Goal: Task Accomplishment & Management: Manage account settings

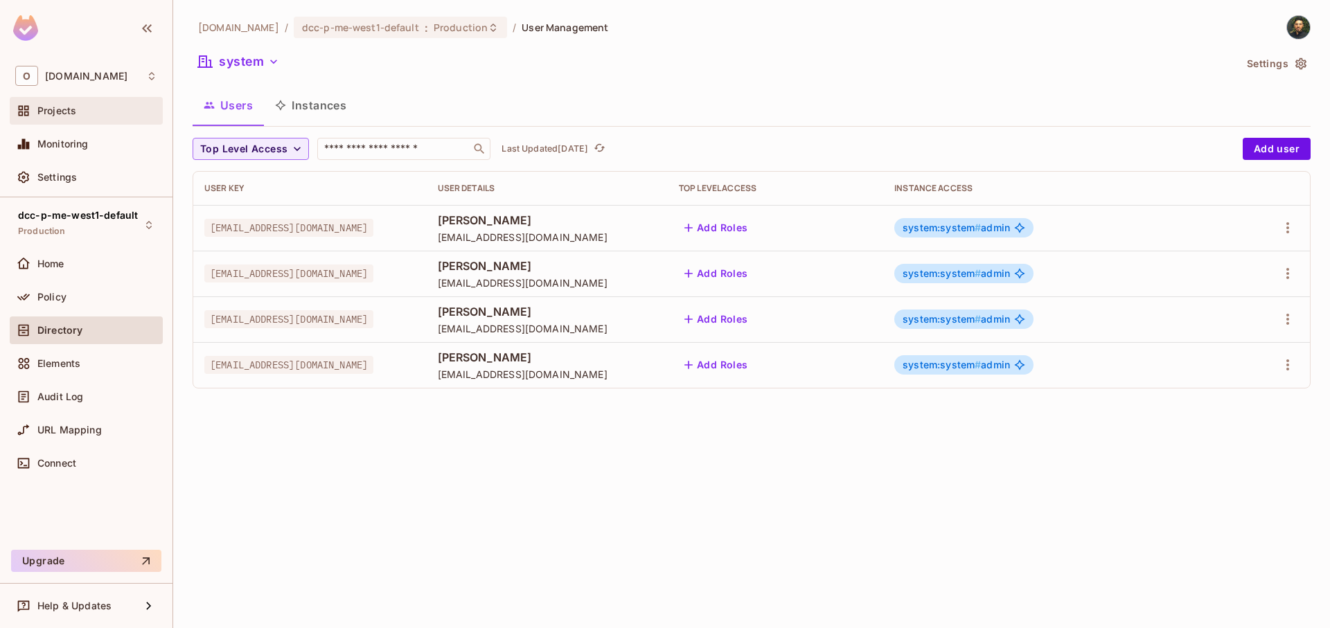
click at [70, 112] on span "Projects" at bounding box center [56, 110] width 39 height 11
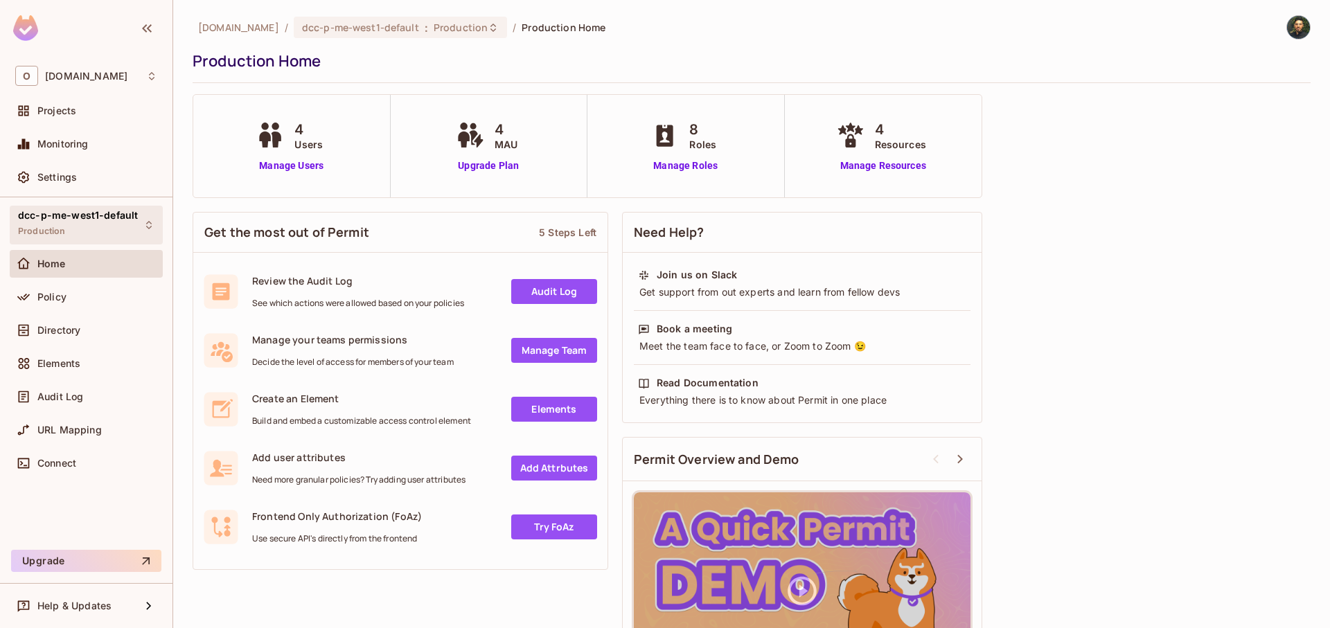
click at [98, 234] on div "dcc-p-me-west1-default Production" at bounding box center [78, 225] width 120 height 30
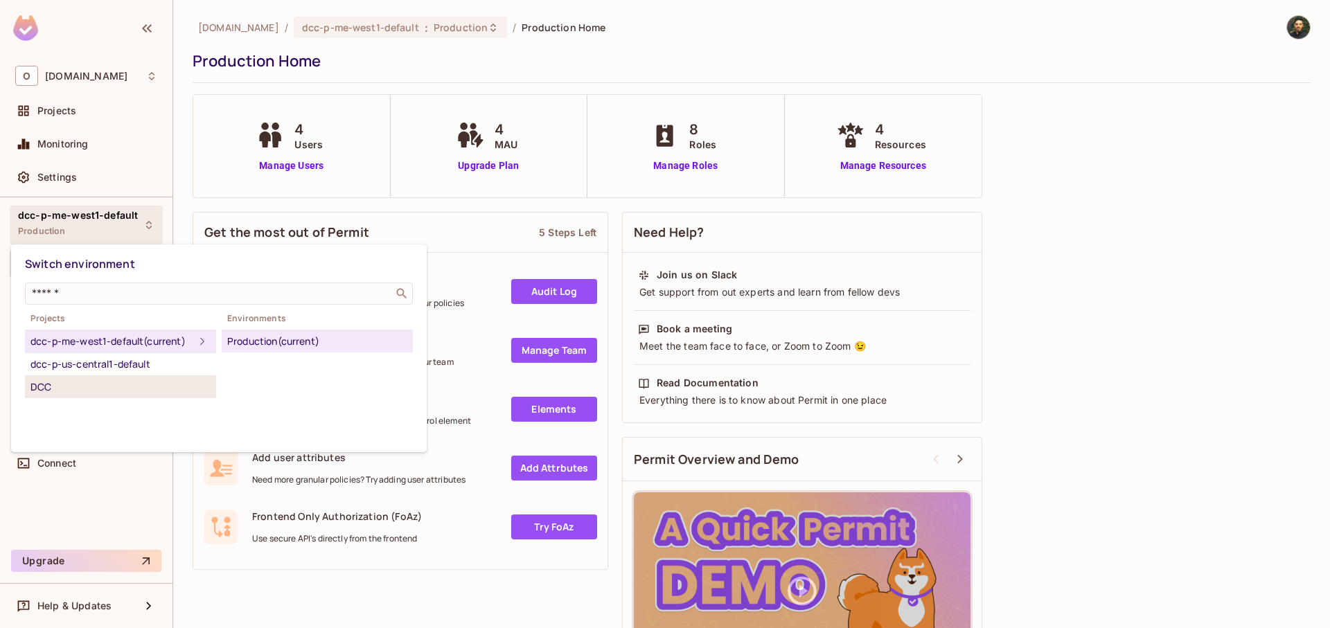
click at [112, 396] on div "DCC" at bounding box center [120, 387] width 180 height 17
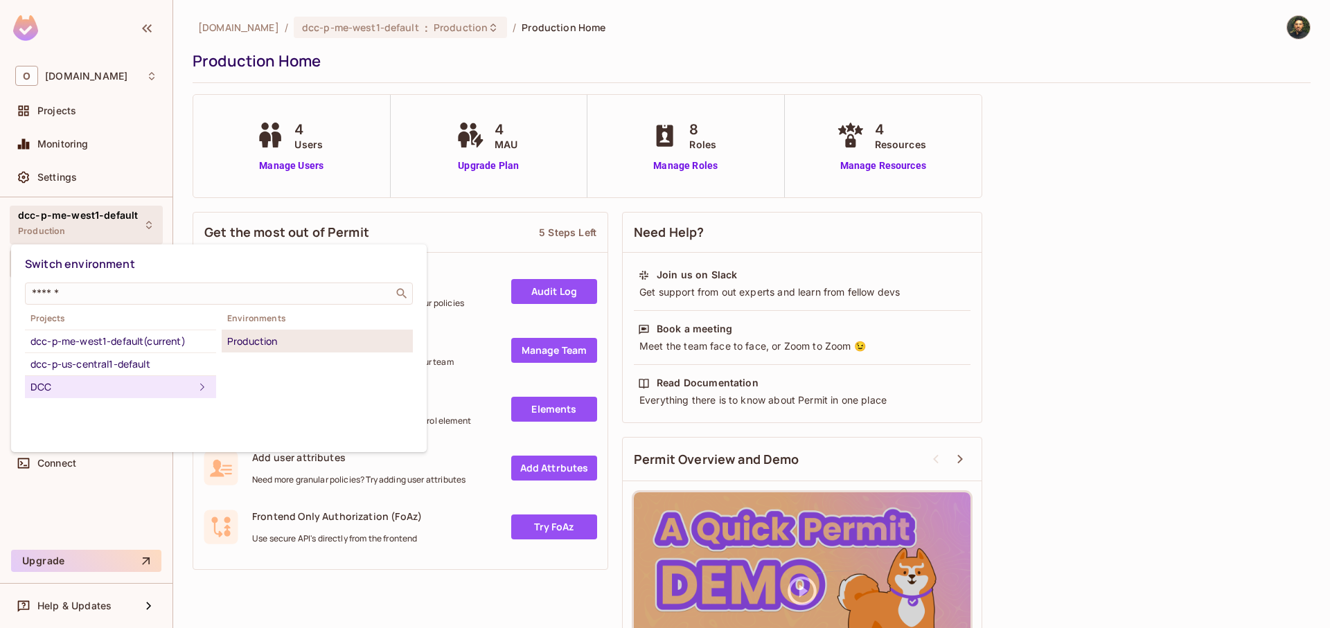
click at [259, 342] on div "Production" at bounding box center [317, 341] width 180 height 17
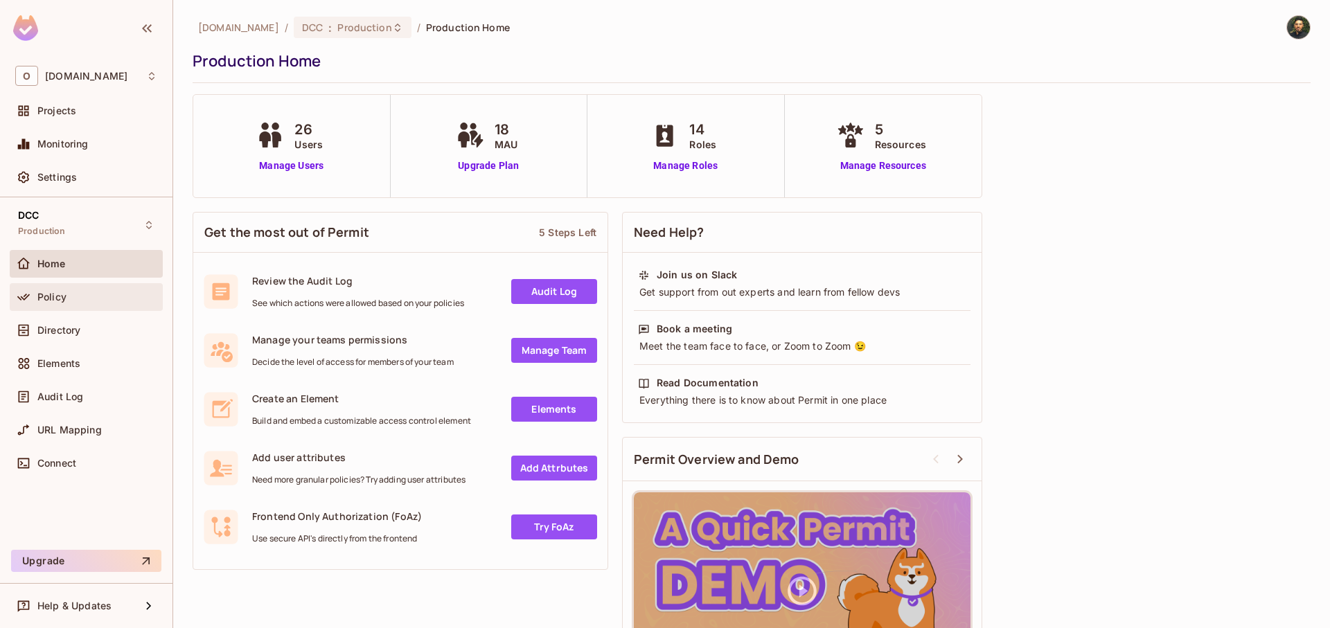
click at [58, 309] on div "Policy" at bounding box center [86, 297] width 153 height 28
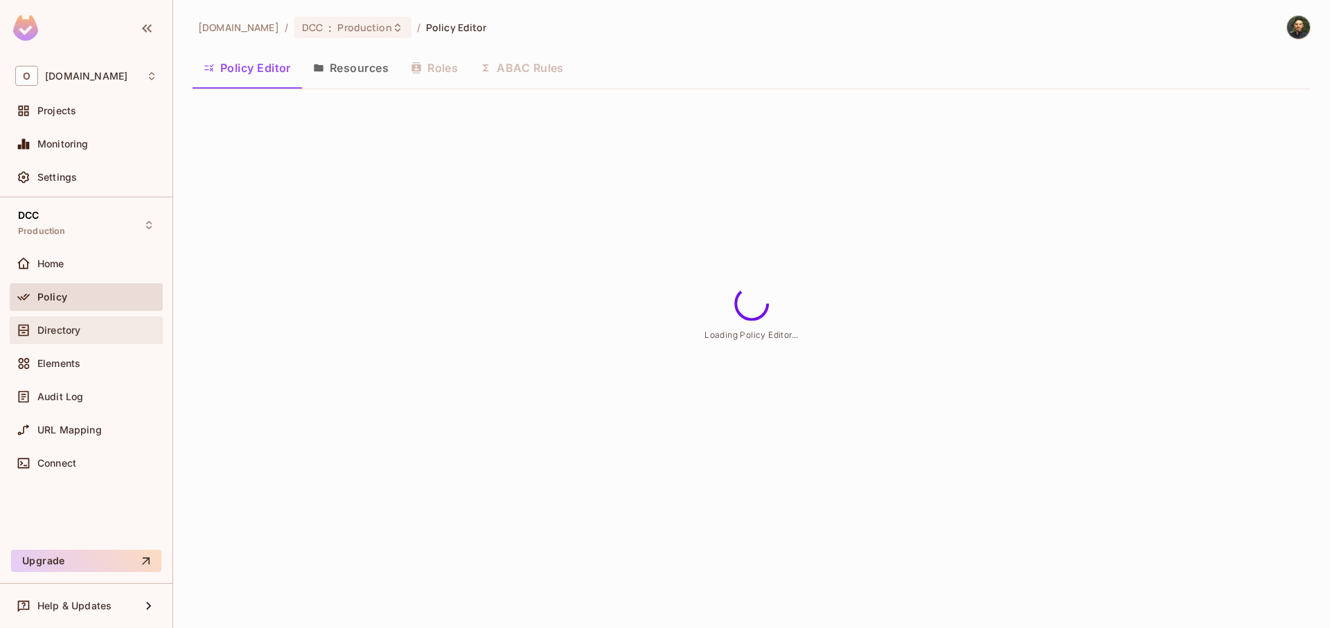
click at [59, 333] on span "Directory" at bounding box center [58, 330] width 43 height 11
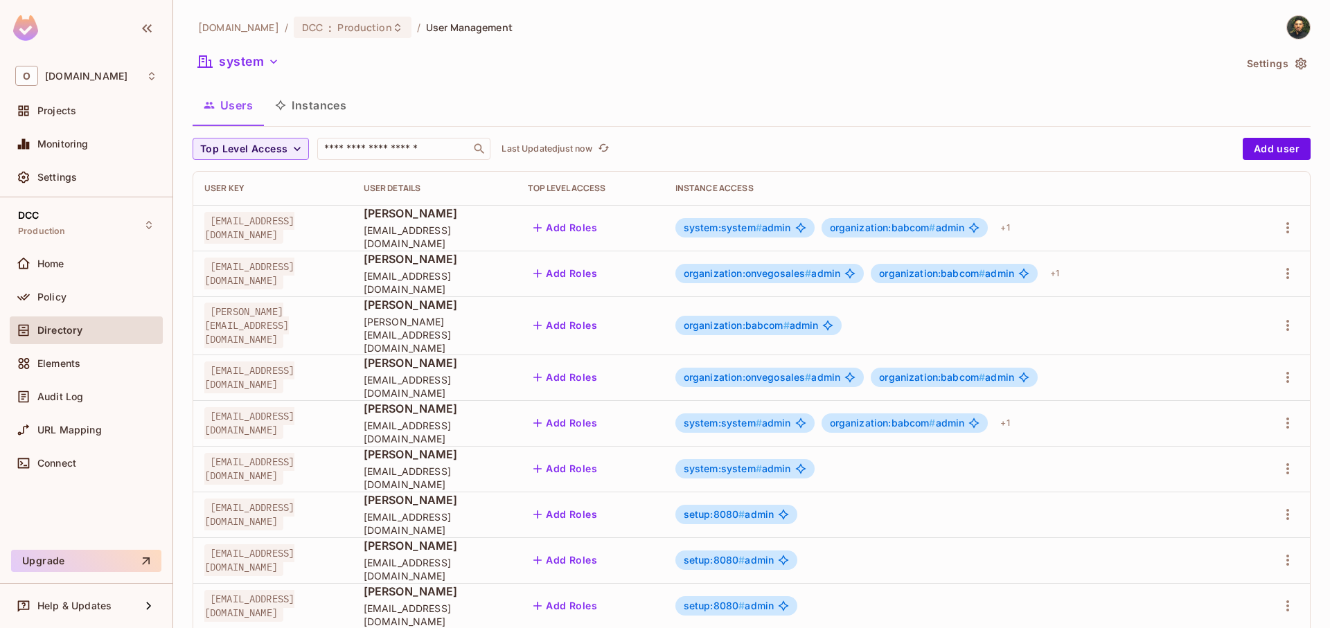
click at [321, 115] on button "Instances" at bounding box center [311, 105] width 94 height 35
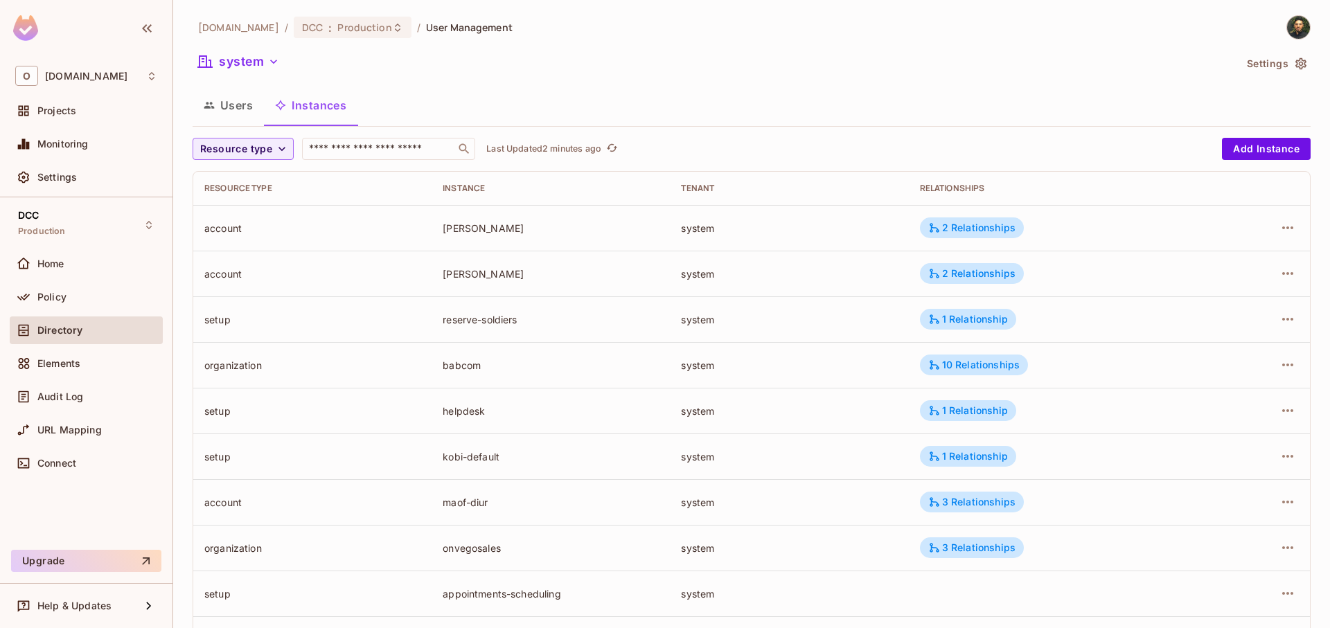
click at [238, 114] on button "Users" at bounding box center [228, 105] width 71 height 35
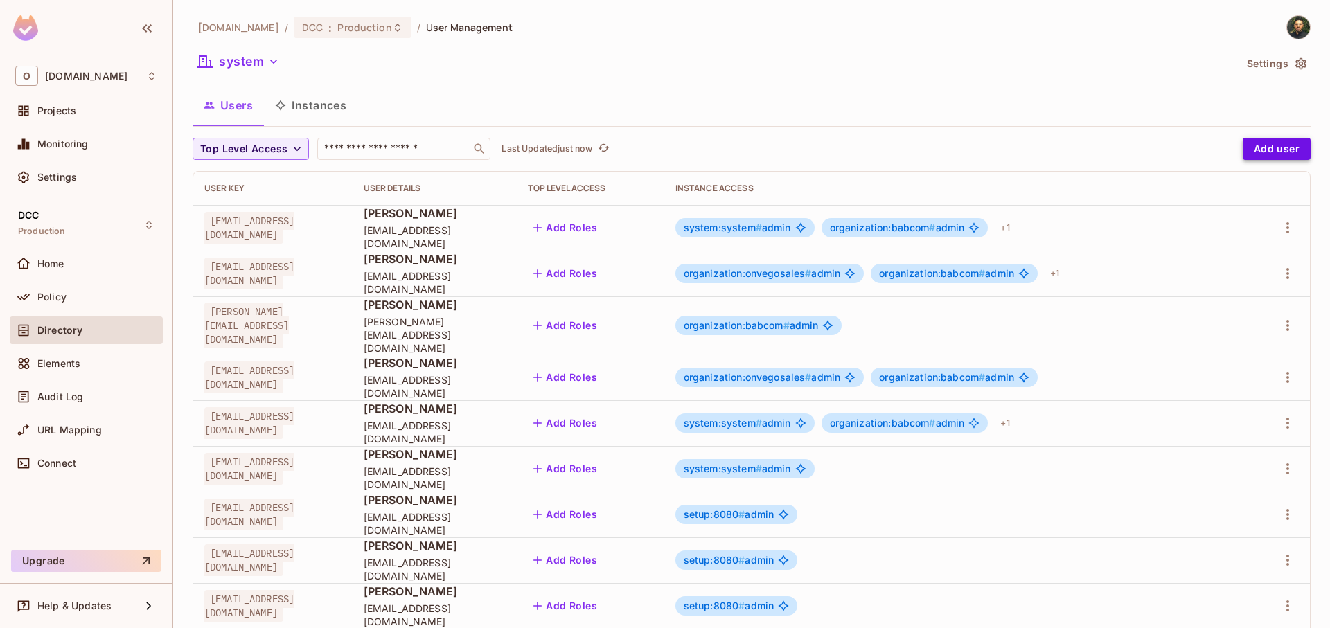
click at [1247, 141] on button "Add user" at bounding box center [1277, 149] width 68 height 22
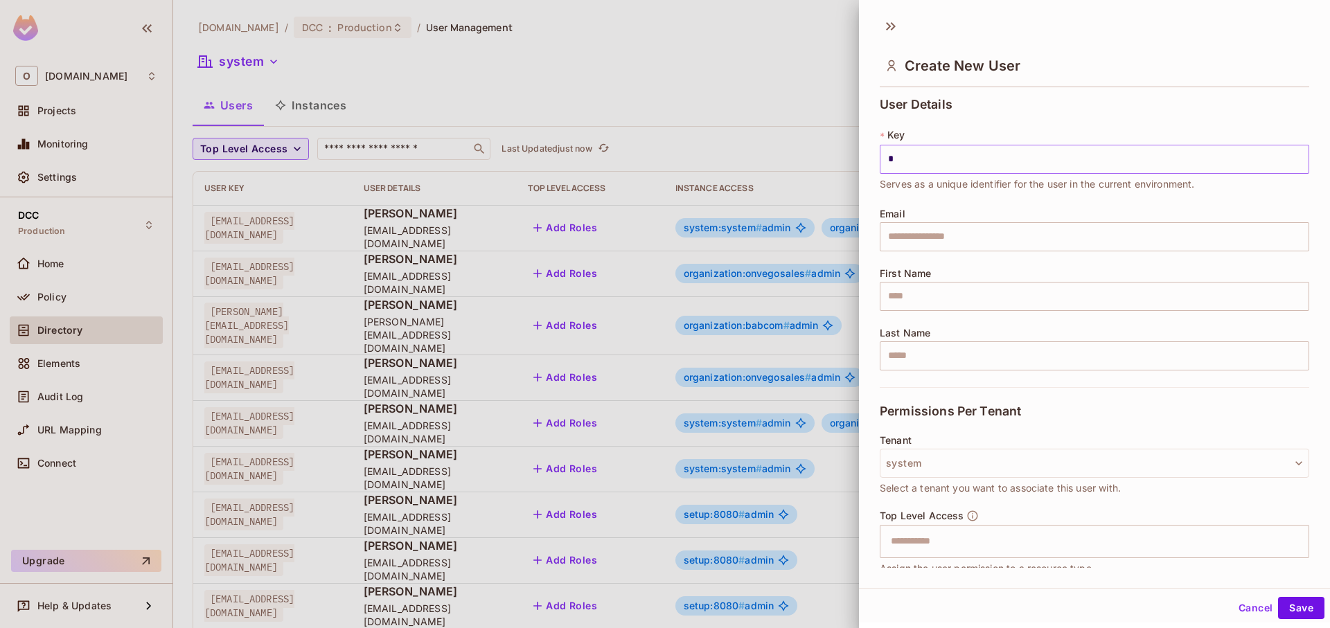
click at [1006, 157] on input "*" at bounding box center [1095, 159] width 430 height 29
paste input "**********"
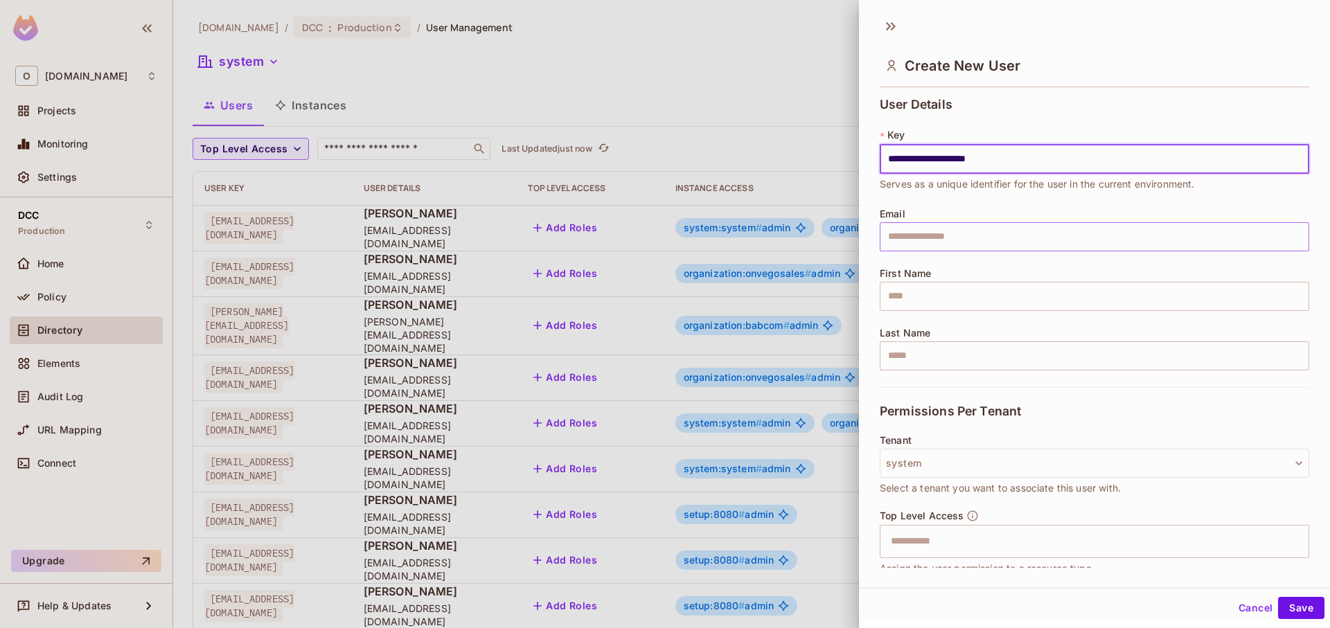
type input "**********"
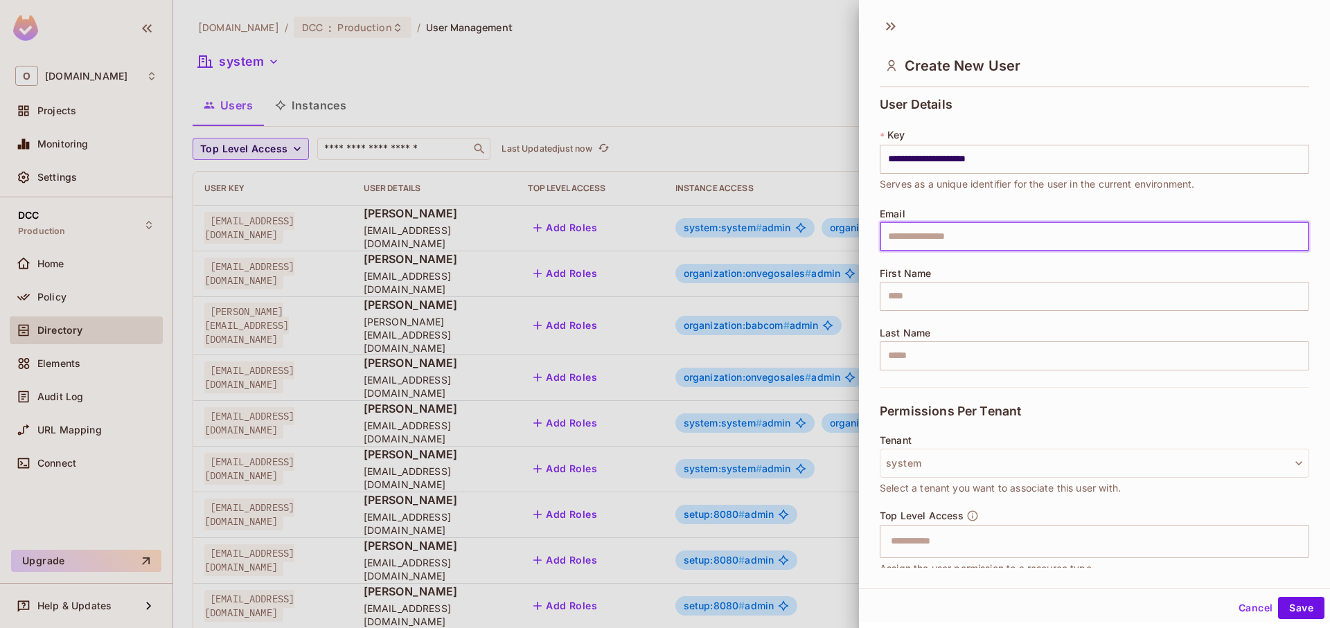
click at [942, 248] on input "text" at bounding box center [1095, 236] width 430 height 29
paste input "**********"
type input "**********"
click at [918, 301] on input "text" at bounding box center [1095, 296] width 430 height 29
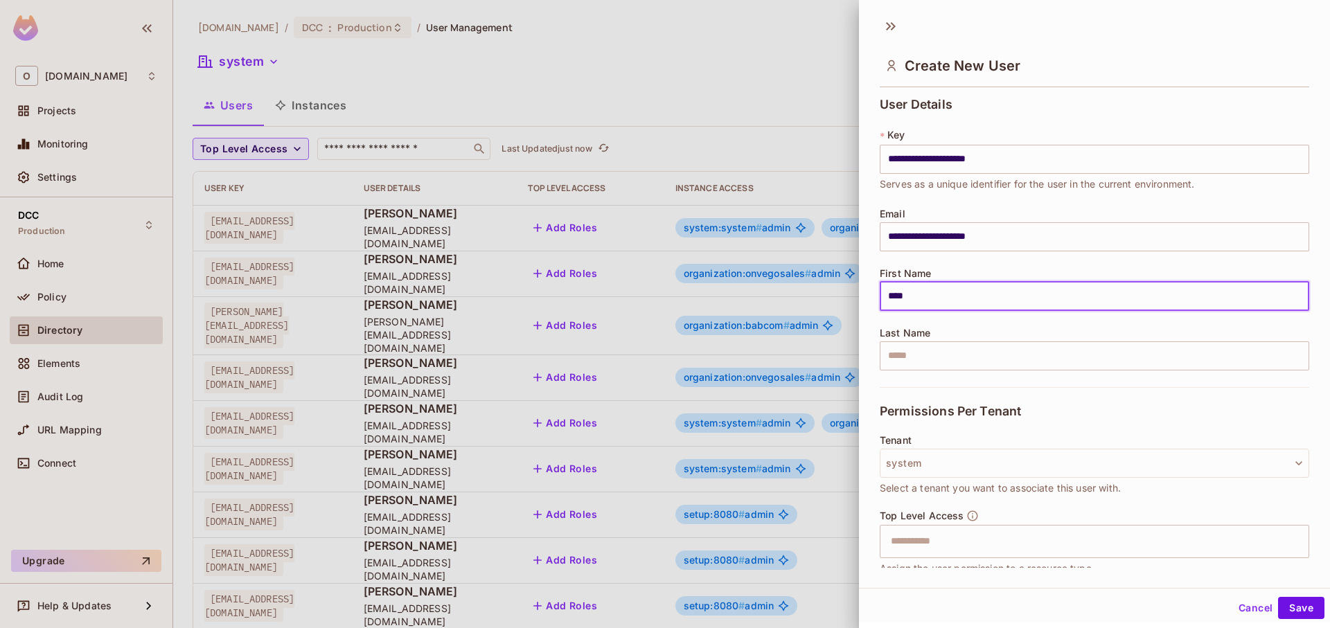
type input "****"
click at [1025, 396] on div "Permissions Per Tenant" at bounding box center [1095, 411] width 430 height 48
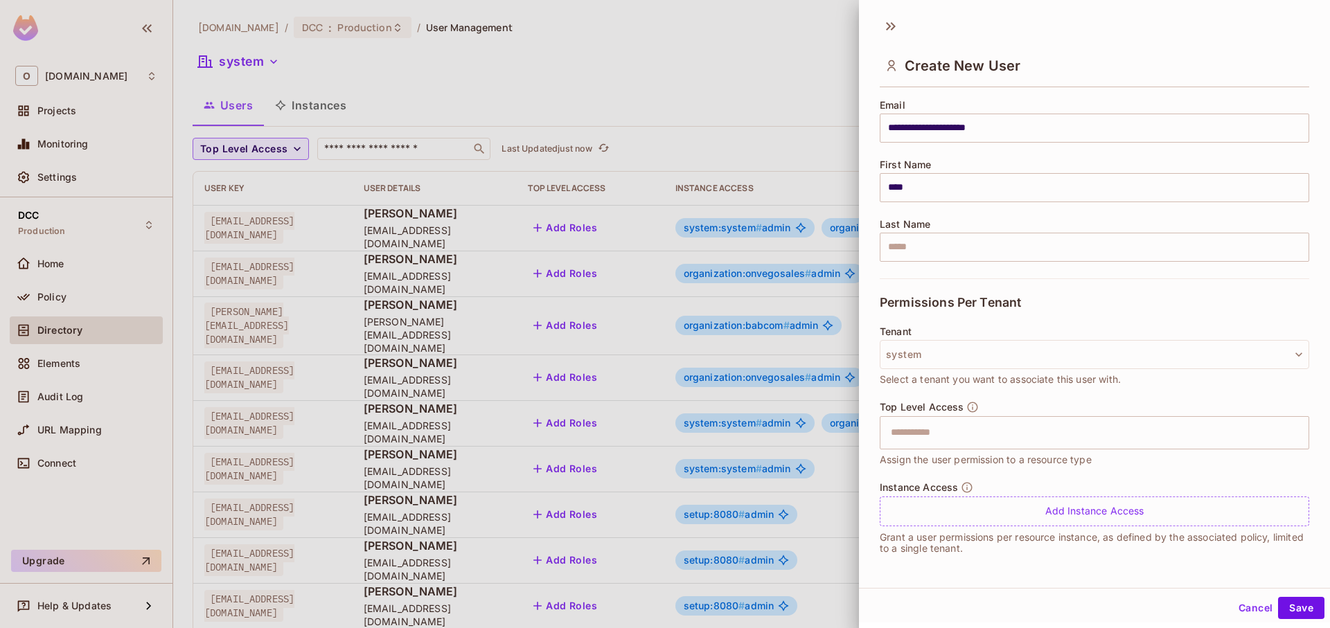
scroll to position [2, 0]
click at [1301, 609] on button "Save" at bounding box center [1301, 606] width 46 height 22
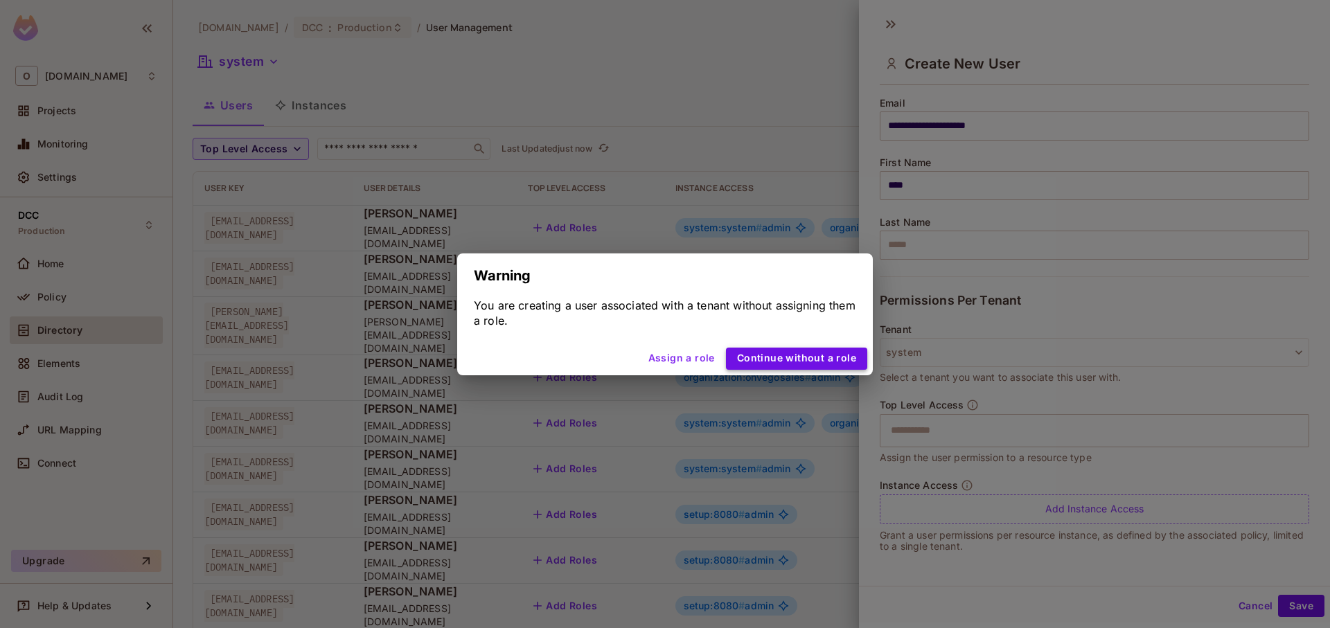
click at [798, 356] on button "Continue without a role" at bounding box center [796, 359] width 141 height 22
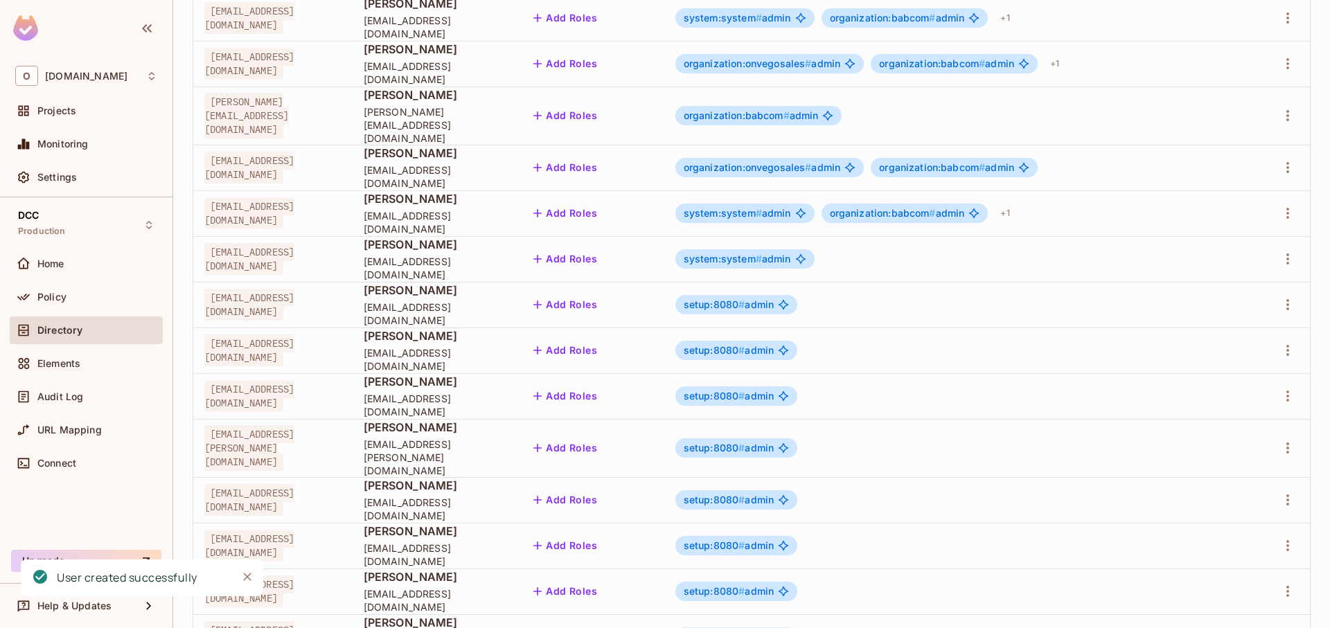
scroll to position [340, 0]
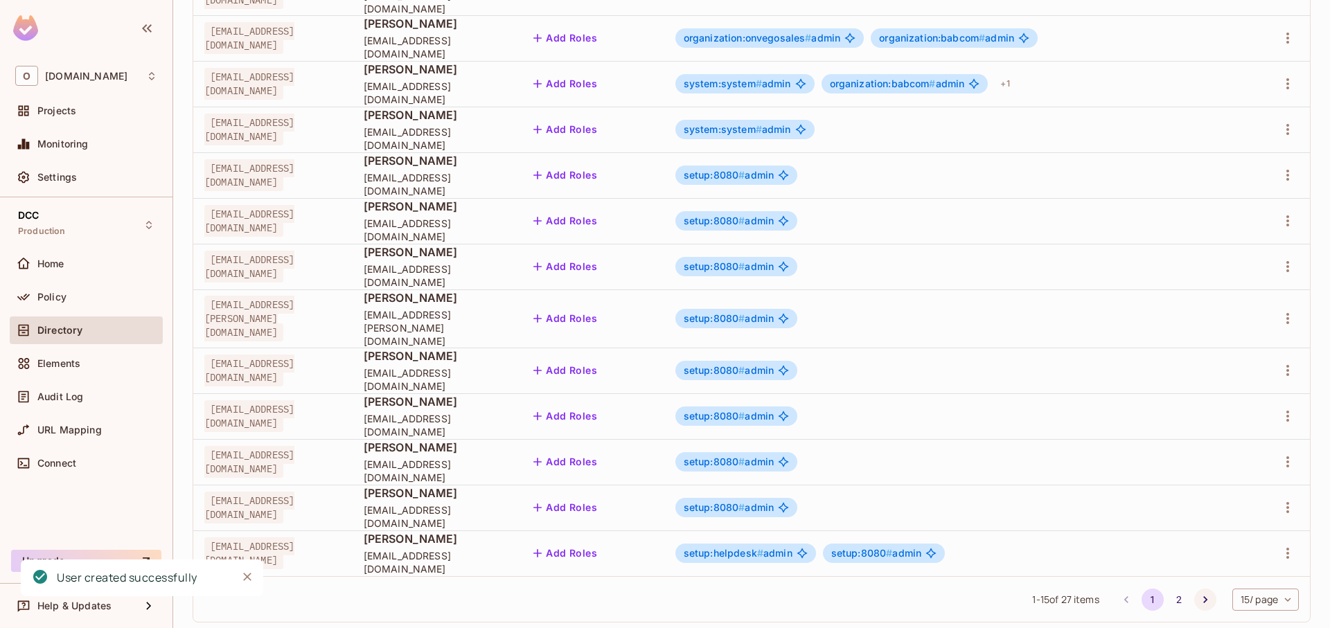
click at [1199, 593] on icon "Go to next page" at bounding box center [1206, 600] width 14 height 14
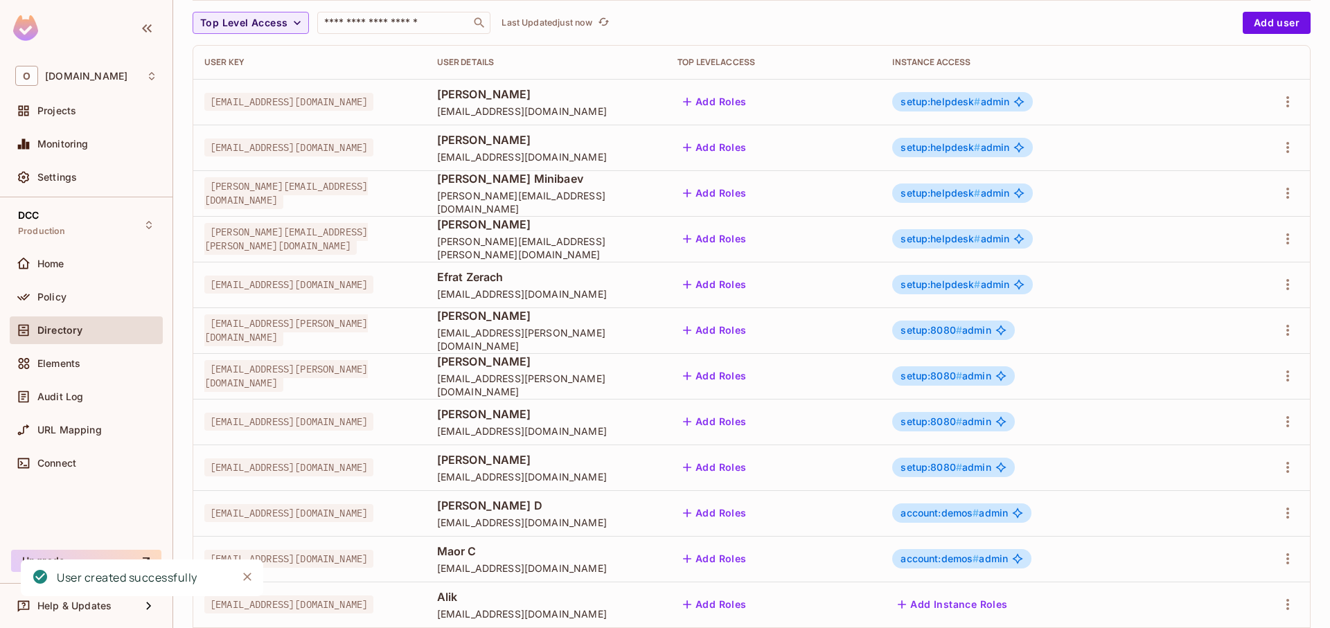
scroll to position [202, 0]
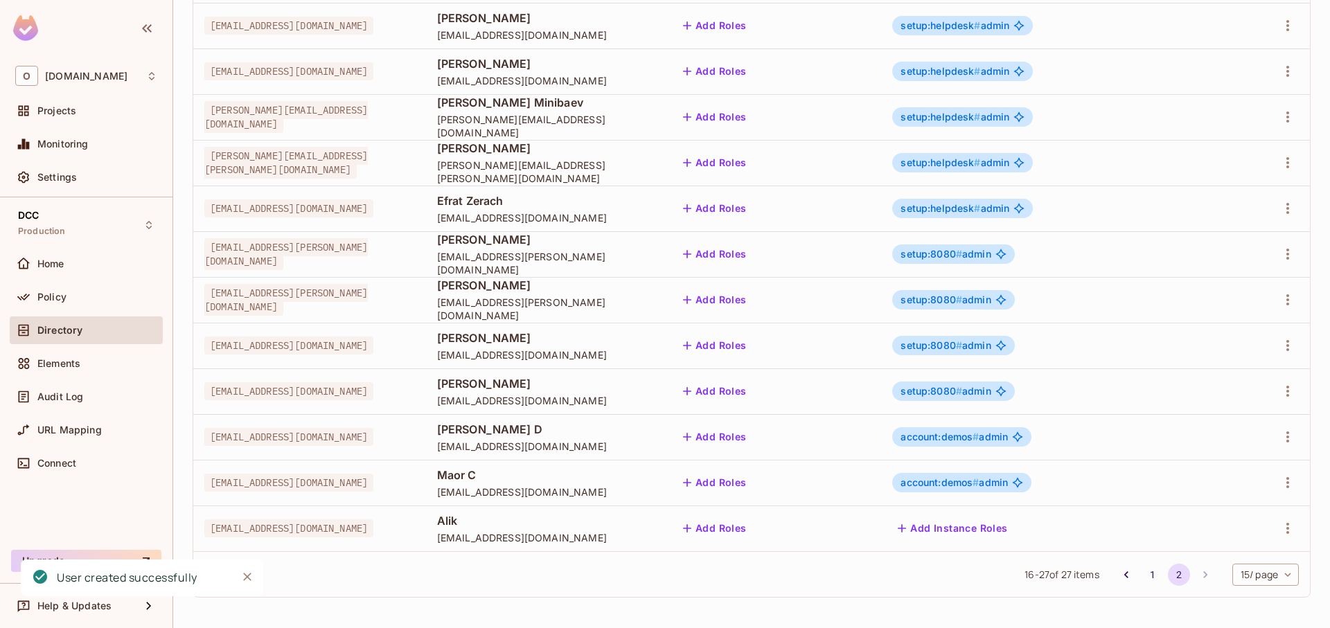
click at [1013, 531] on button "Add Instance Roles" at bounding box center [952, 529] width 121 height 22
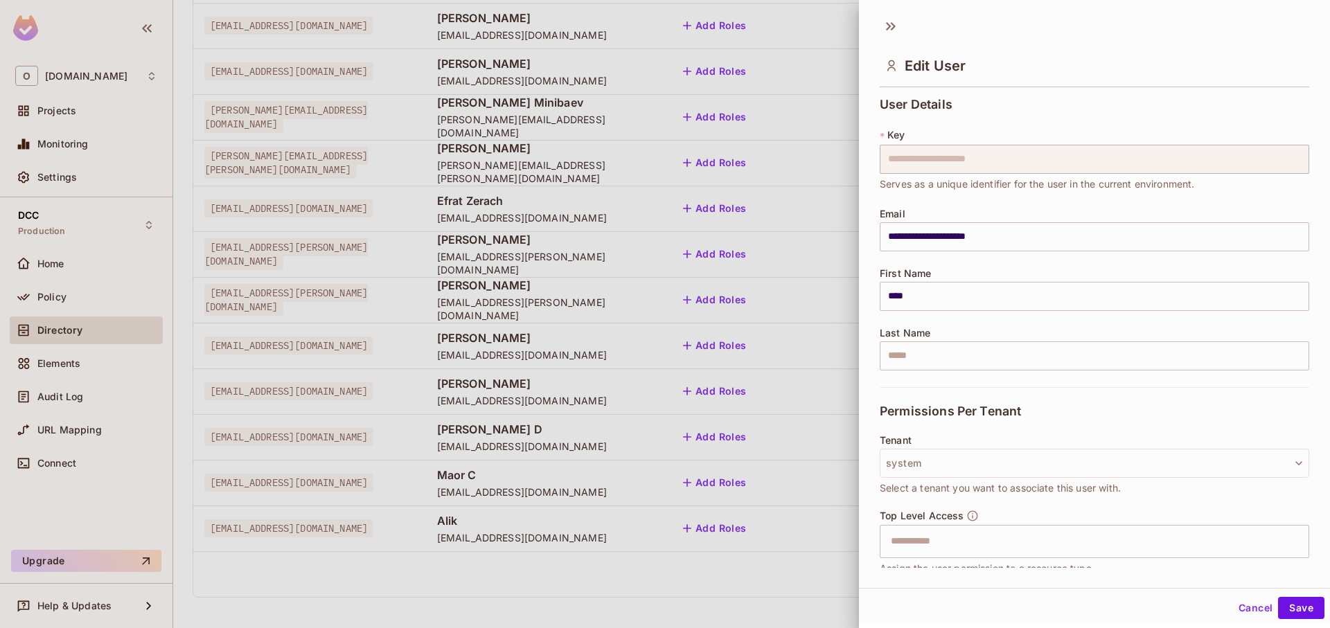
click at [717, 331] on div at bounding box center [665, 314] width 1330 height 628
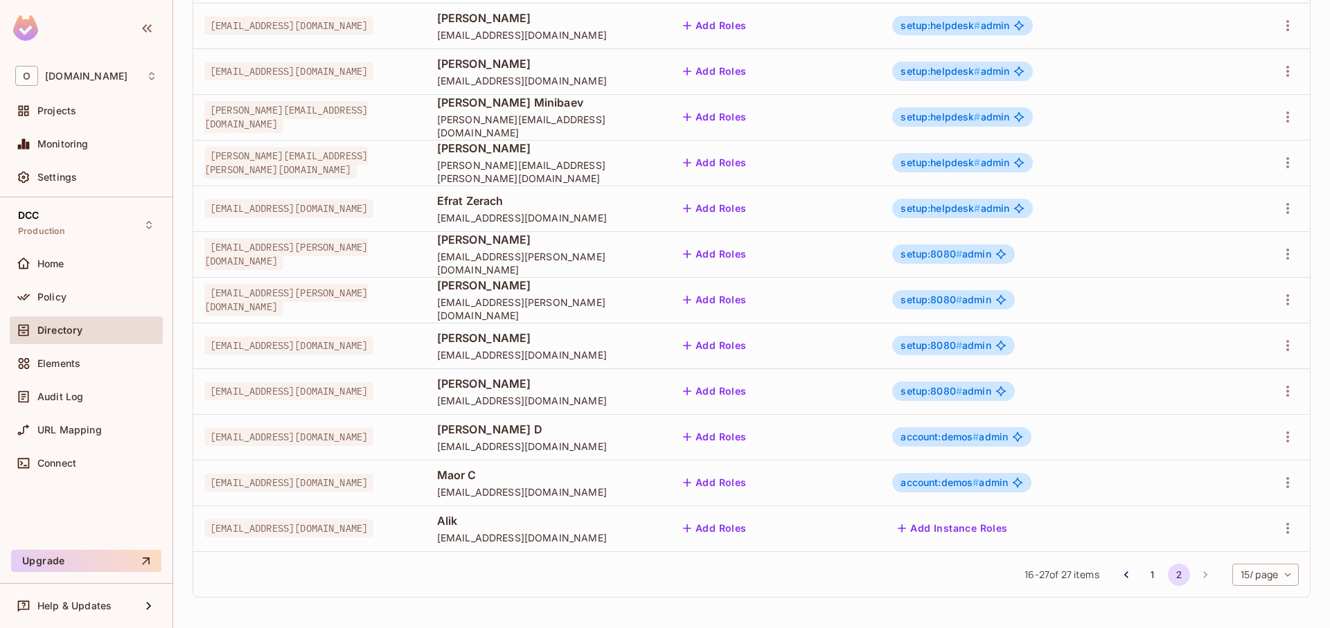
click at [1013, 525] on button "Add Instance Roles" at bounding box center [952, 529] width 121 height 22
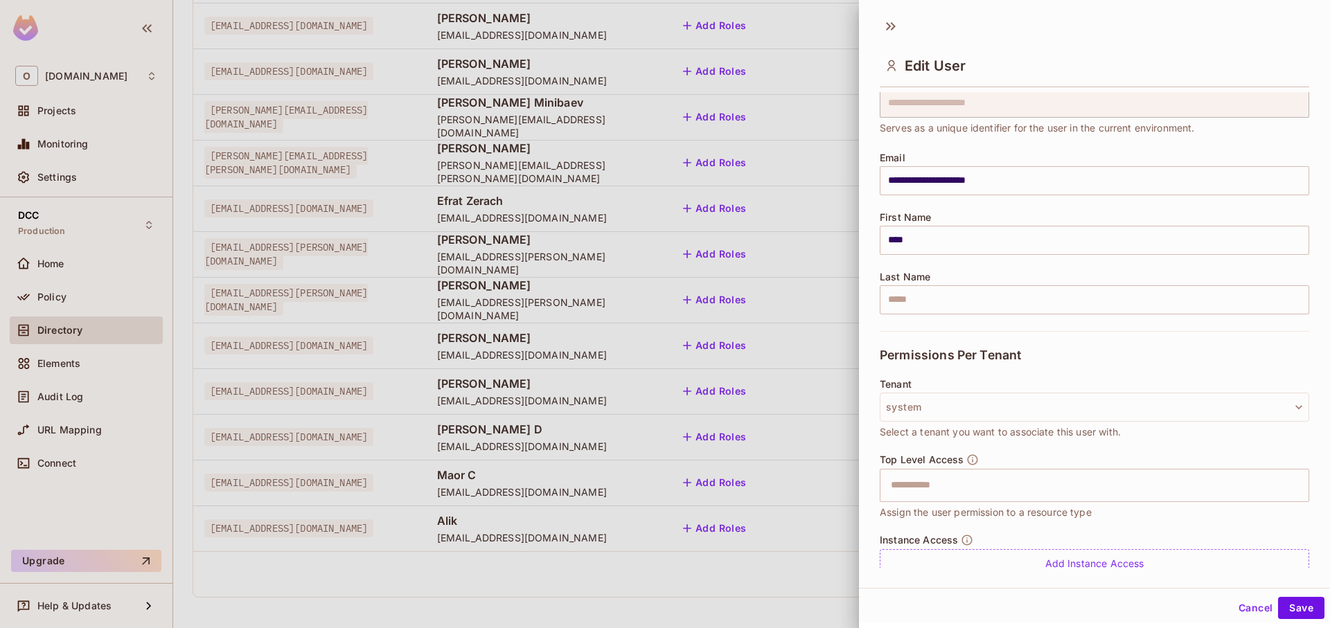
scroll to position [109, 0]
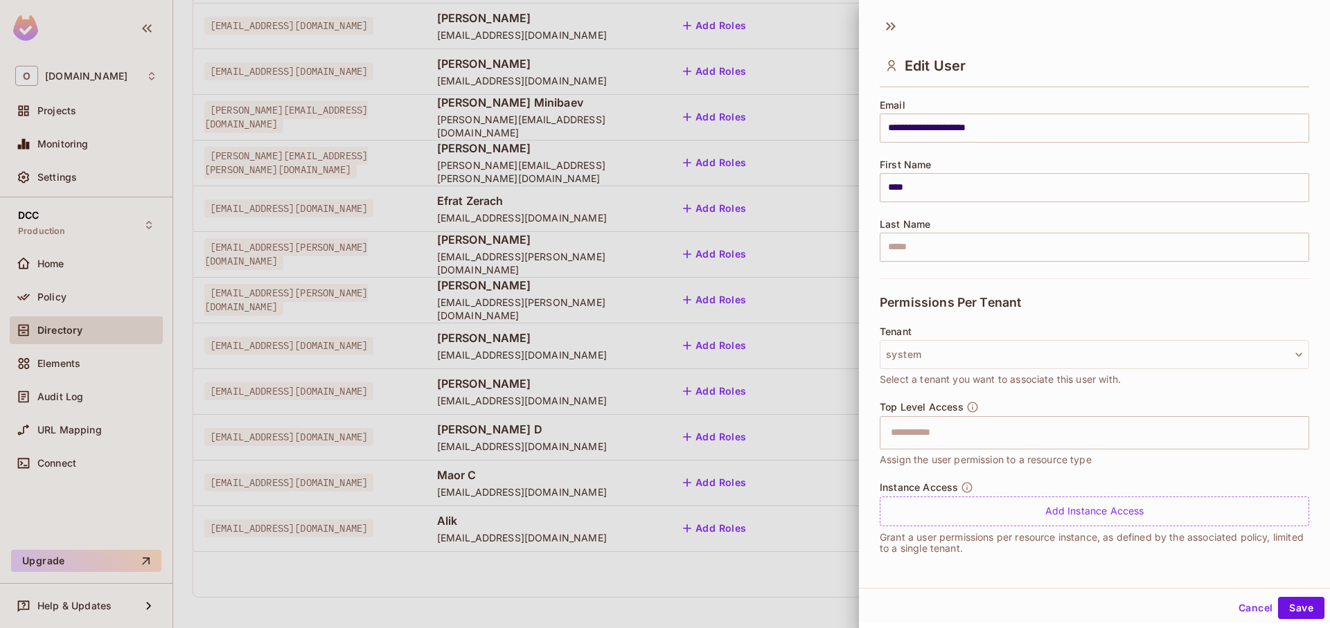
click at [994, 529] on div "Instance Access Add Instance Access Grant a user permissions per resource insta…" at bounding box center [1095, 518] width 430 height 73
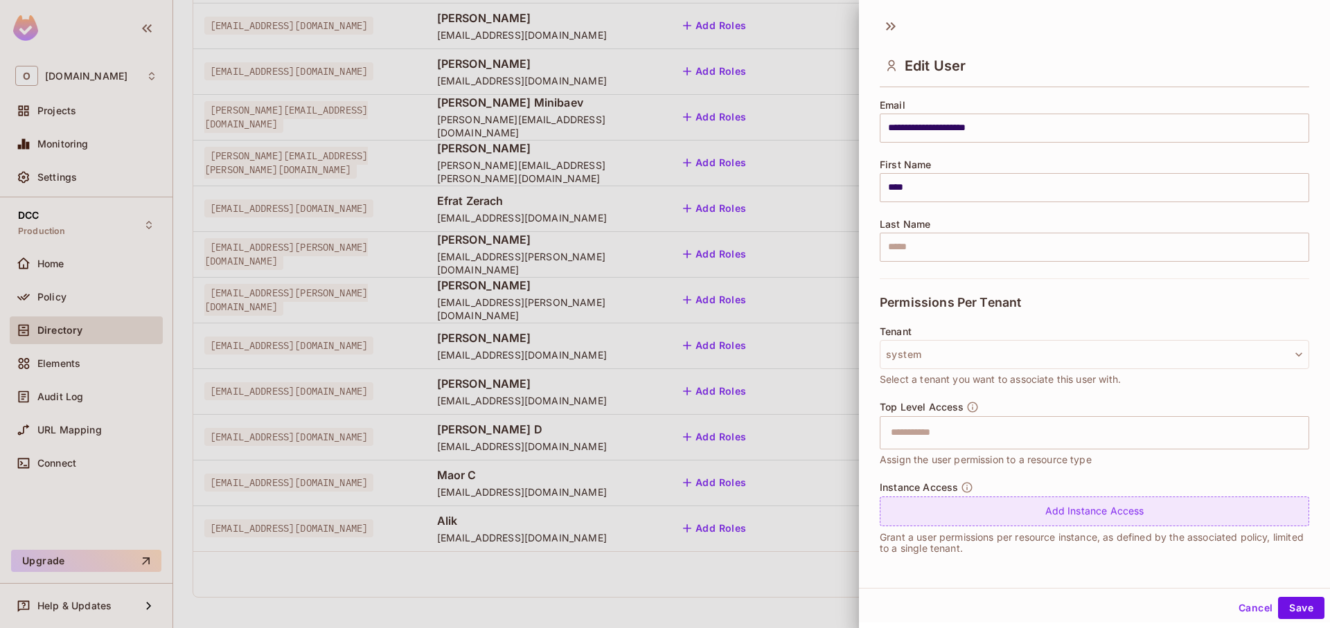
click at [1001, 523] on div "Add Instance Access" at bounding box center [1095, 512] width 430 height 30
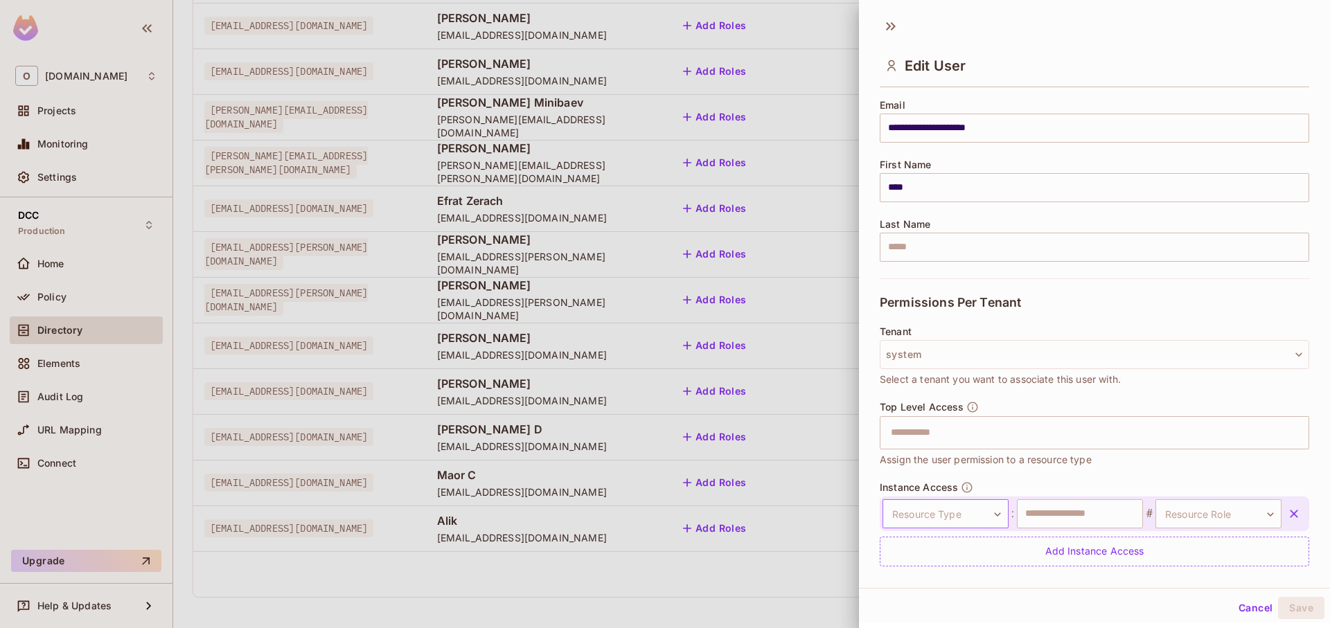
click at [966, 524] on body "O [DOMAIN_NAME] Projects Monitoring Settings DCC Production Home Policy Directo…" at bounding box center [665, 314] width 1330 height 628
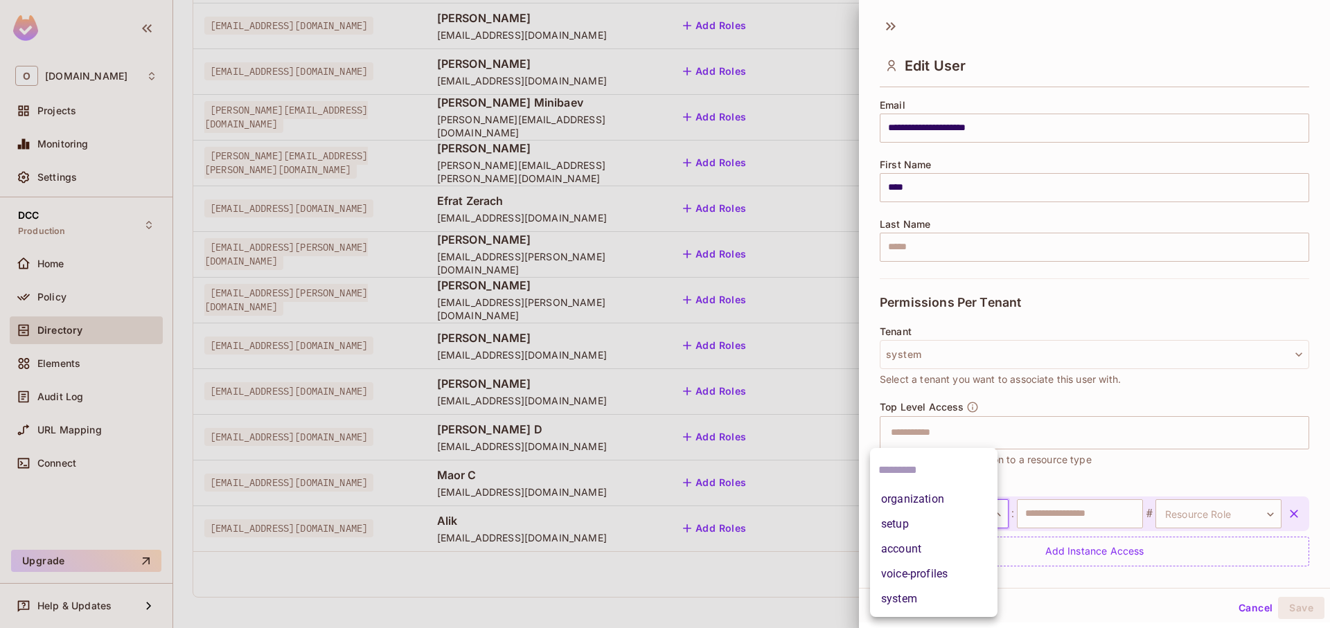
click at [971, 542] on li "account" at bounding box center [933, 549] width 127 height 25
click at [1044, 514] on input "text" at bounding box center [1080, 514] width 126 height 29
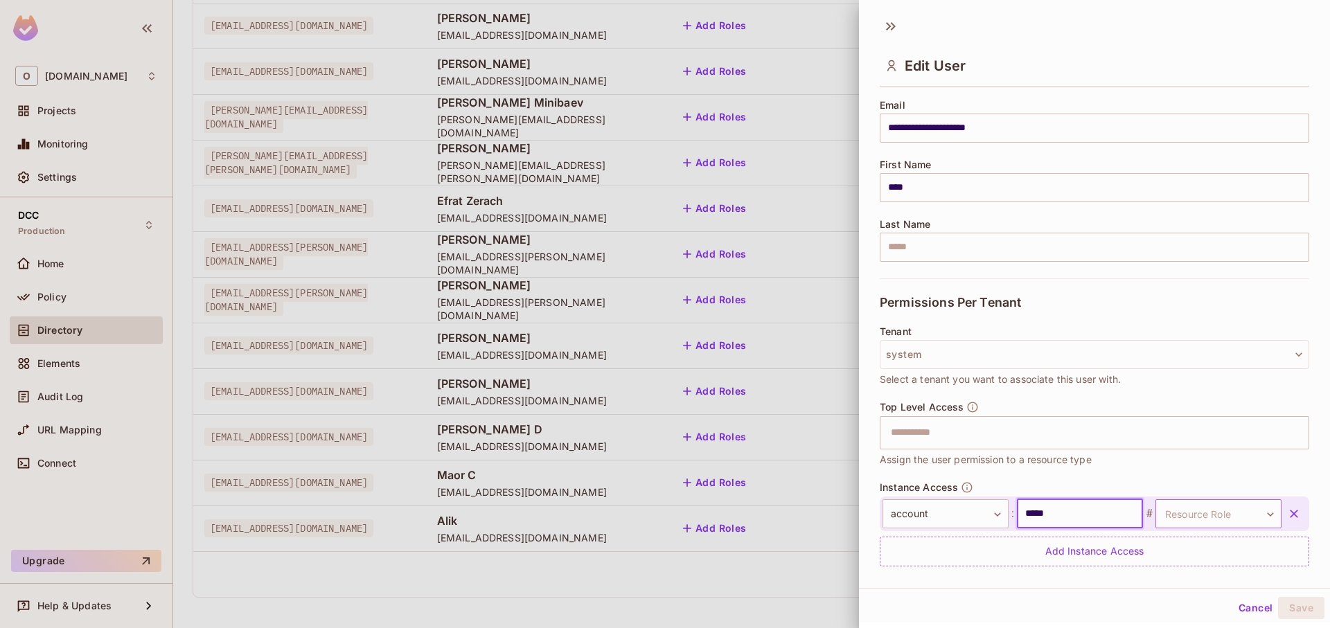
type input "*****"
click at [1254, 510] on body "O [DOMAIN_NAME] Projects Monitoring Settings DCC Production Home Policy Directo…" at bounding box center [665, 314] width 1330 height 628
click at [1207, 572] on li "admin" at bounding box center [1193, 574] width 127 height 25
click at [1285, 604] on button "Save" at bounding box center [1301, 608] width 46 height 22
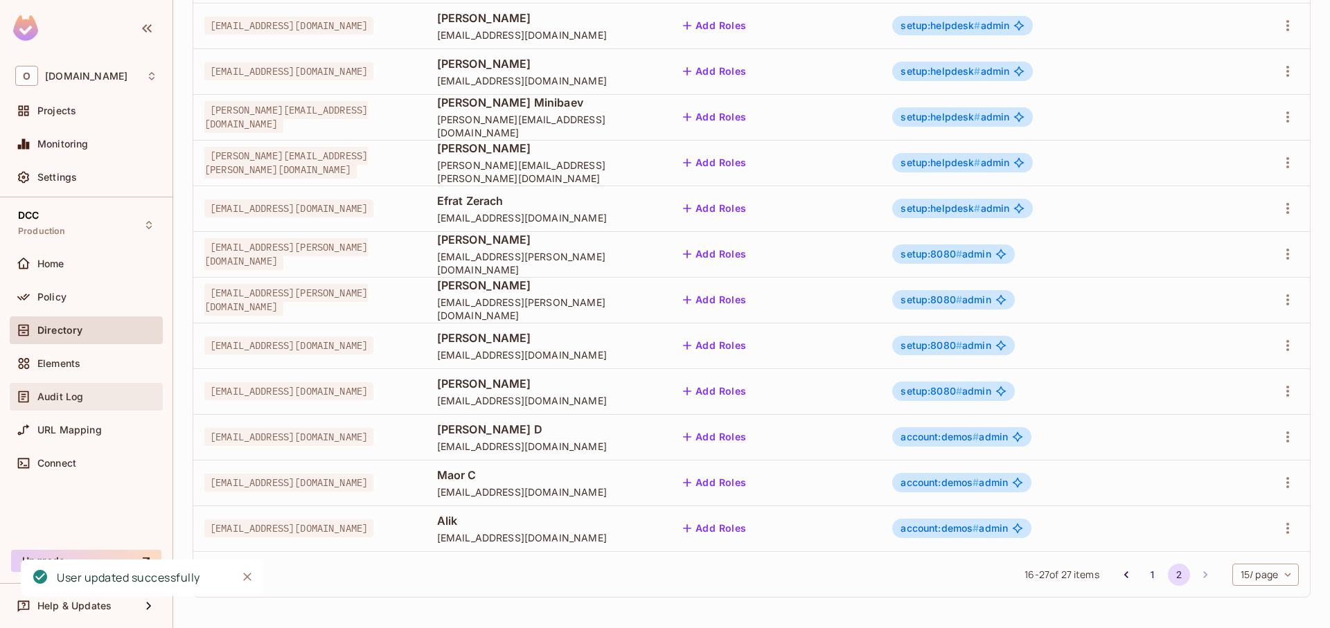
click at [33, 406] on div "Audit Log" at bounding box center [86, 397] width 153 height 28
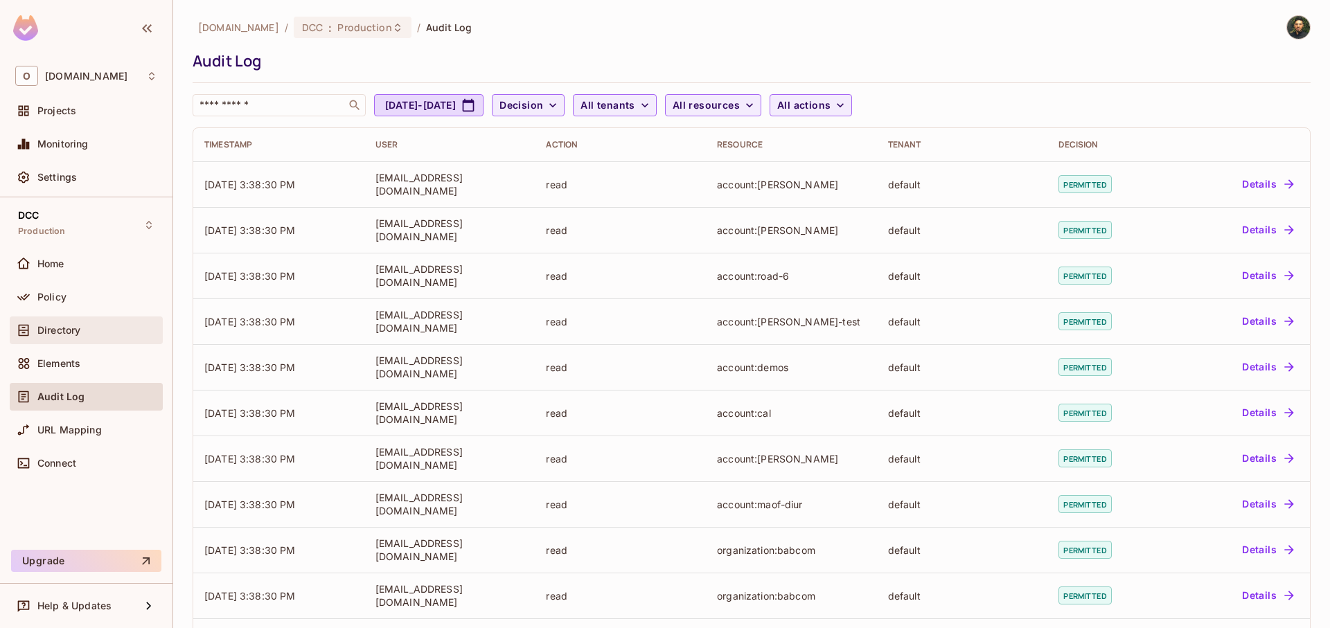
click at [108, 326] on div "Directory" at bounding box center [97, 330] width 120 height 11
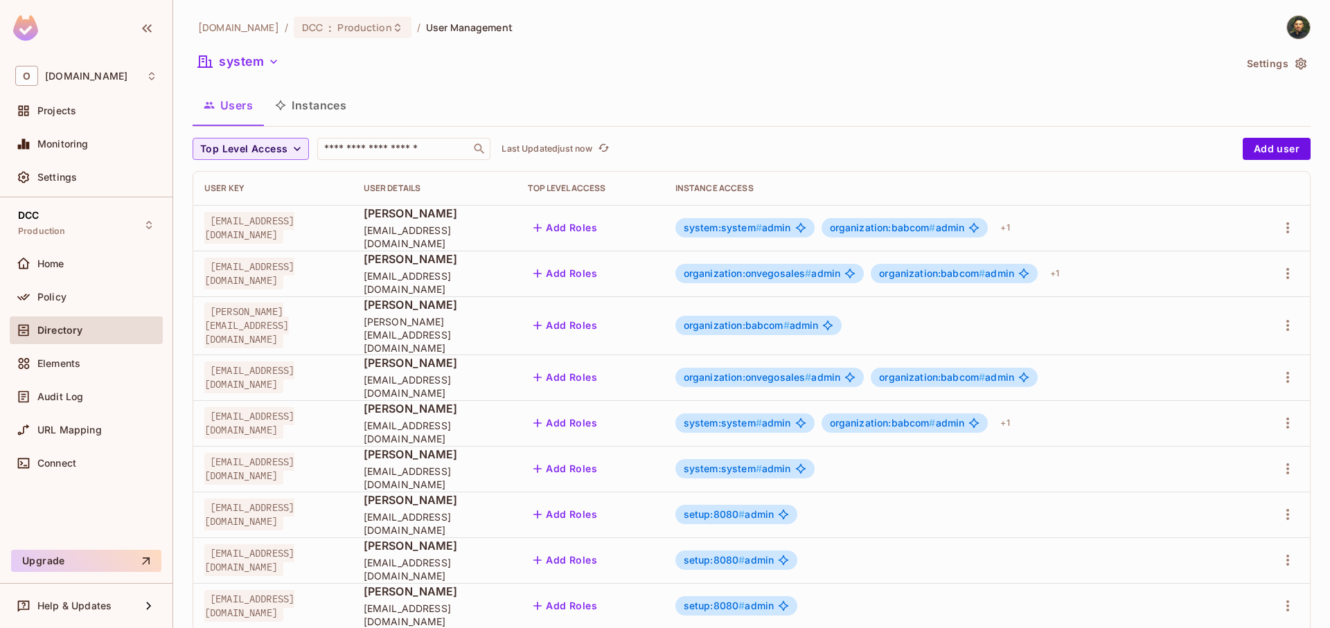
click at [333, 107] on button "Instances" at bounding box center [311, 105] width 94 height 35
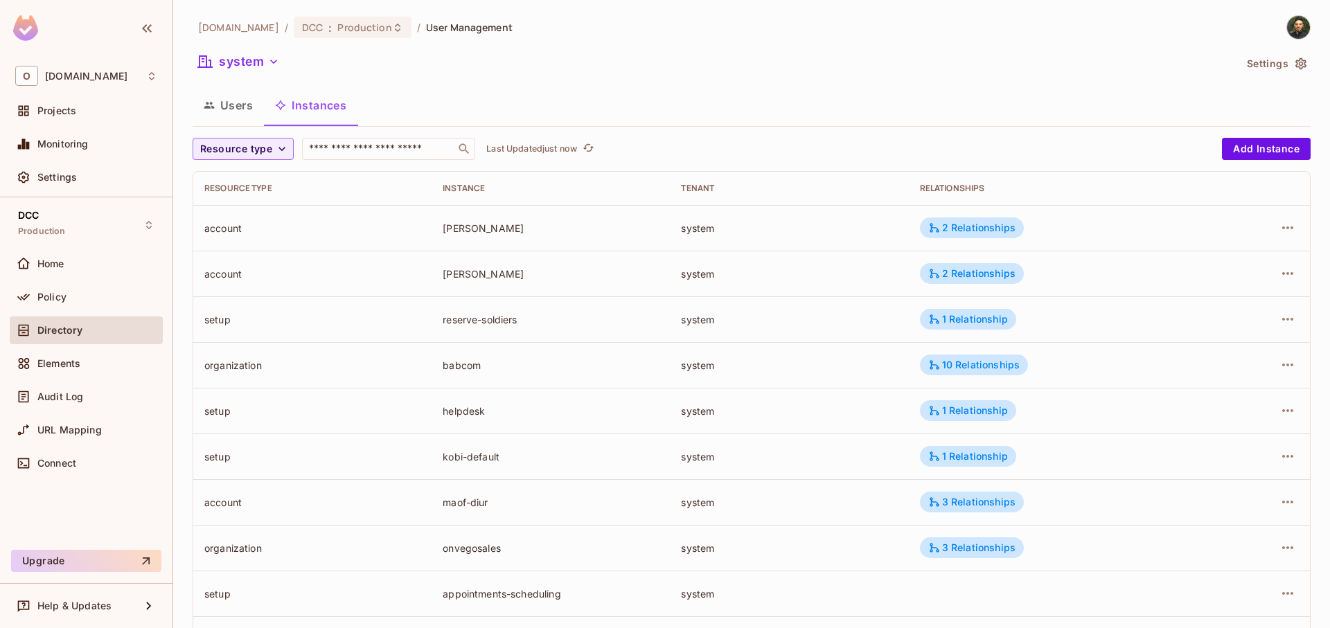
click at [245, 115] on button "Users" at bounding box center [228, 105] width 71 height 35
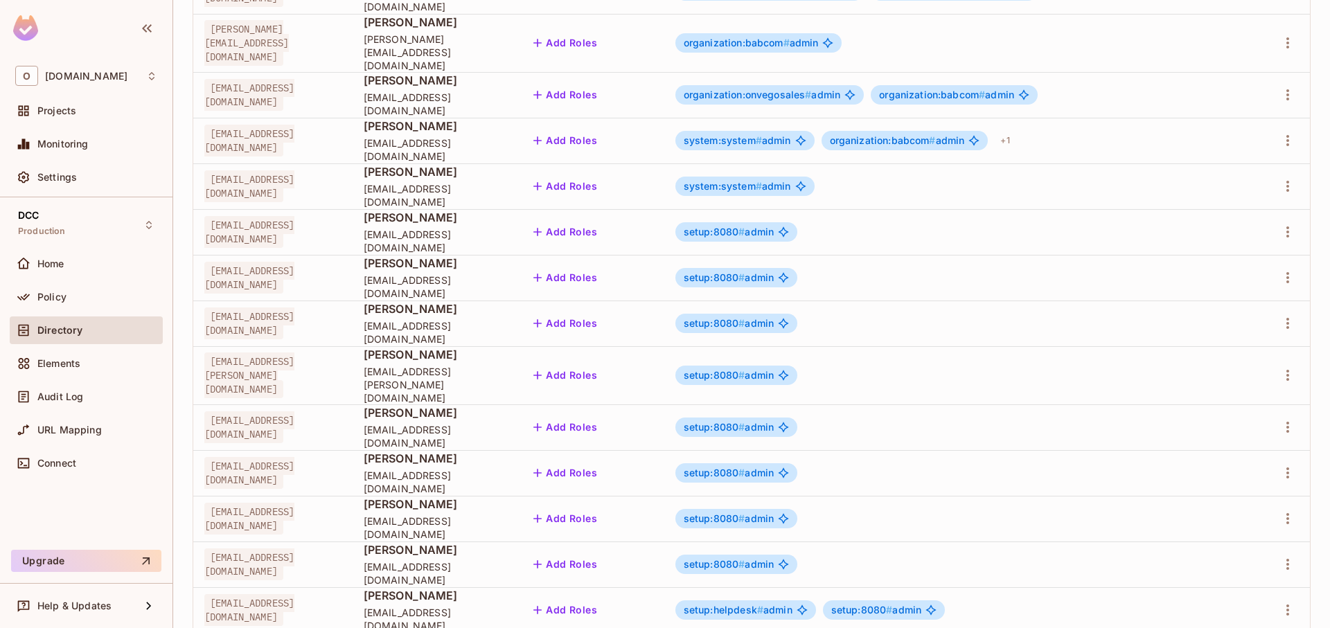
scroll to position [340, 0]
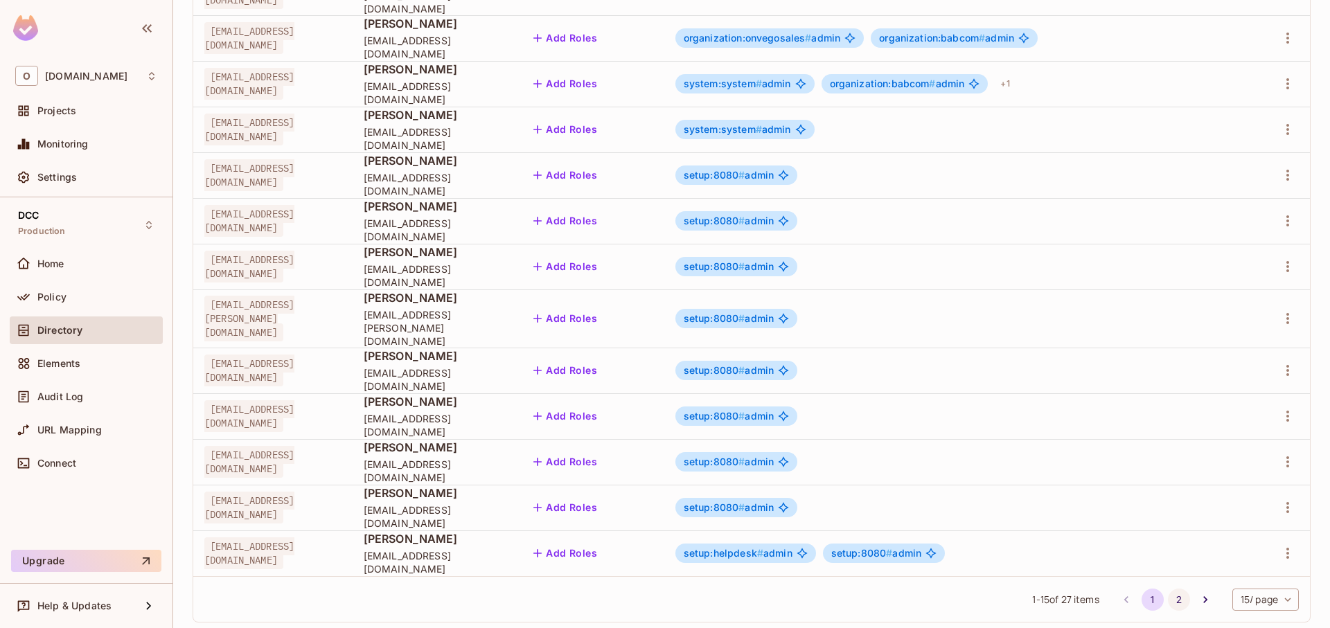
click at [1171, 589] on button "2" at bounding box center [1179, 600] width 22 height 22
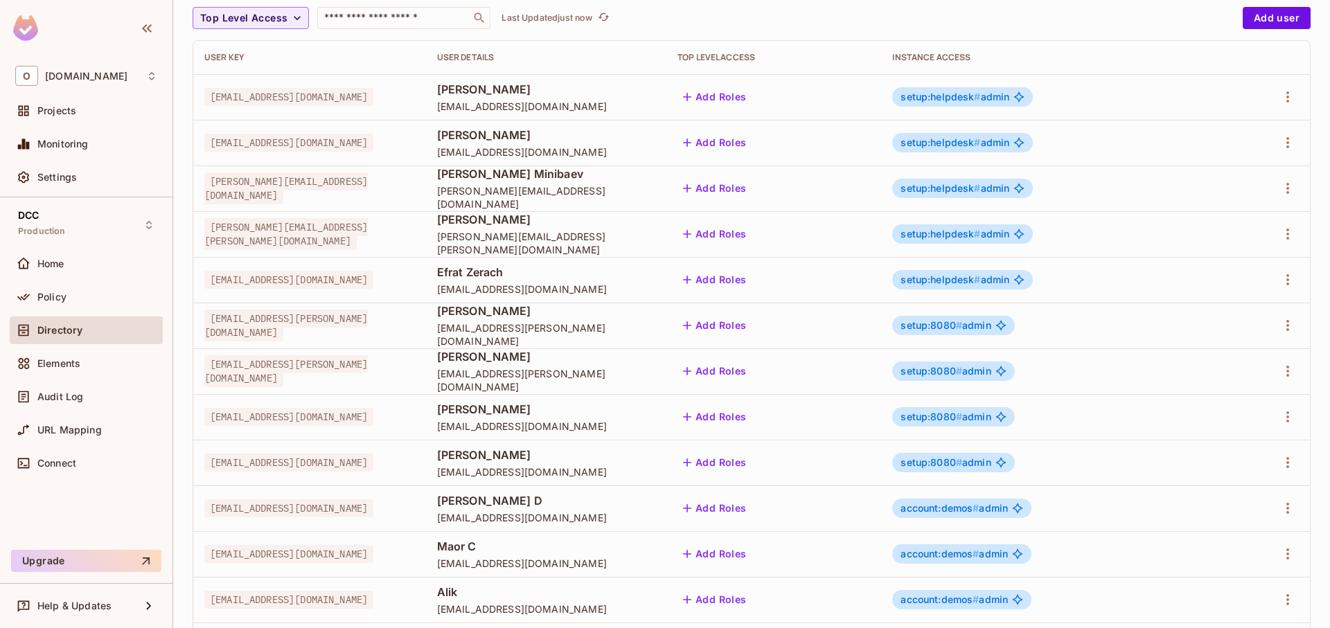
scroll to position [202, 0]
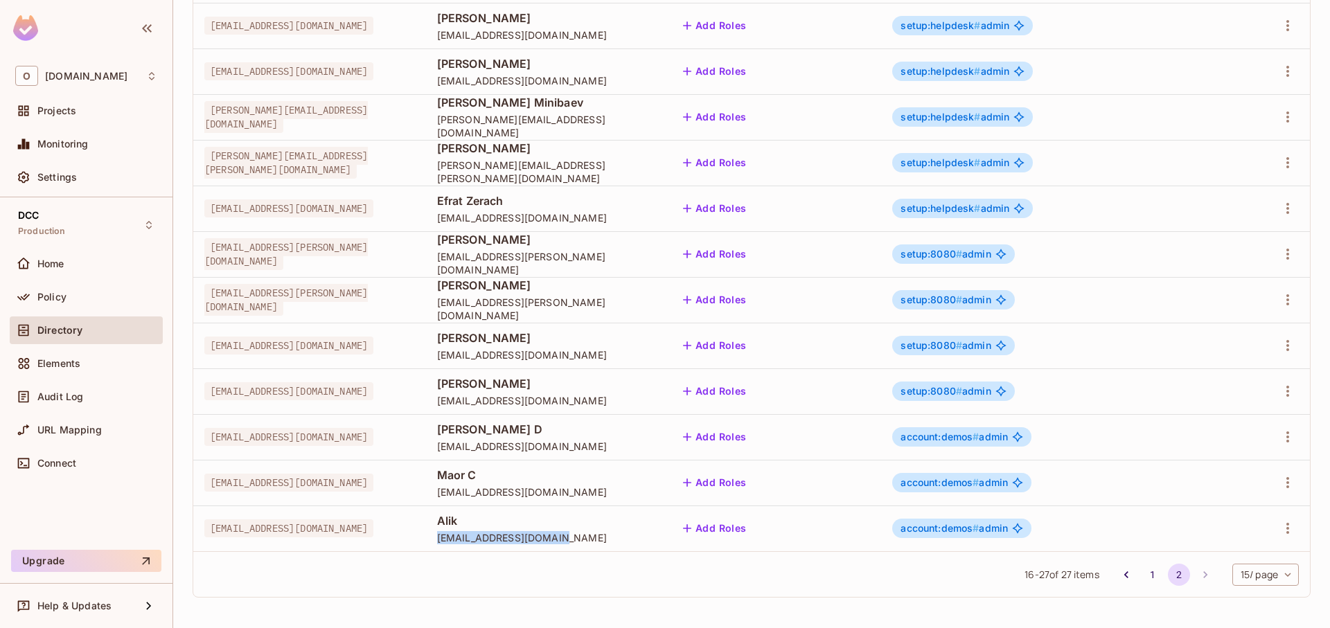
drag, startPoint x: 551, startPoint y: 538, endPoint x: 761, endPoint y: 547, distance: 210.2
click at [667, 547] on td "Alik [EMAIL_ADDRESS][DOMAIN_NAME]" at bounding box center [546, 529] width 240 height 46
click at [298, 530] on span "[EMAIL_ADDRESS][DOMAIN_NAME]" at bounding box center [288, 529] width 169 height 18
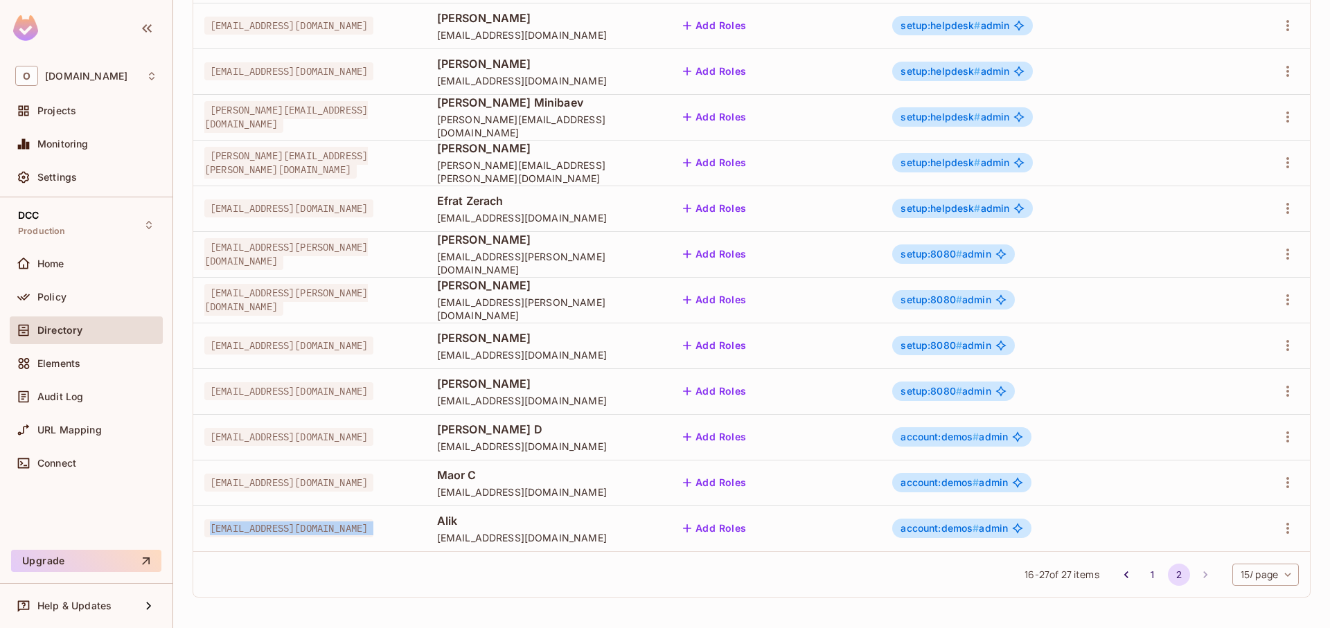
click at [298, 530] on span "[EMAIL_ADDRESS][DOMAIN_NAME]" at bounding box center [288, 529] width 169 height 18
click at [69, 412] on div "Audit Log" at bounding box center [86, 399] width 153 height 33
click at [69, 410] on div "Audit Log" at bounding box center [86, 397] width 153 height 28
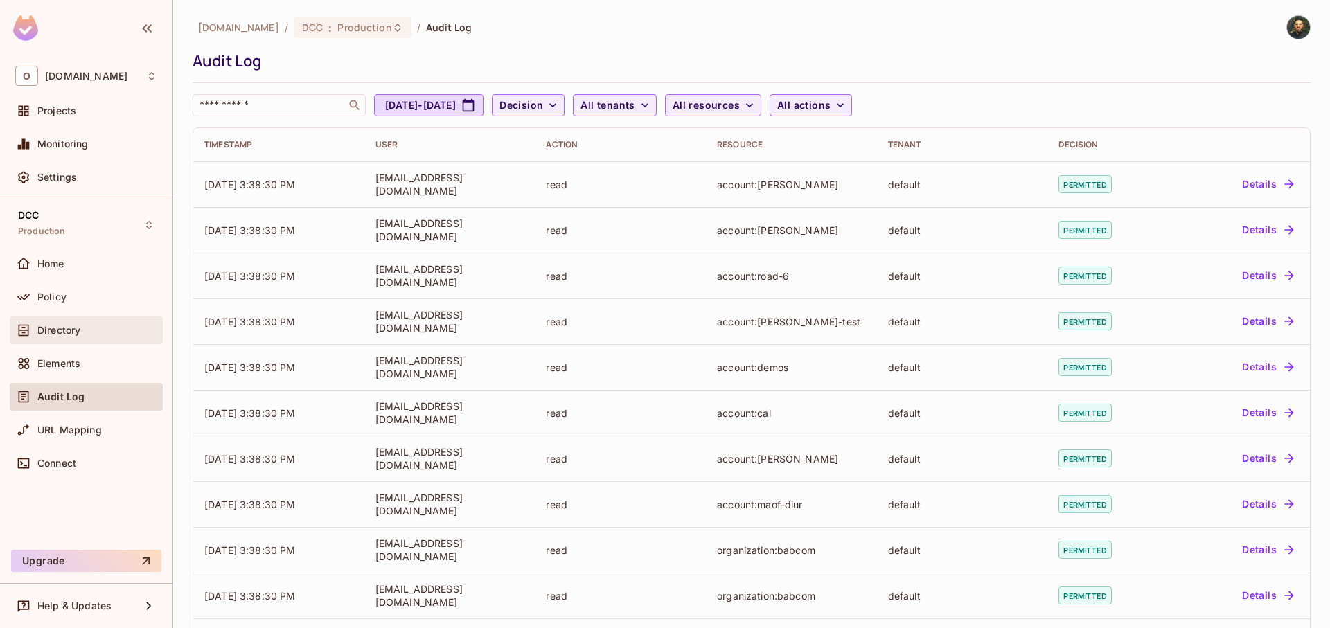
click at [77, 328] on span "Directory" at bounding box center [58, 330] width 43 height 11
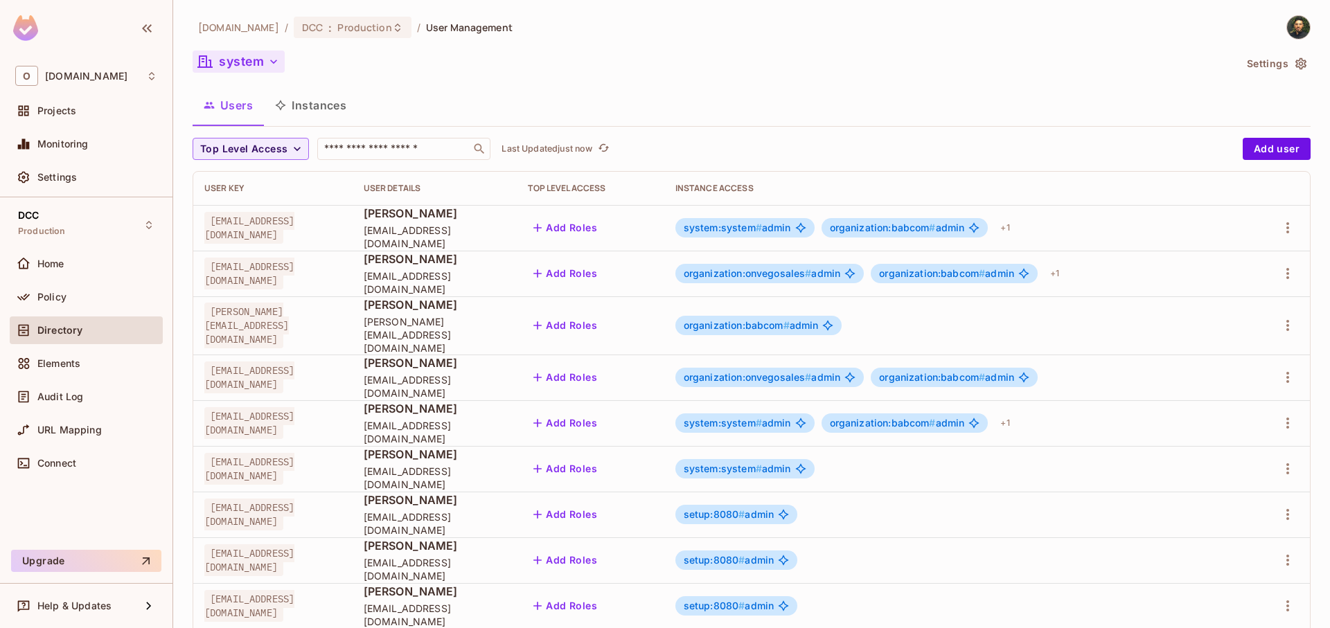
click at [254, 69] on button "system" at bounding box center [239, 62] width 92 height 22
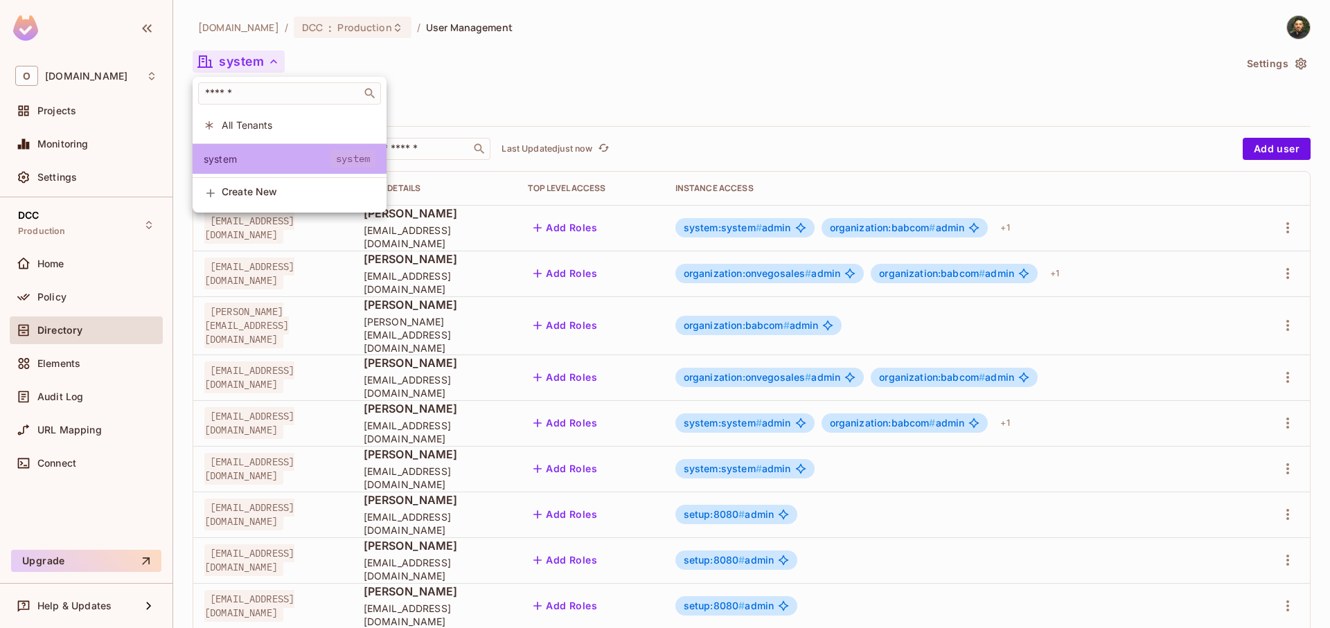
click at [307, 168] on li "system system" at bounding box center [290, 159] width 194 height 30
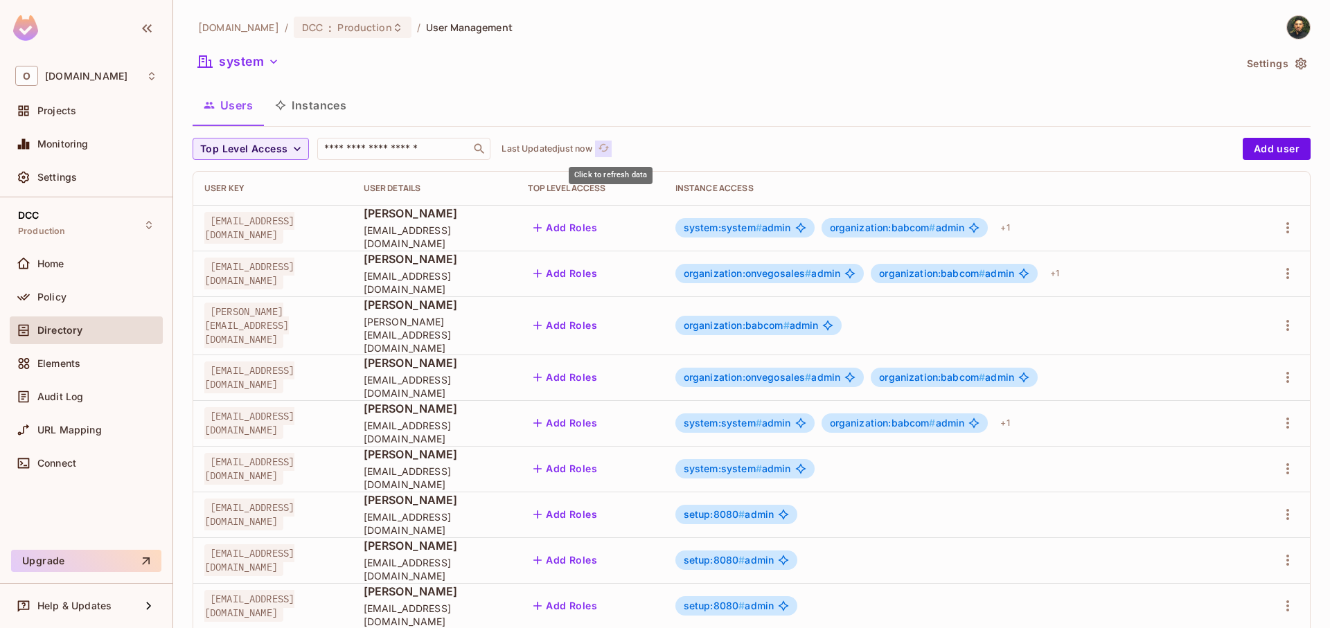
click at [610, 148] on icon "refresh" at bounding box center [604, 148] width 12 height 12
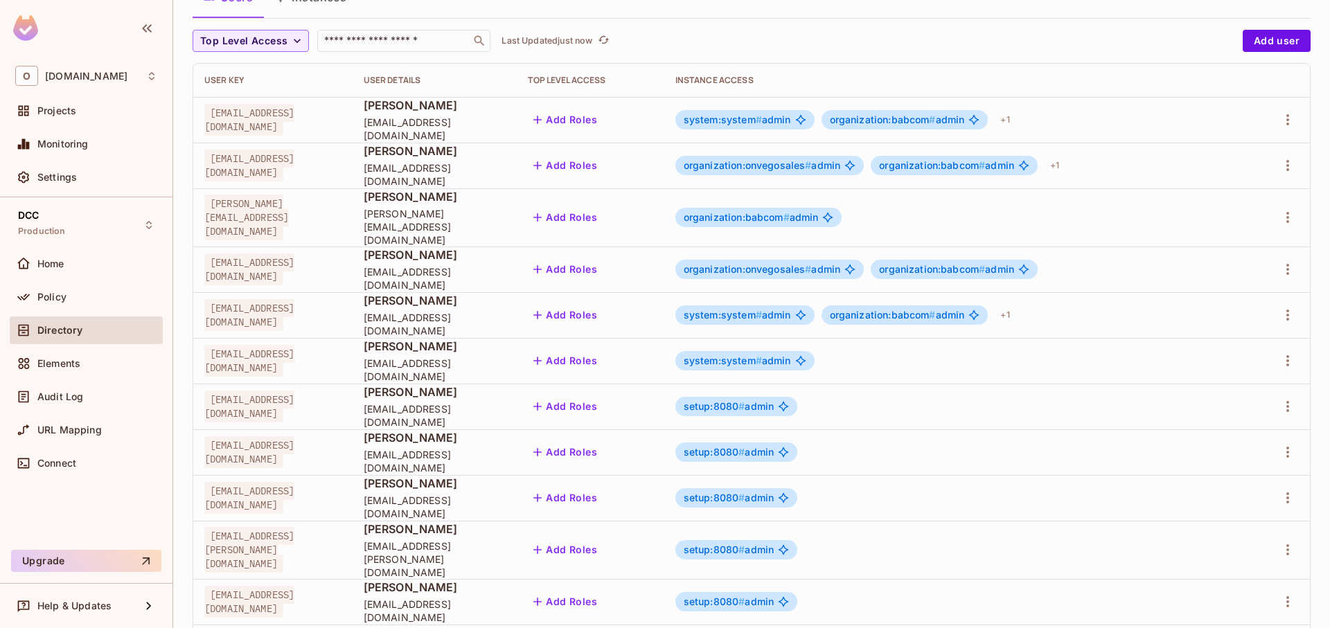
scroll to position [340, 0]
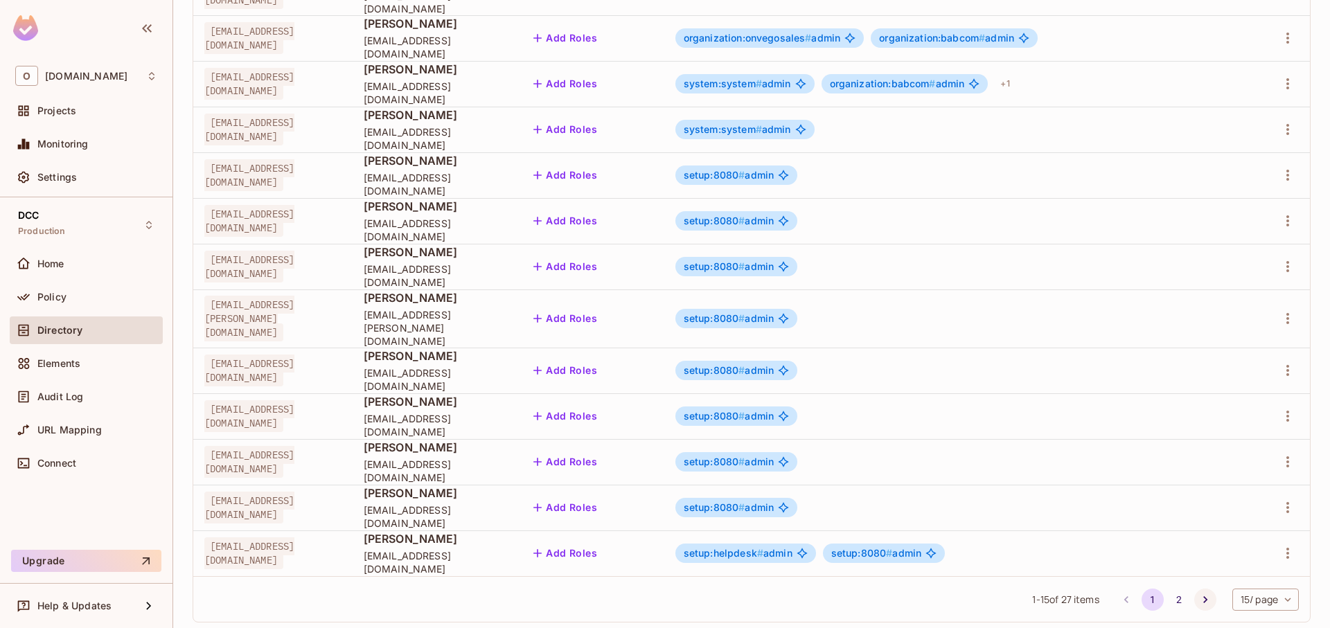
click at [1195, 589] on button "Go to next page" at bounding box center [1206, 600] width 22 height 22
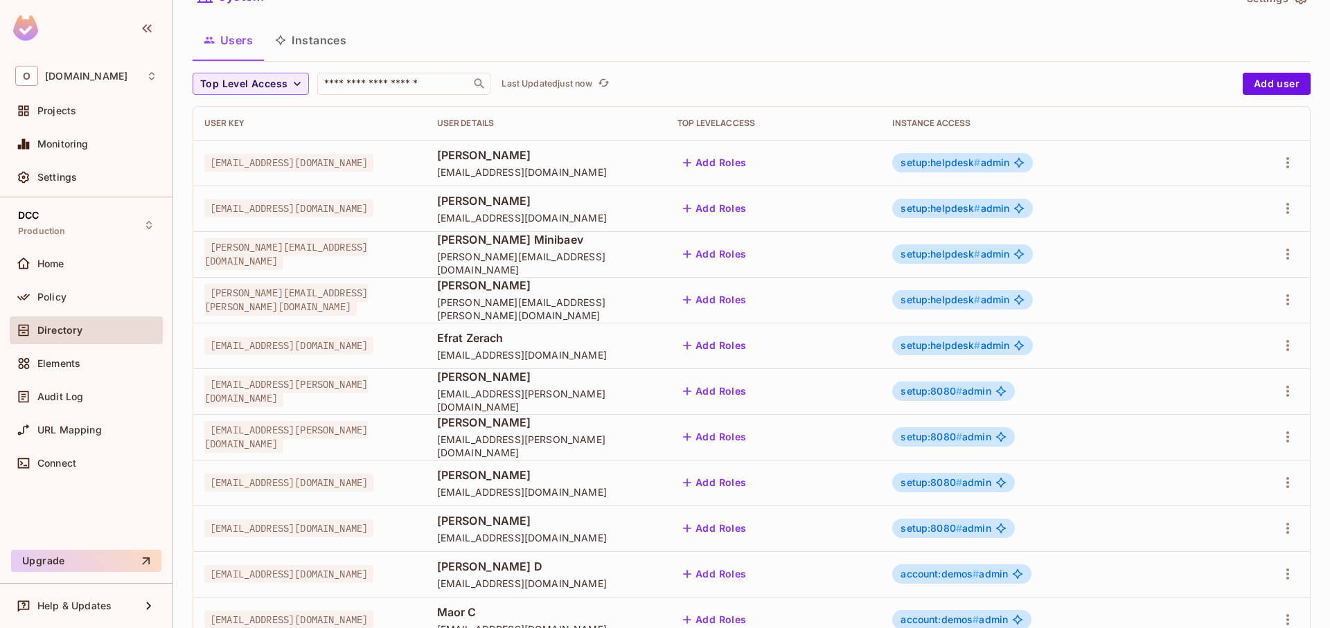
scroll to position [202, 0]
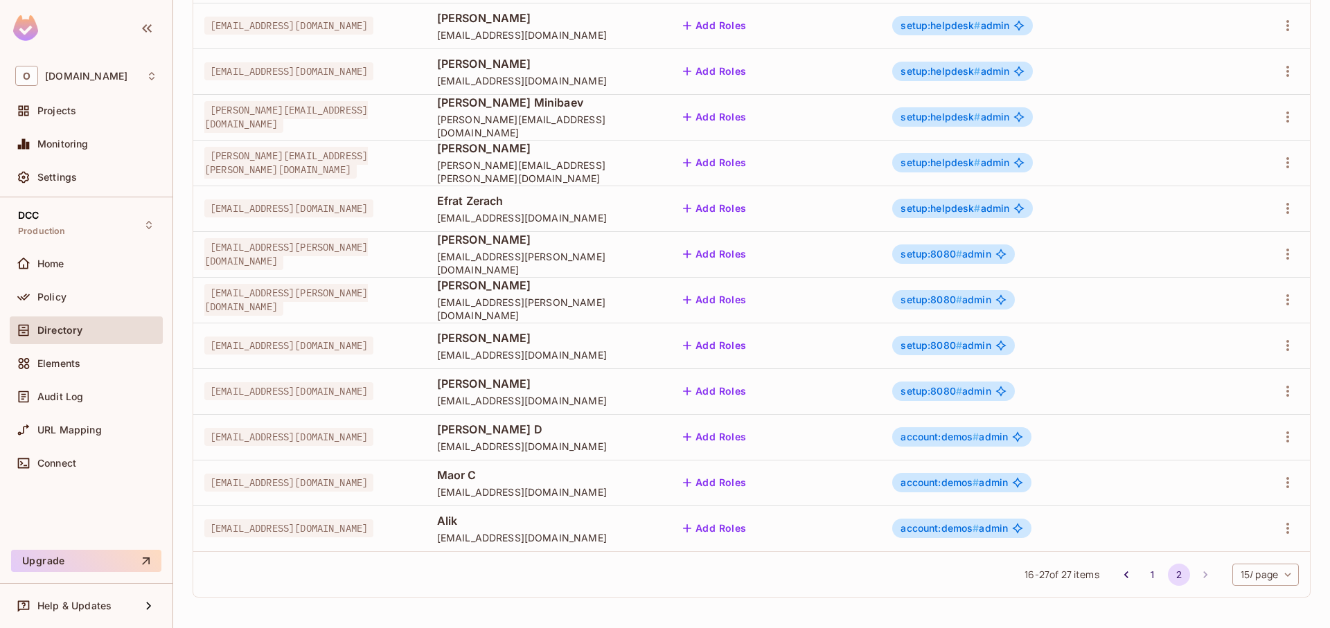
click at [296, 534] on span "[EMAIL_ADDRESS][DOMAIN_NAME]" at bounding box center [288, 529] width 169 height 18
click at [296, 535] on span "[EMAIL_ADDRESS][DOMAIN_NAME]" at bounding box center [288, 529] width 169 height 18
drag, startPoint x: 230, startPoint y: 534, endPoint x: 372, endPoint y: 538, distance: 142.1
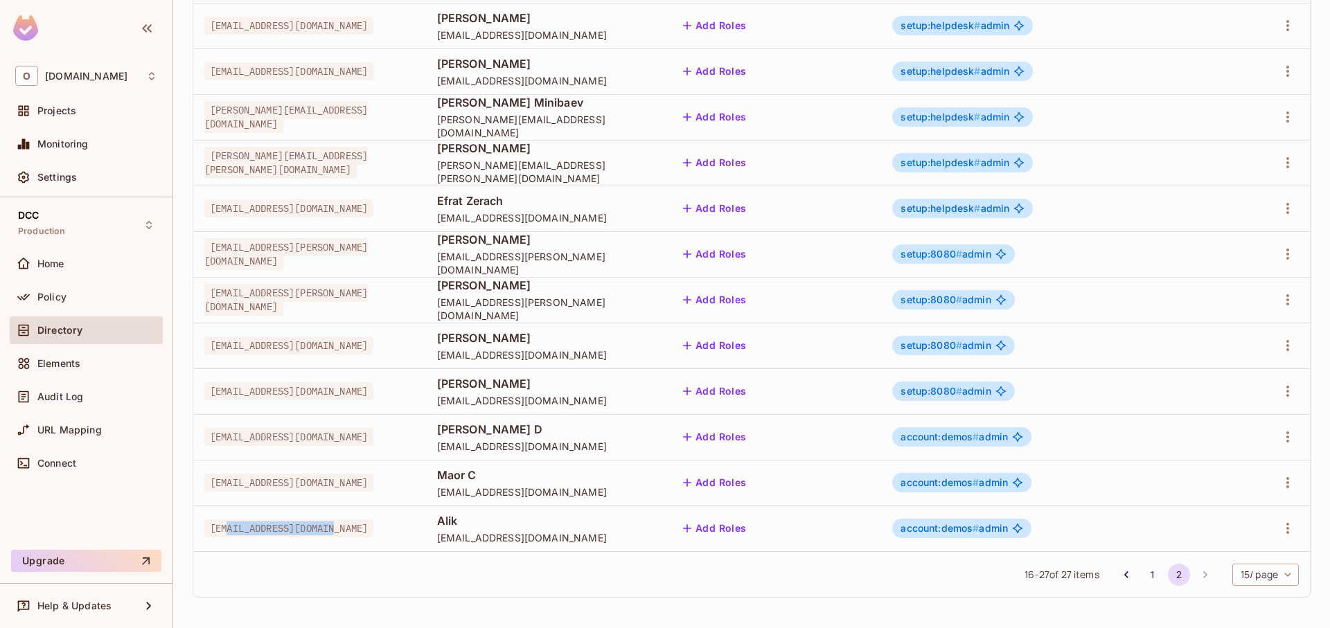
click at [372, 538] on td "[EMAIL_ADDRESS][DOMAIN_NAME]" at bounding box center [309, 529] width 233 height 46
click at [371, 538] on td "[EMAIL_ADDRESS][DOMAIN_NAME]" at bounding box center [309, 529] width 233 height 46
click at [979, 531] on span "account:demos #" at bounding box center [940, 528] width 78 height 12
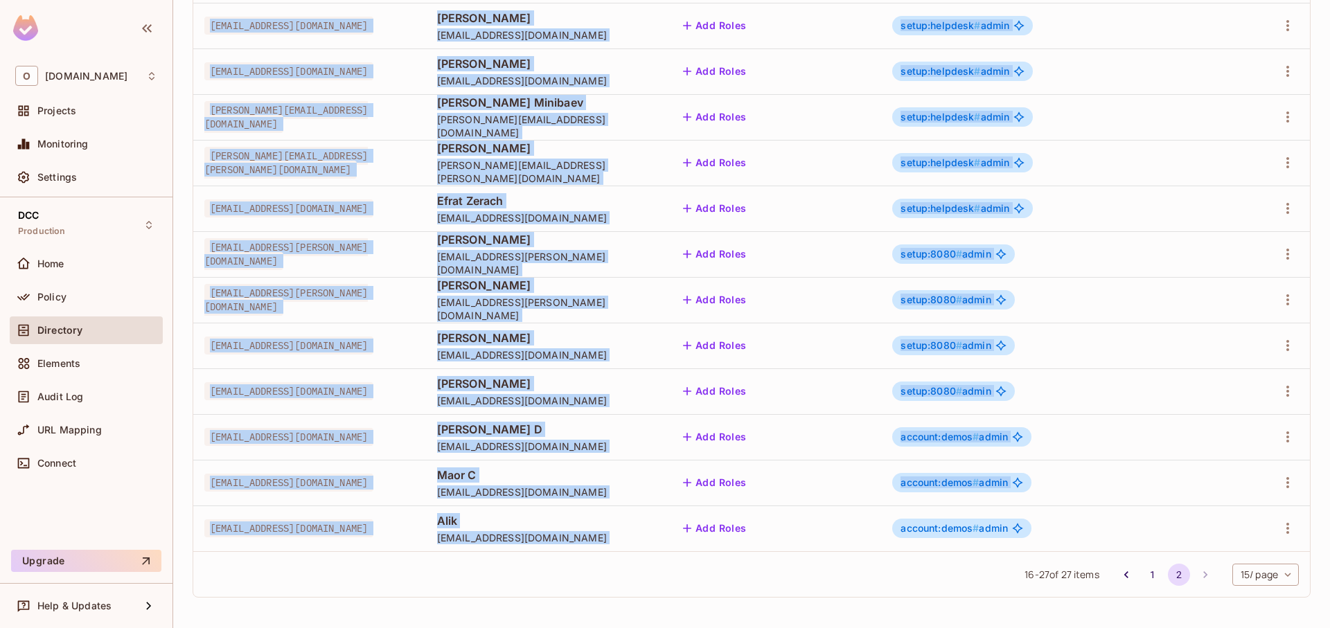
click at [979, 531] on span "account:demos #" at bounding box center [940, 528] width 78 height 12
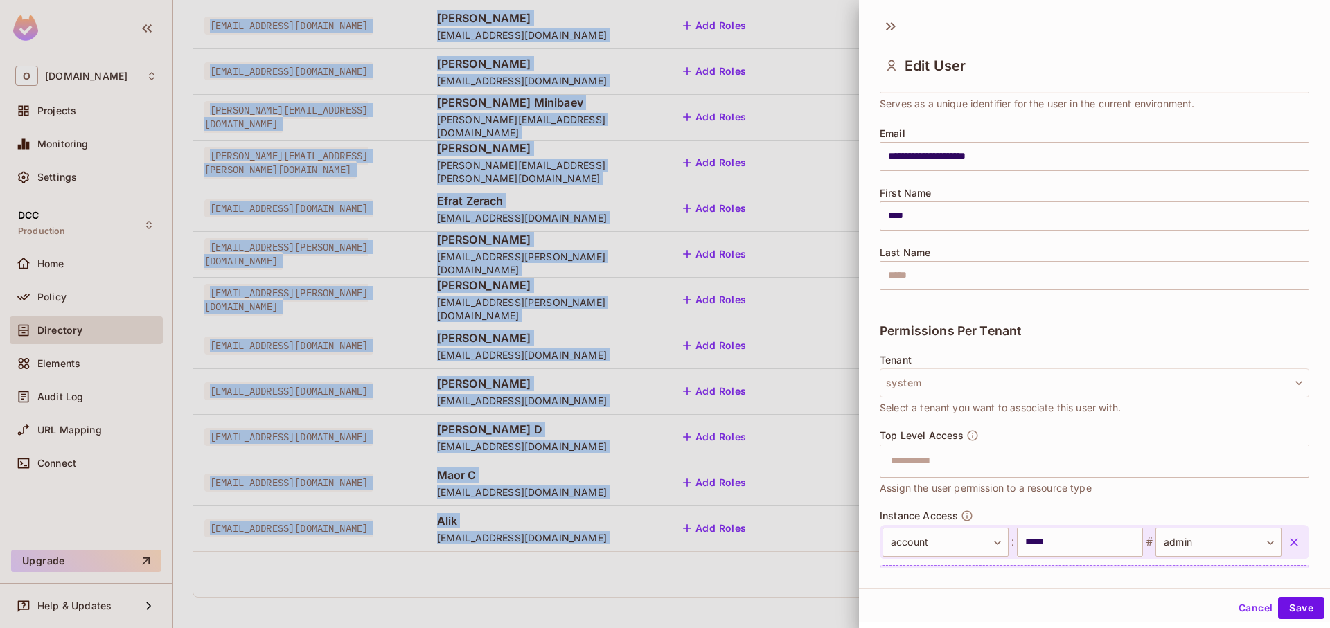
scroll to position [149, 0]
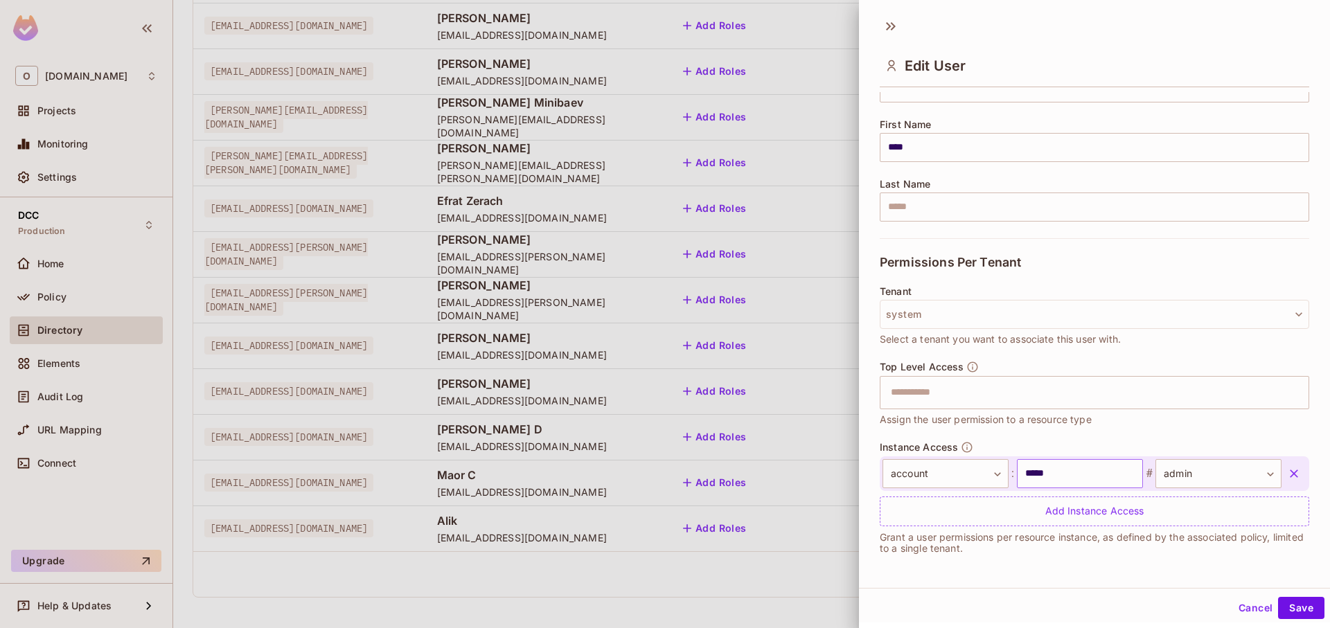
click at [1062, 482] on input "*****" at bounding box center [1080, 473] width 126 height 29
click at [1208, 478] on body "O [DOMAIN_NAME] Projects Monitoring Settings DCC Production Home Policy Directo…" at bounding box center [665, 314] width 1330 height 628
click at [1208, 478] on div at bounding box center [665, 314] width 1330 height 628
click at [1208, 423] on div "Top Level Access ​ Assign the user permission to a resource type" at bounding box center [1095, 394] width 430 height 67
click at [1292, 607] on button "Save" at bounding box center [1301, 608] width 46 height 22
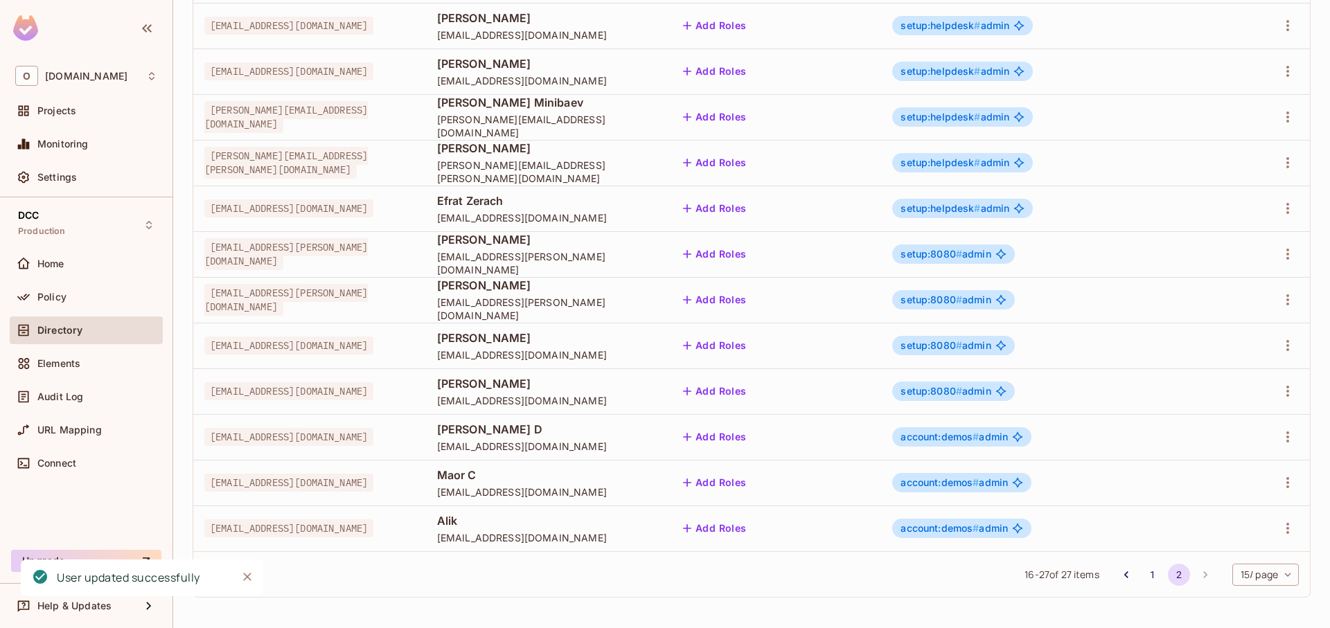
scroll to position [0, 0]
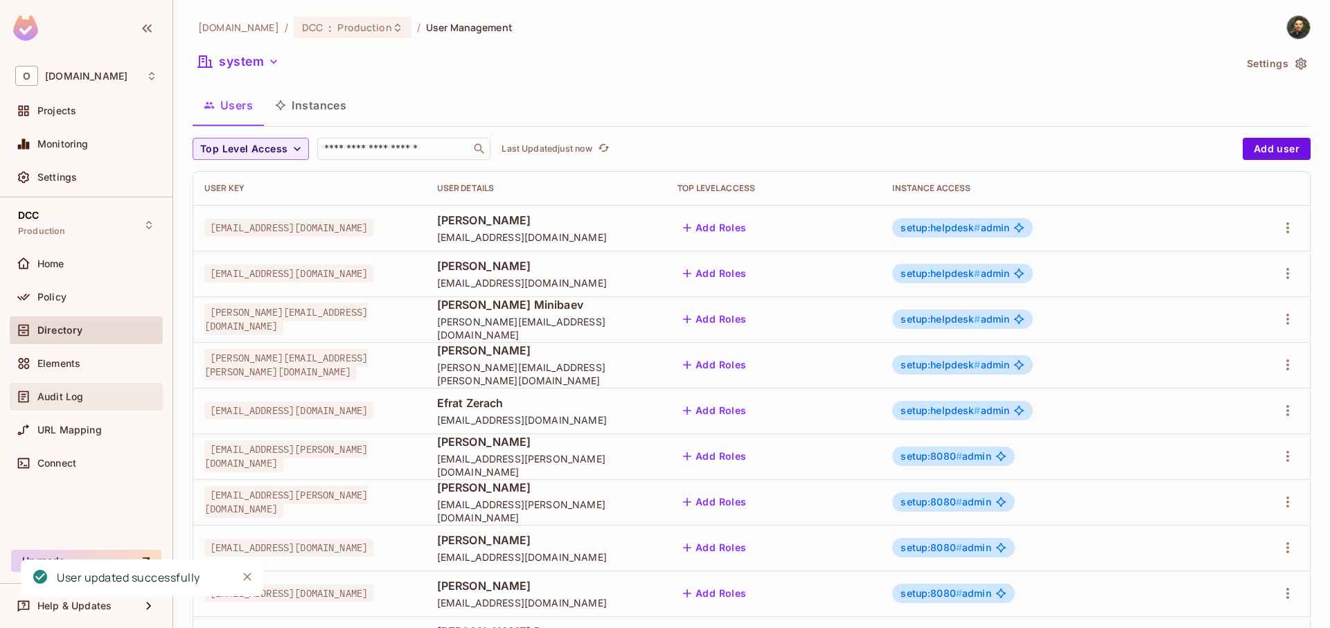
click at [96, 392] on div "Audit Log" at bounding box center [97, 397] width 120 height 11
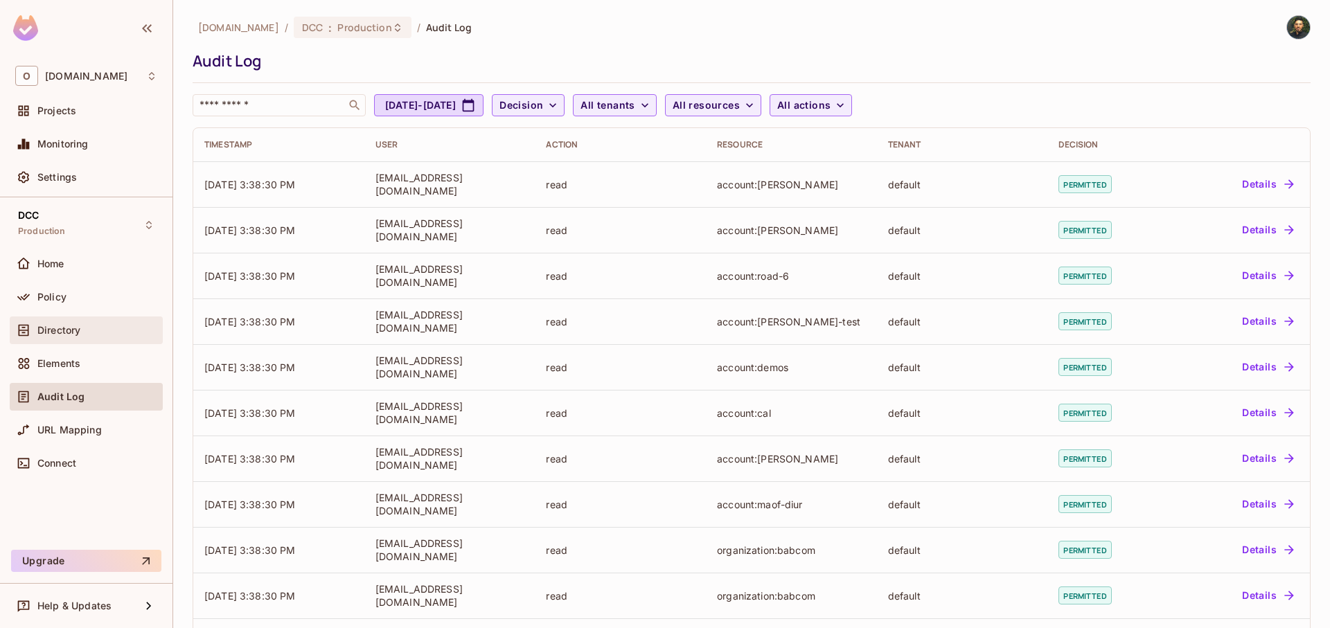
click at [56, 337] on div "Directory" at bounding box center [86, 330] width 142 height 17
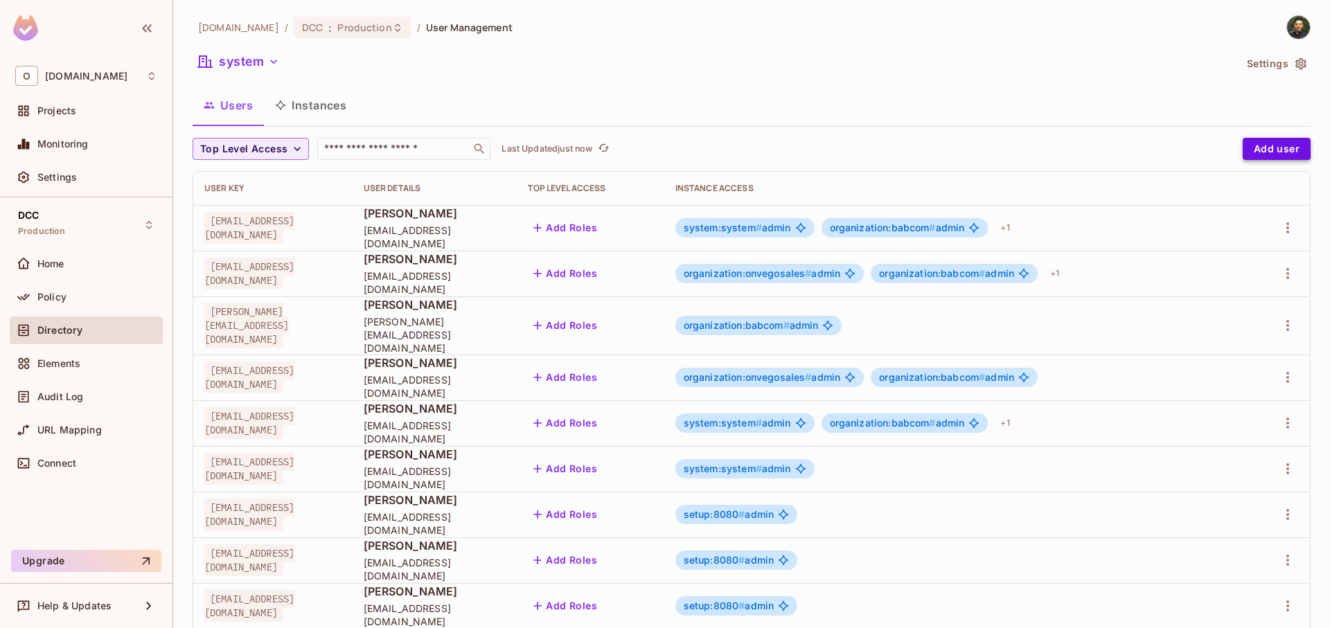
click at [1243, 141] on button "Add user" at bounding box center [1277, 149] width 68 height 22
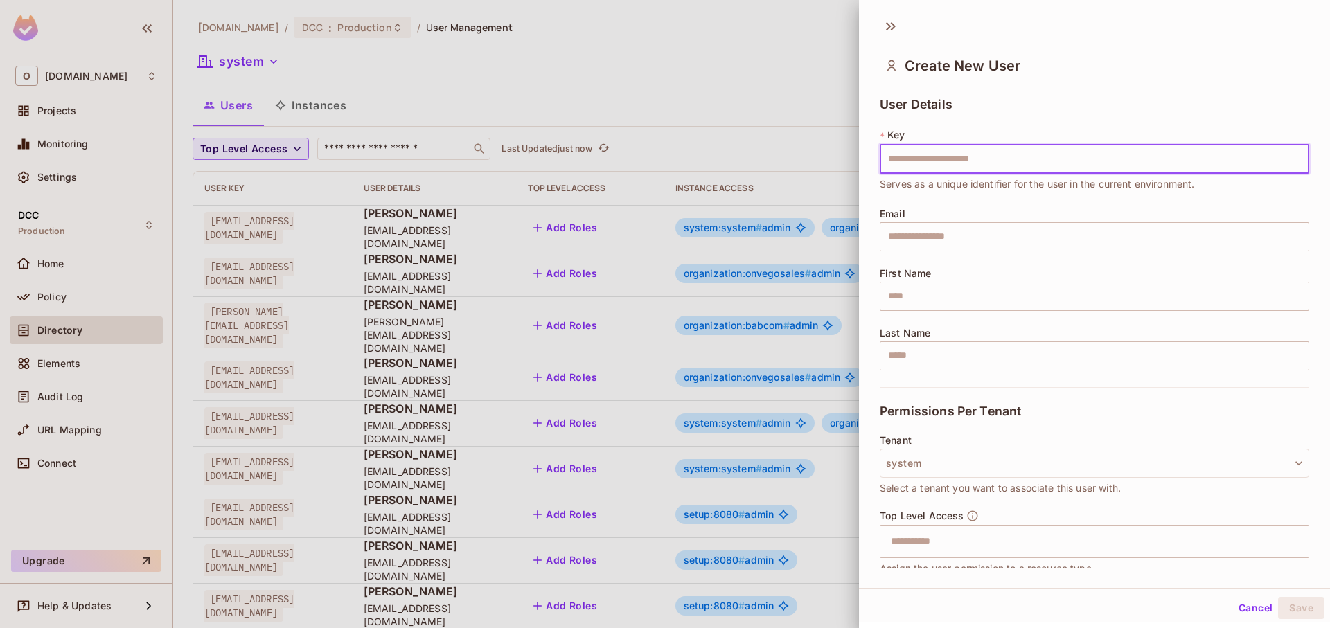
type input "**********"
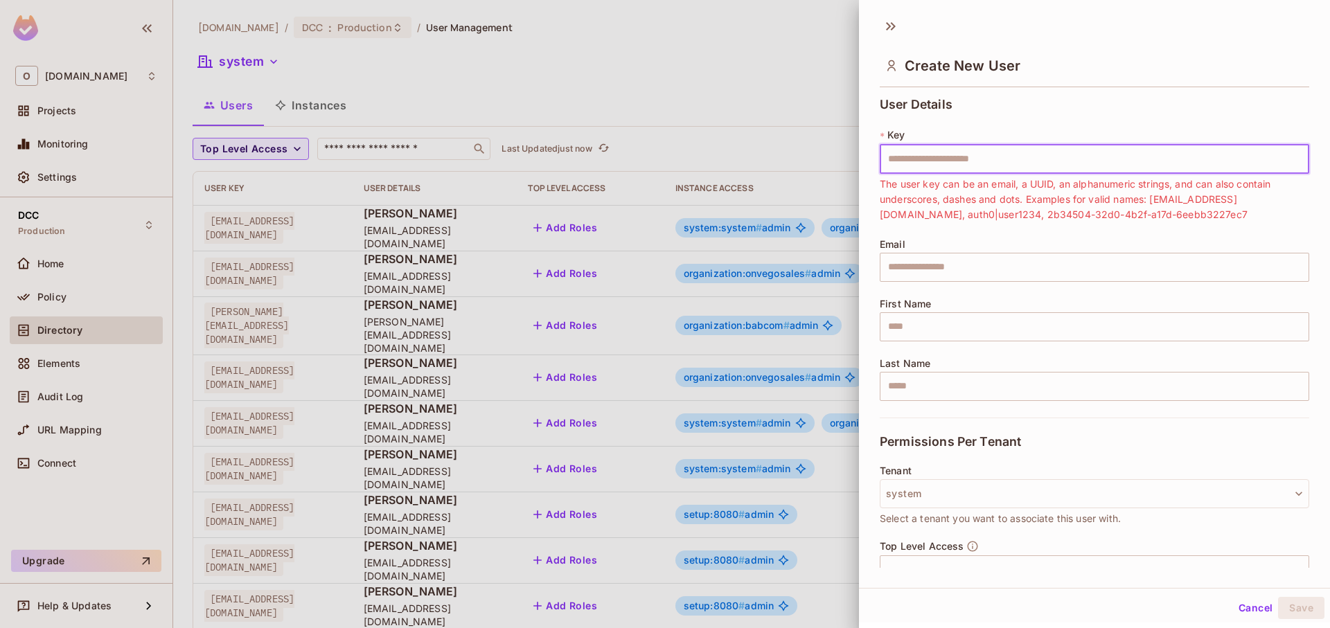
click at [1125, 170] on input "text" at bounding box center [1095, 159] width 430 height 29
paste input "**********"
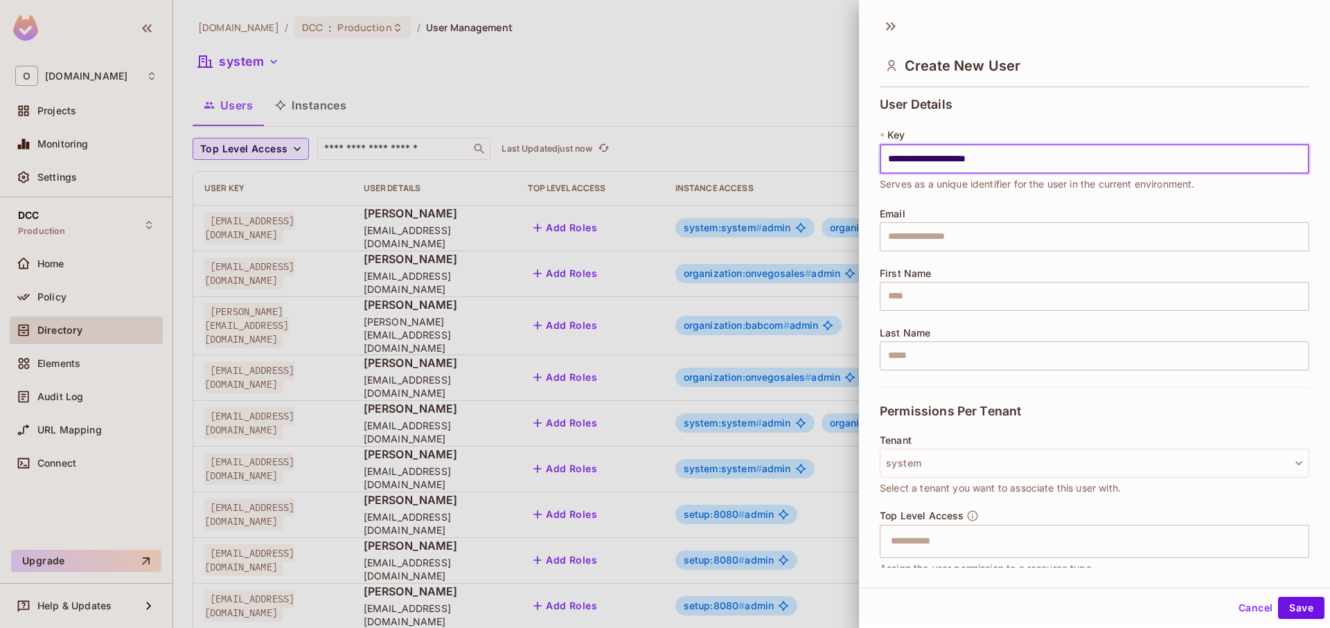
click at [1131, 148] on input "**********" at bounding box center [1095, 159] width 430 height 29
type input "**********"
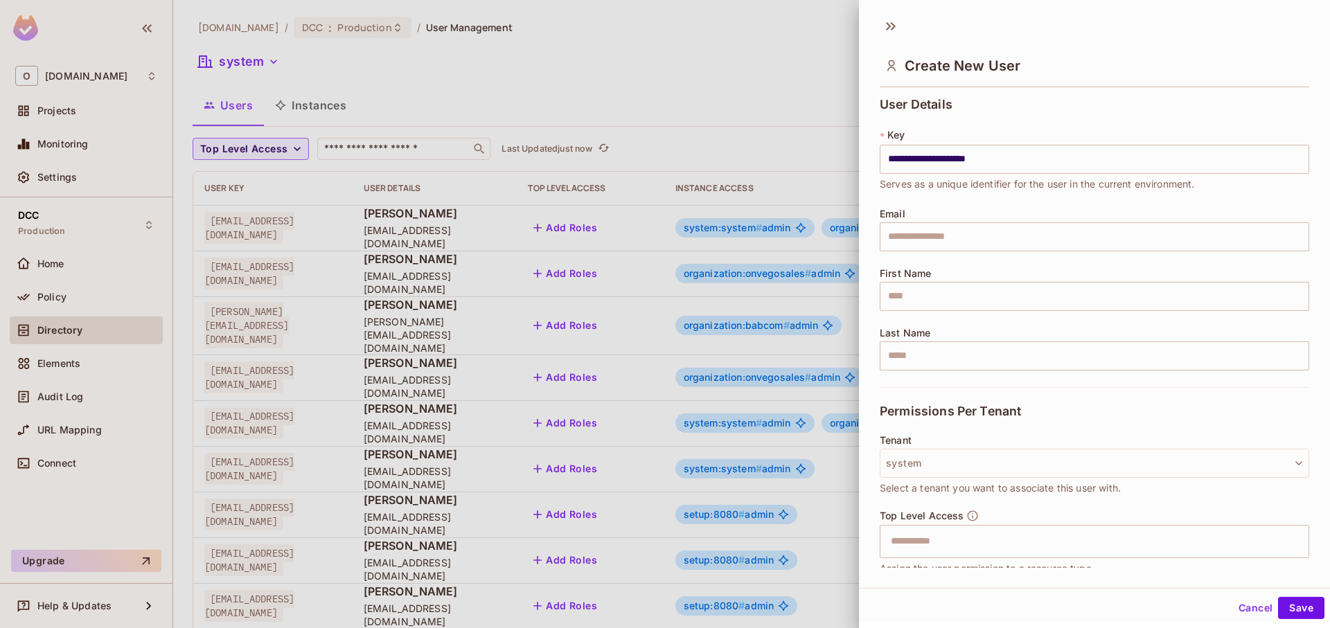
click at [1116, 141] on div "**********" at bounding box center [1095, 160] width 430 height 64
click at [1290, 607] on button "Save" at bounding box center [1301, 608] width 46 height 22
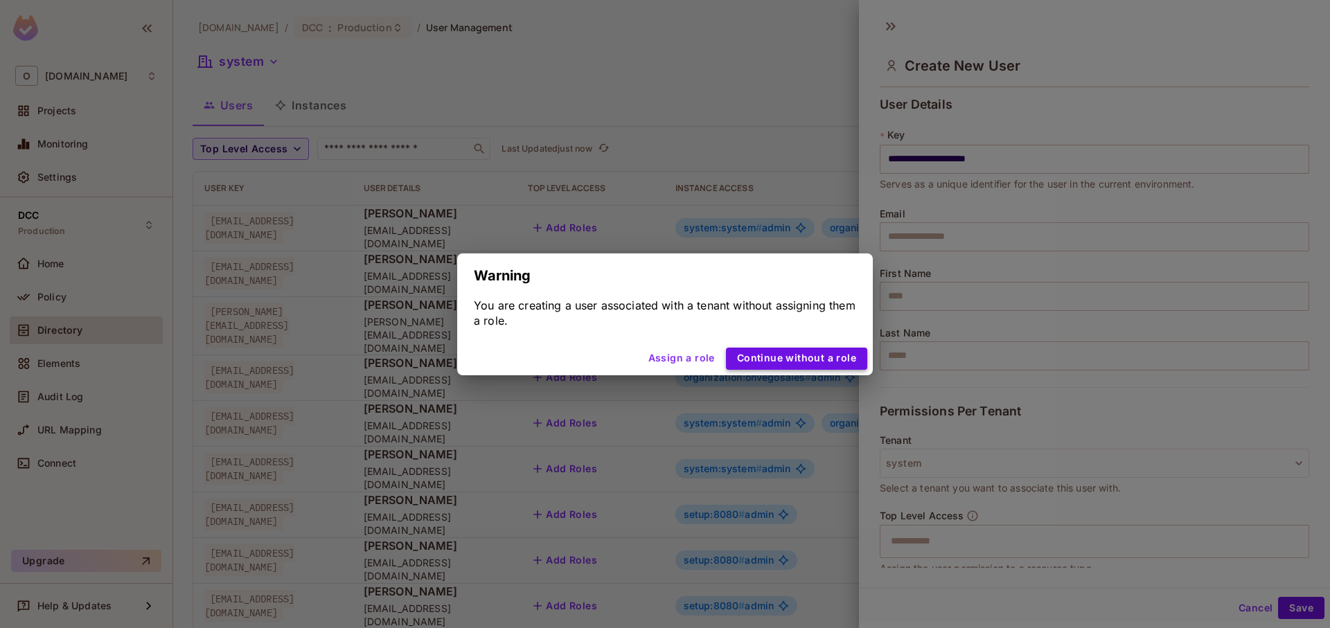
click at [828, 352] on button "Continue without a role" at bounding box center [796, 359] width 141 height 22
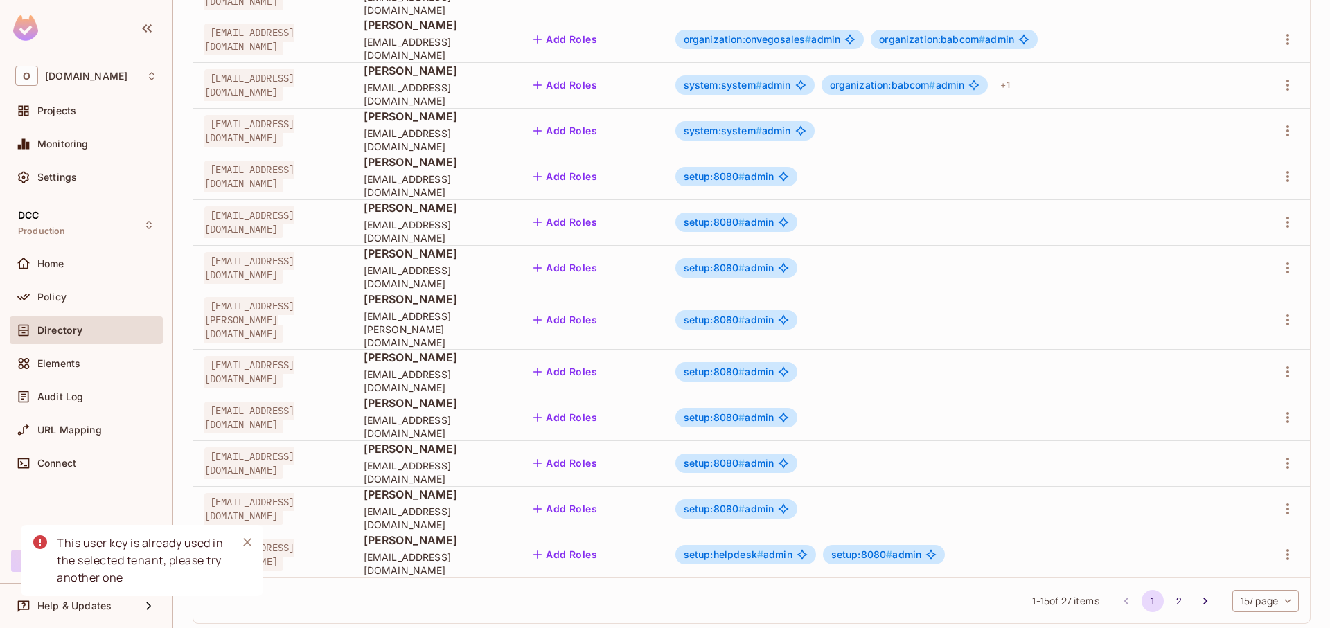
scroll to position [340, 0]
click at [1251, 578] on body "O [DOMAIN_NAME] Projects Monitoring Settings DCC Production Home Policy Directo…" at bounding box center [665, 314] width 1330 height 628
click at [1249, 579] on li "50 / page" at bounding box center [1254, 568] width 69 height 29
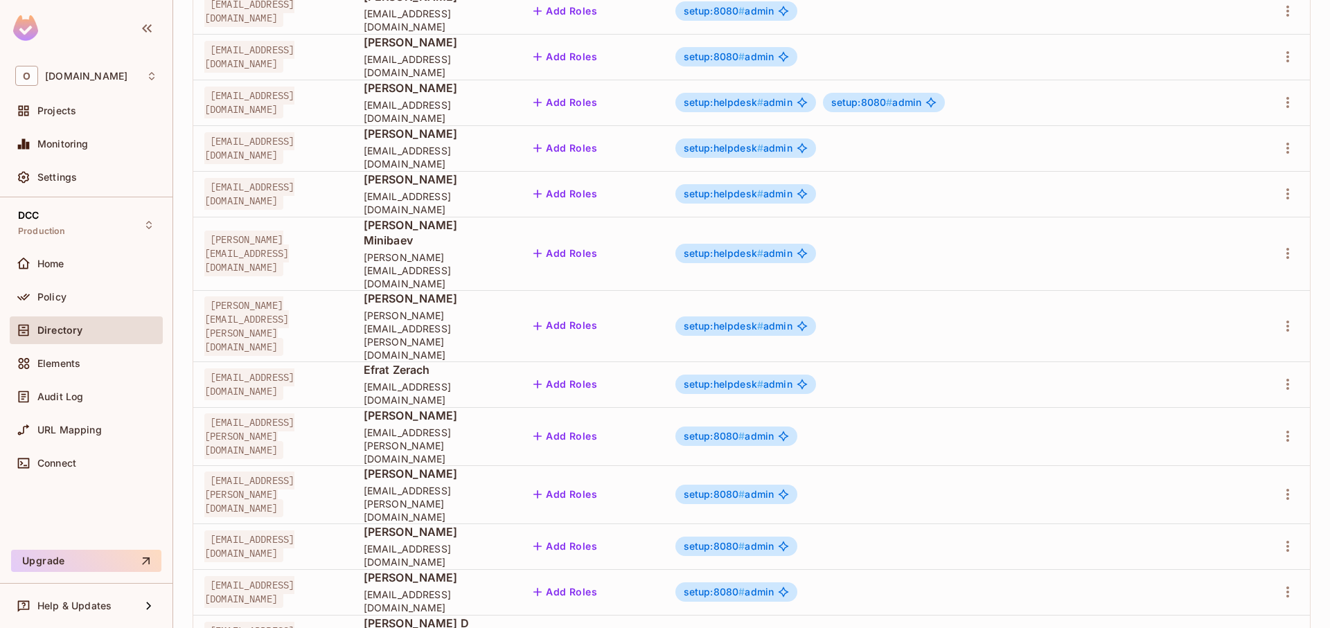
scroll to position [888, 0]
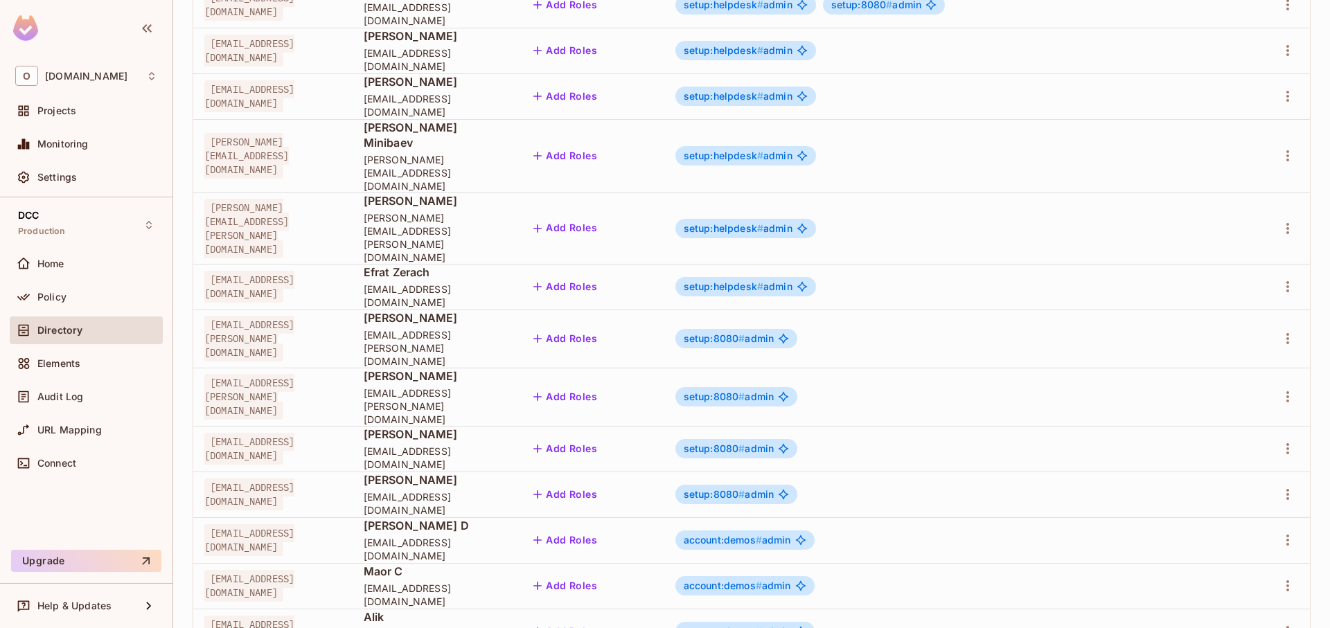
drag, startPoint x: 477, startPoint y: 529, endPoint x: 707, endPoint y: 556, distance: 232.3
click at [507, 610] on div "Alik [EMAIL_ADDRESS][DOMAIN_NAME]" at bounding box center [435, 632] width 143 height 44
drag, startPoint x: 470, startPoint y: 523, endPoint x: 662, endPoint y: 567, distance: 196.8
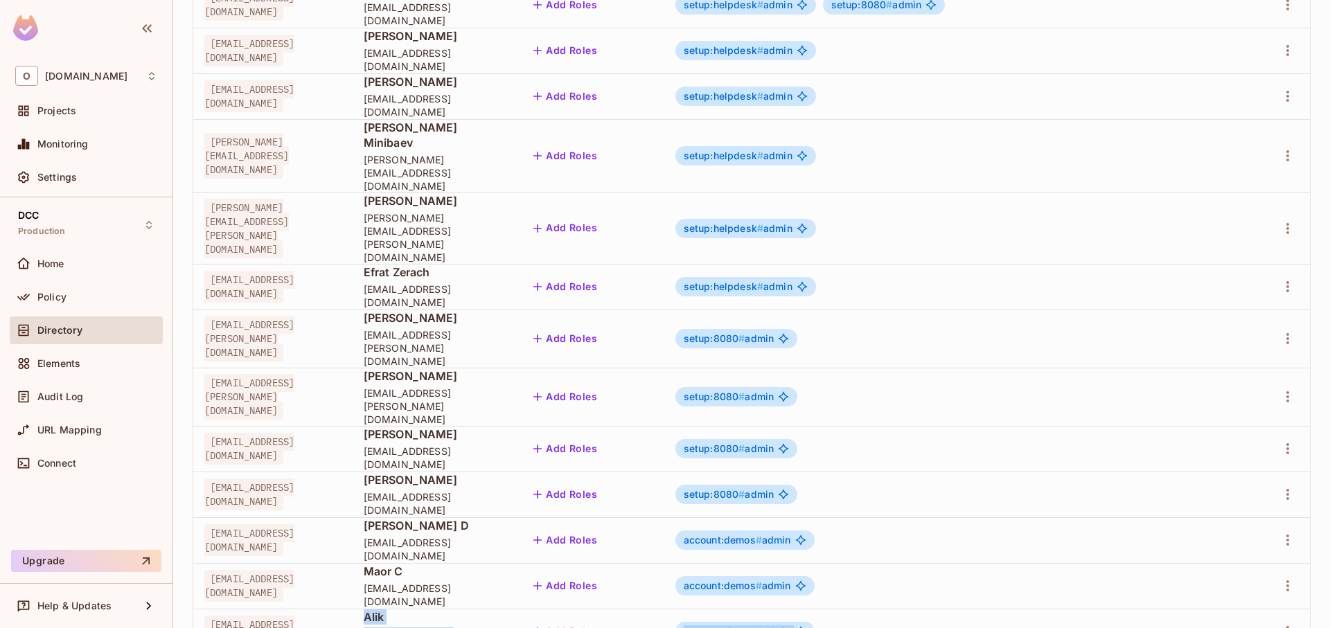
click at [791, 626] on span "account:demos # admin" at bounding box center [737, 631] width 107 height 11
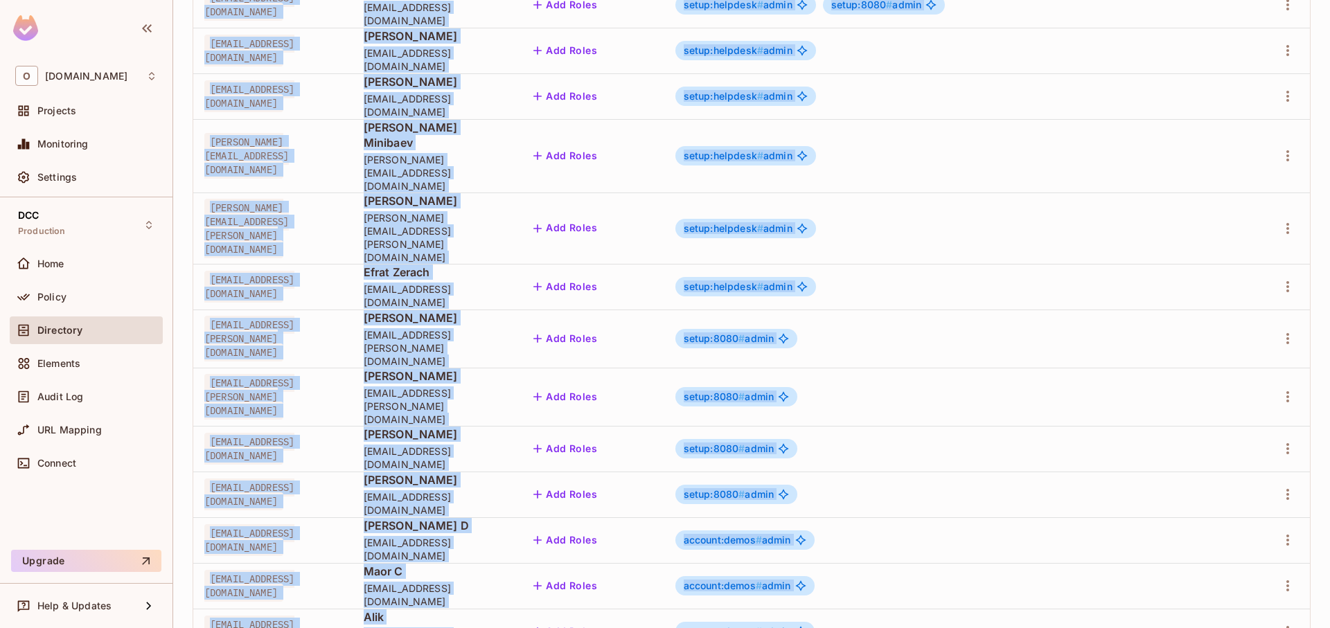
click at [791, 626] on span "account:demos # admin" at bounding box center [737, 631] width 107 height 11
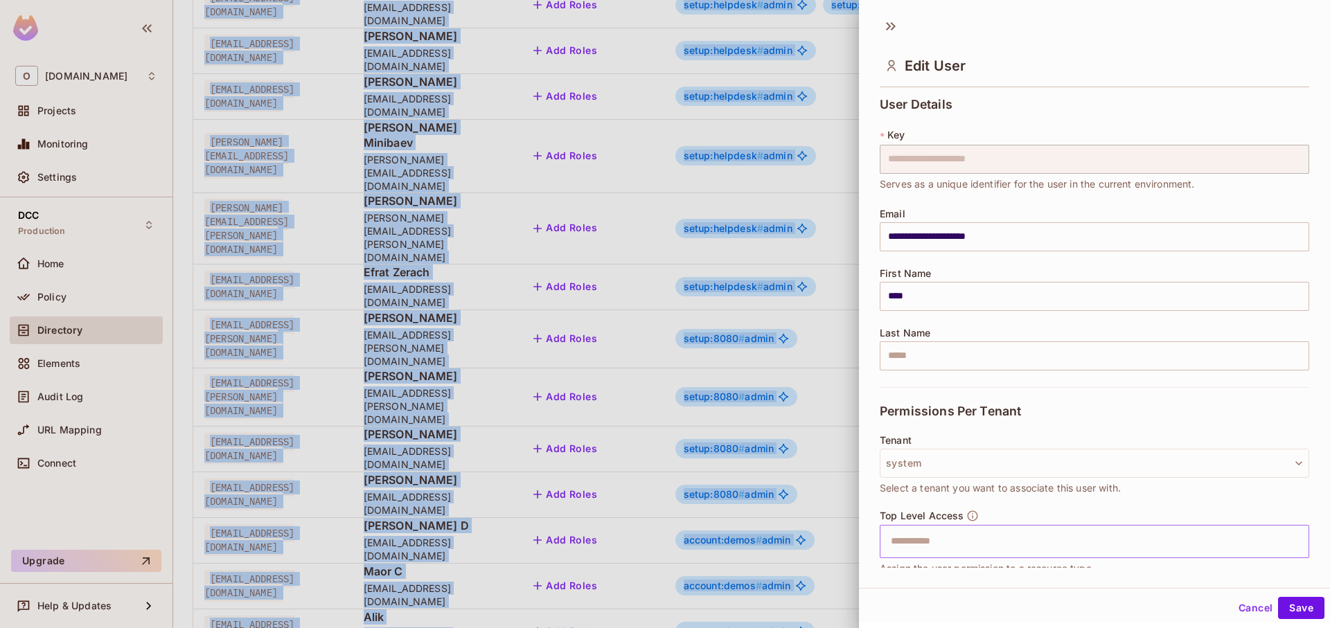
click at [910, 536] on input "text" at bounding box center [1083, 542] width 400 height 28
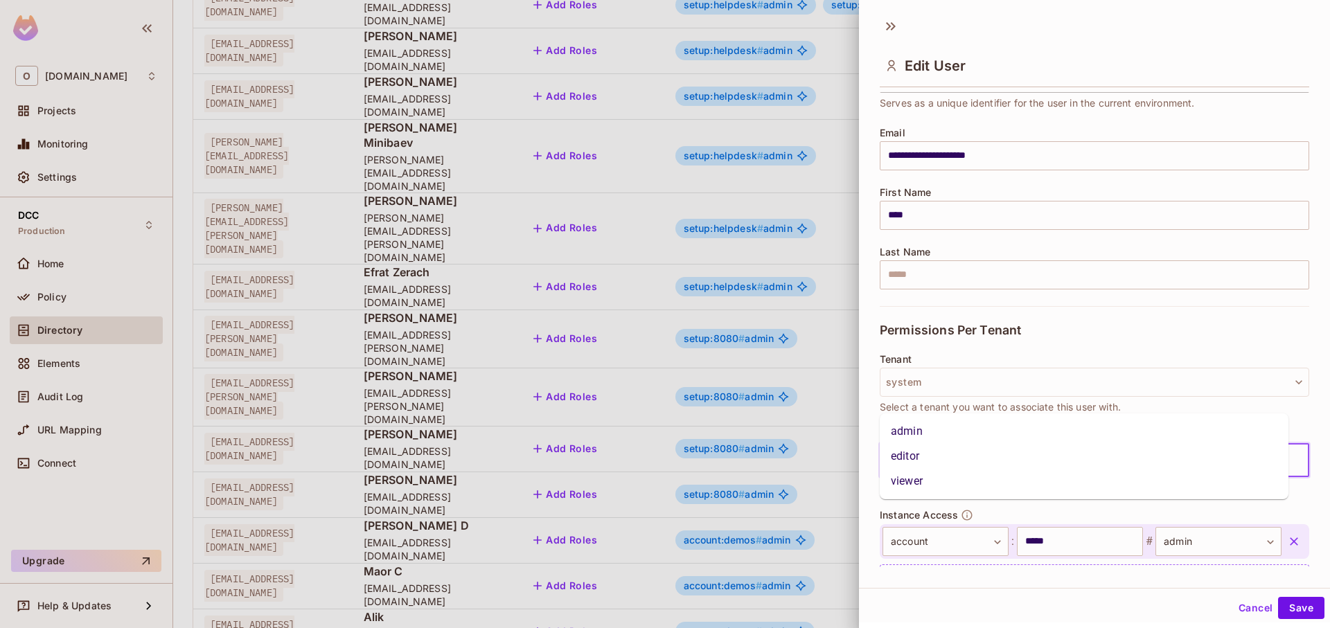
scroll to position [149, 0]
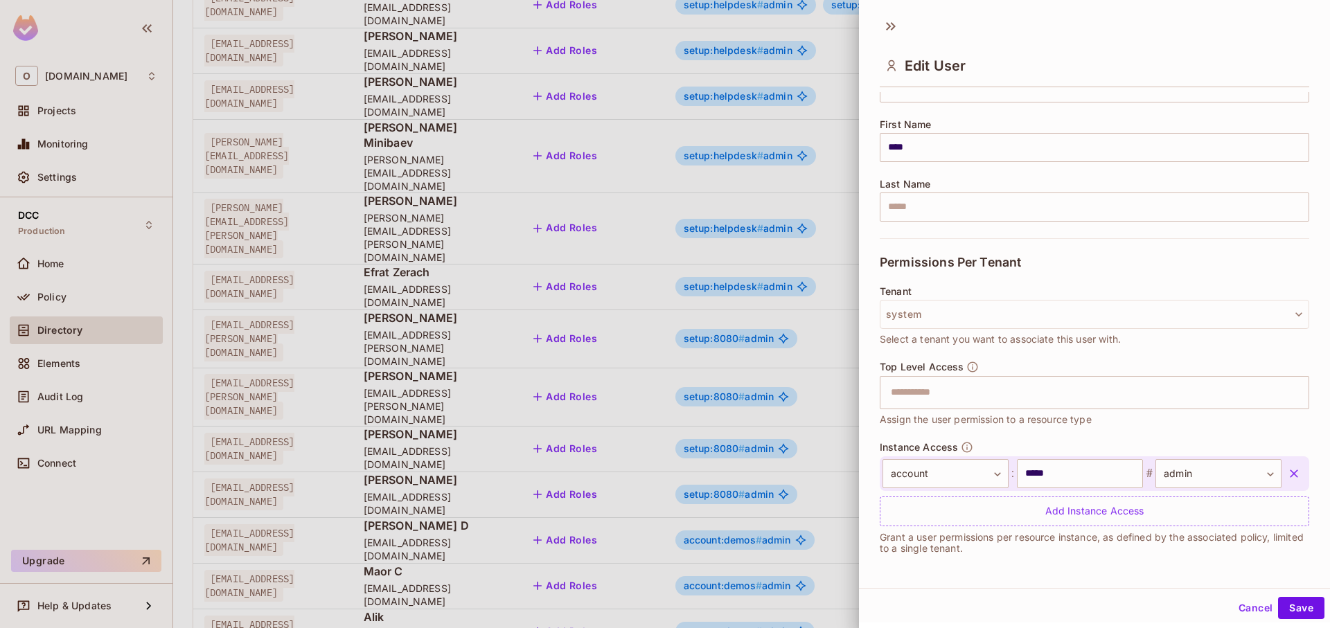
click at [906, 571] on div "**********" at bounding box center [1094, 299] width 471 height 579
click at [954, 479] on body "O [DOMAIN_NAME] Projects Monitoring Settings DCC Production Home Policy Directo…" at bounding box center [665, 314] width 1330 height 628
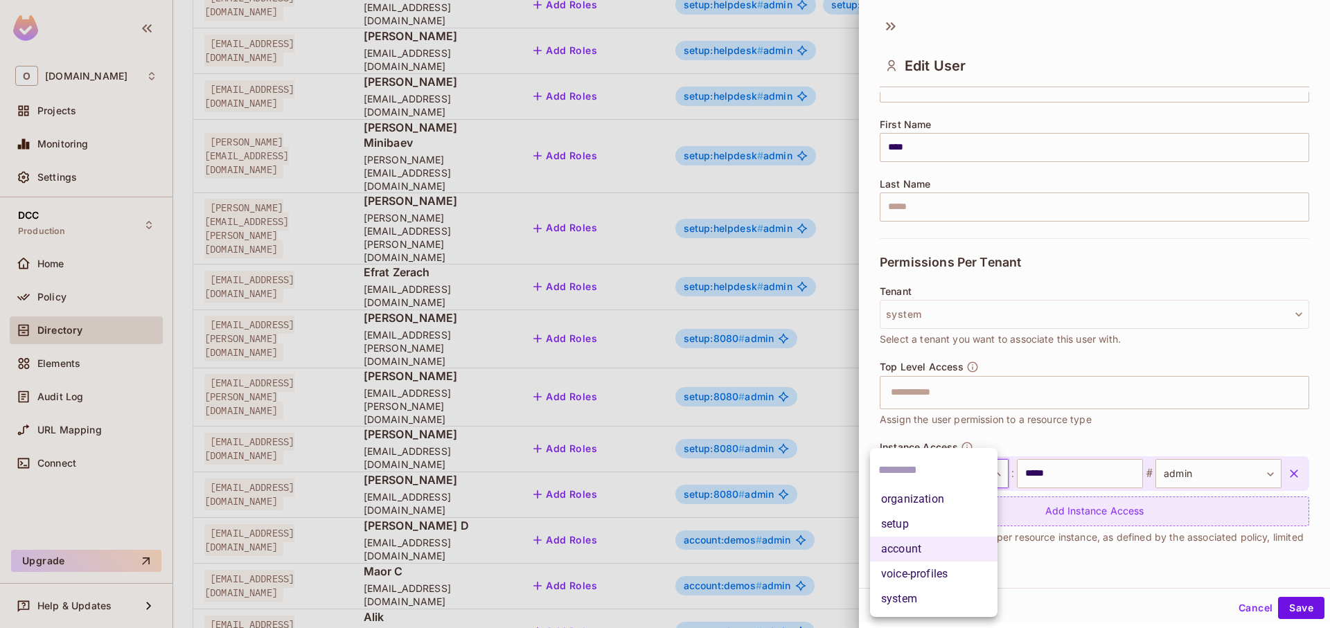
click at [952, 496] on li "organization" at bounding box center [933, 499] width 127 height 25
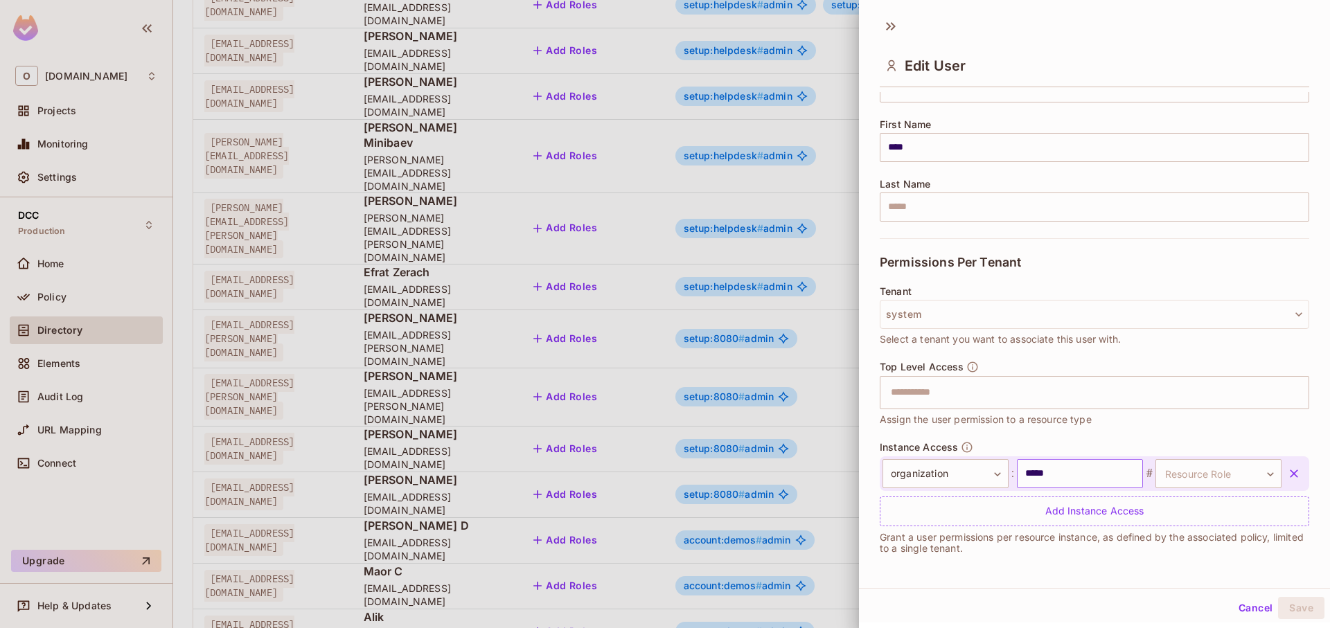
click at [1044, 479] on input "*****" at bounding box center [1080, 473] width 126 height 29
type input "******"
click at [1213, 473] on body "O [DOMAIN_NAME] Projects Monitoring Settings DCC Production Home Policy Directo…" at bounding box center [665, 314] width 1330 height 628
click at [1202, 584] on li "viewer" at bounding box center [1193, 589] width 127 height 25
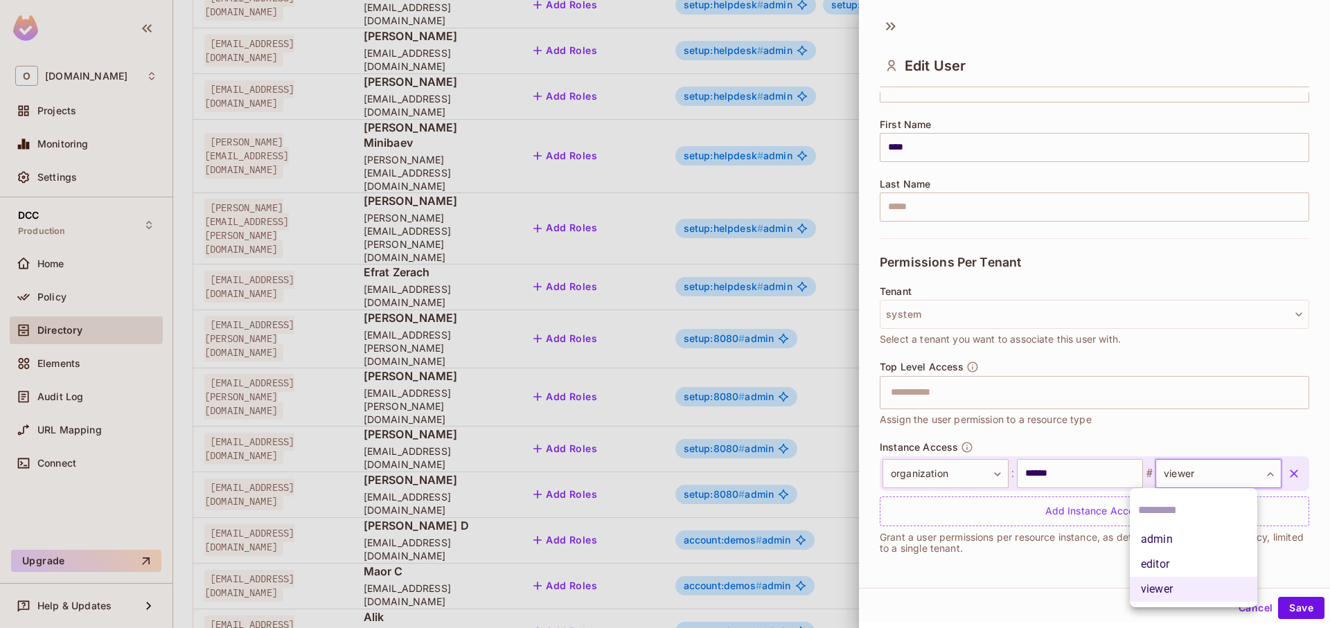
click at [1177, 467] on body "O [DOMAIN_NAME] Projects Monitoring Settings DCC Production Home Policy Directo…" at bounding box center [665, 314] width 1330 height 628
click at [1179, 540] on li "admin" at bounding box center [1193, 539] width 127 height 25
type input "*****"
click at [1285, 605] on button "Save" at bounding box center [1301, 608] width 46 height 22
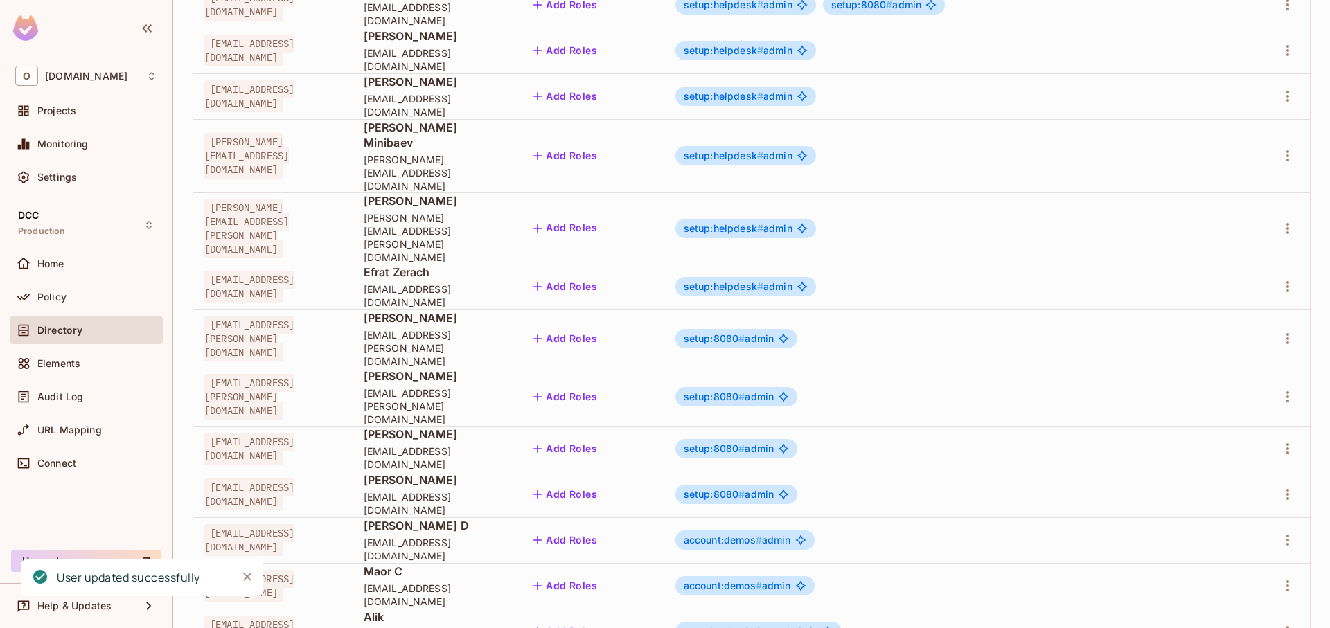
click at [790, 626] on span "organization:babcom #" at bounding box center [737, 632] width 106 height 12
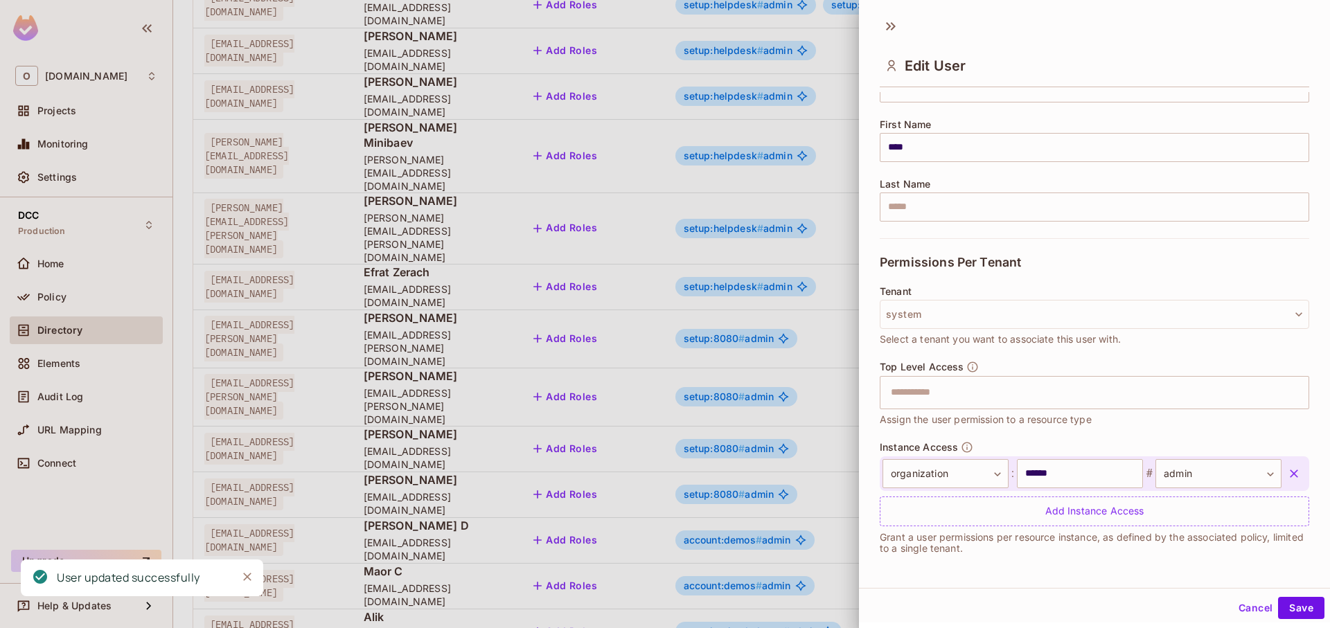
click at [651, 499] on div at bounding box center [665, 314] width 1330 height 628
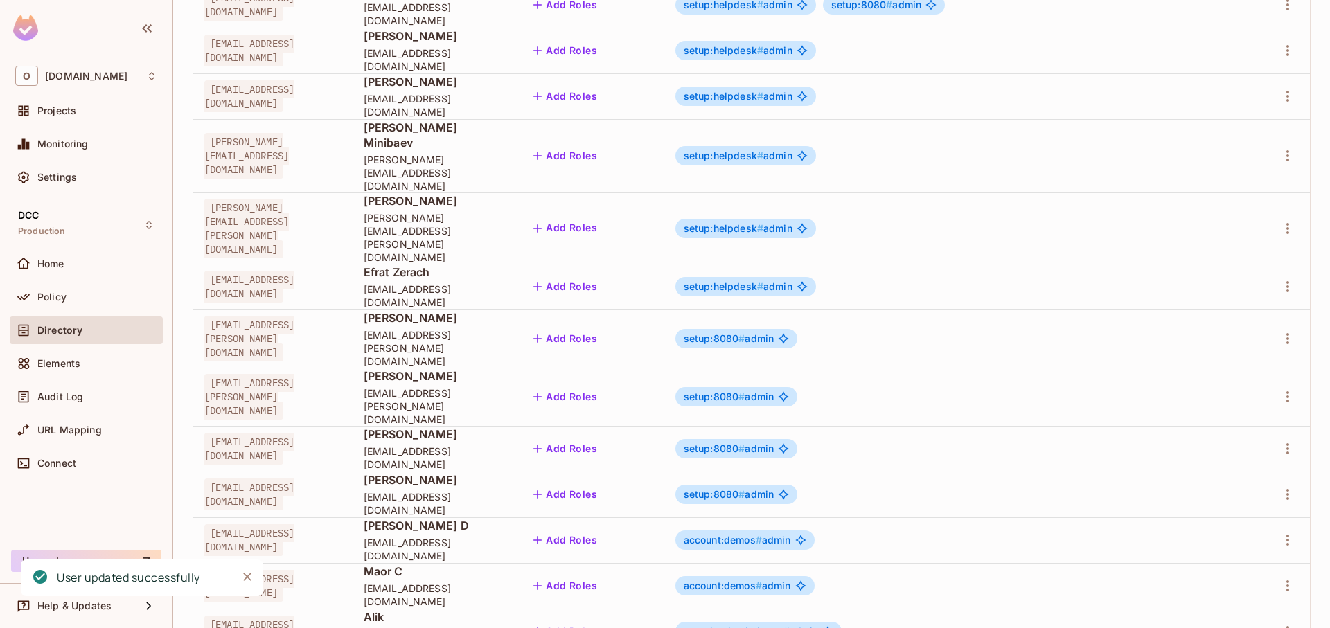
click at [790, 626] on span "organization:babcom #" at bounding box center [737, 632] width 106 height 12
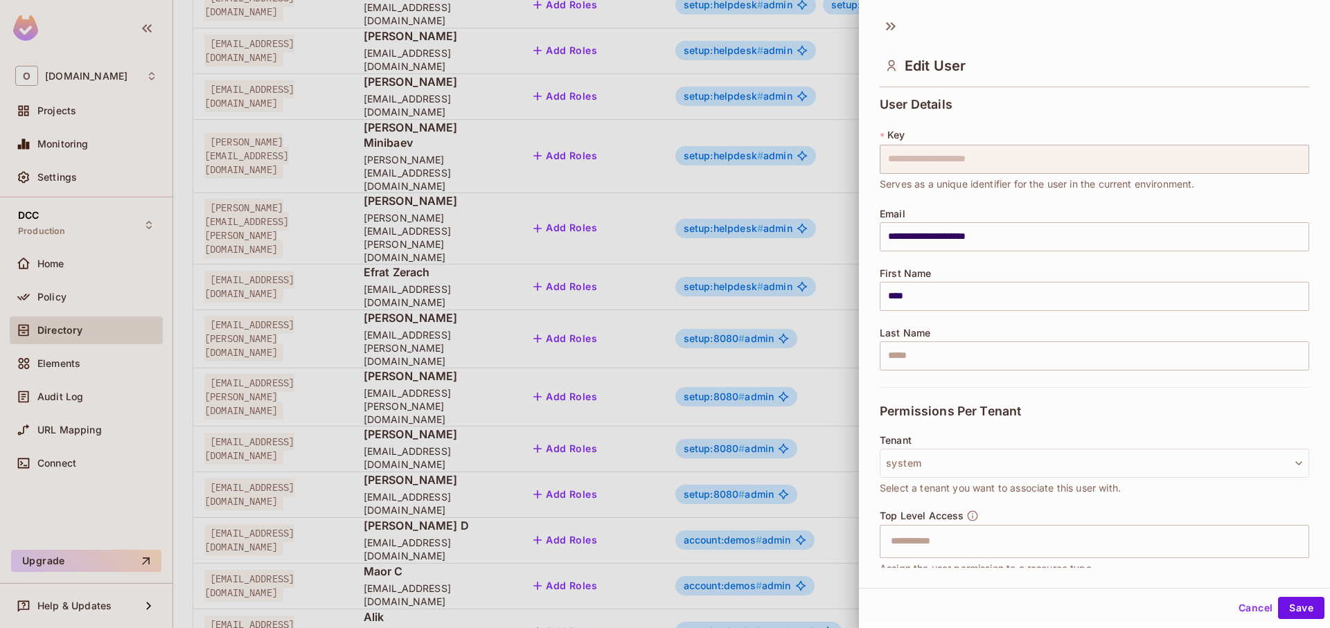
click at [670, 449] on div at bounding box center [665, 314] width 1330 height 628
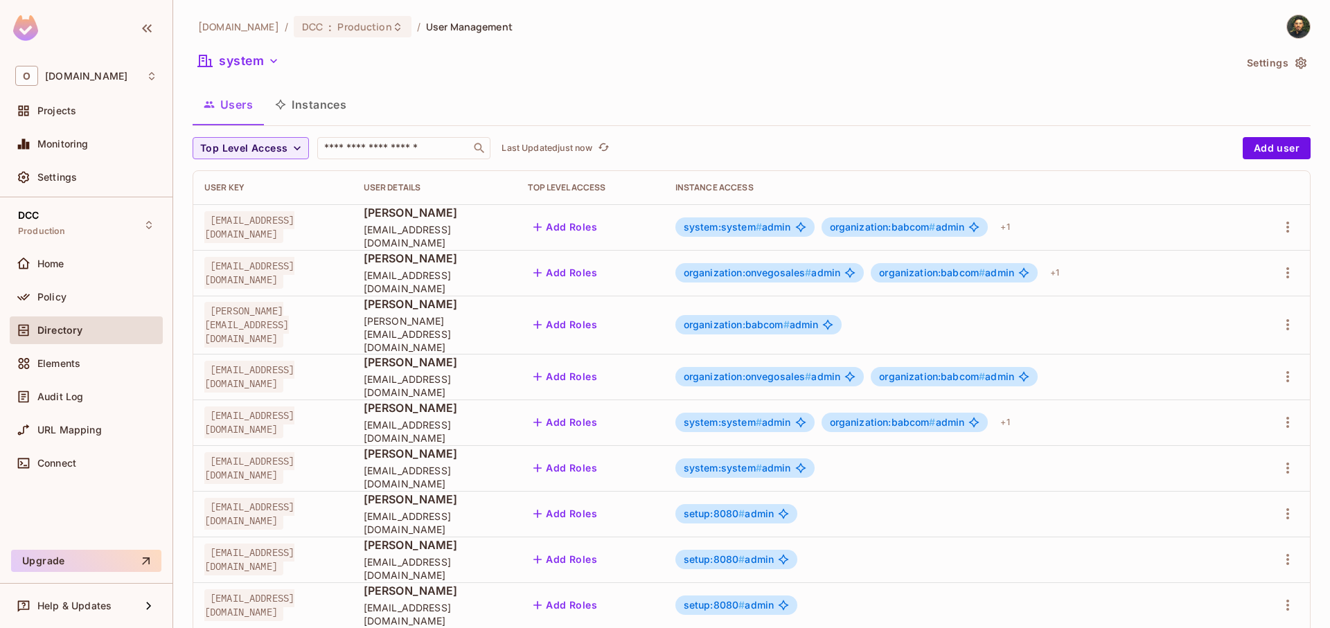
scroll to position [0, 0]
click at [340, 109] on button "Instances" at bounding box center [311, 105] width 94 height 35
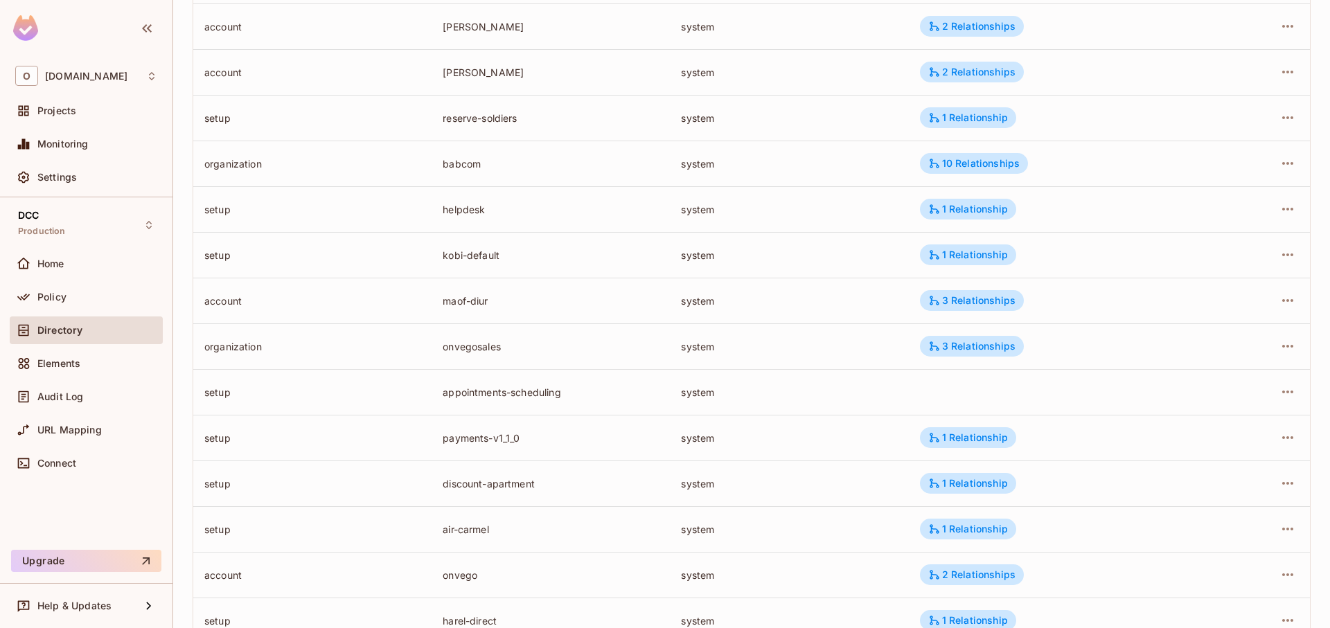
scroll to position [340, 0]
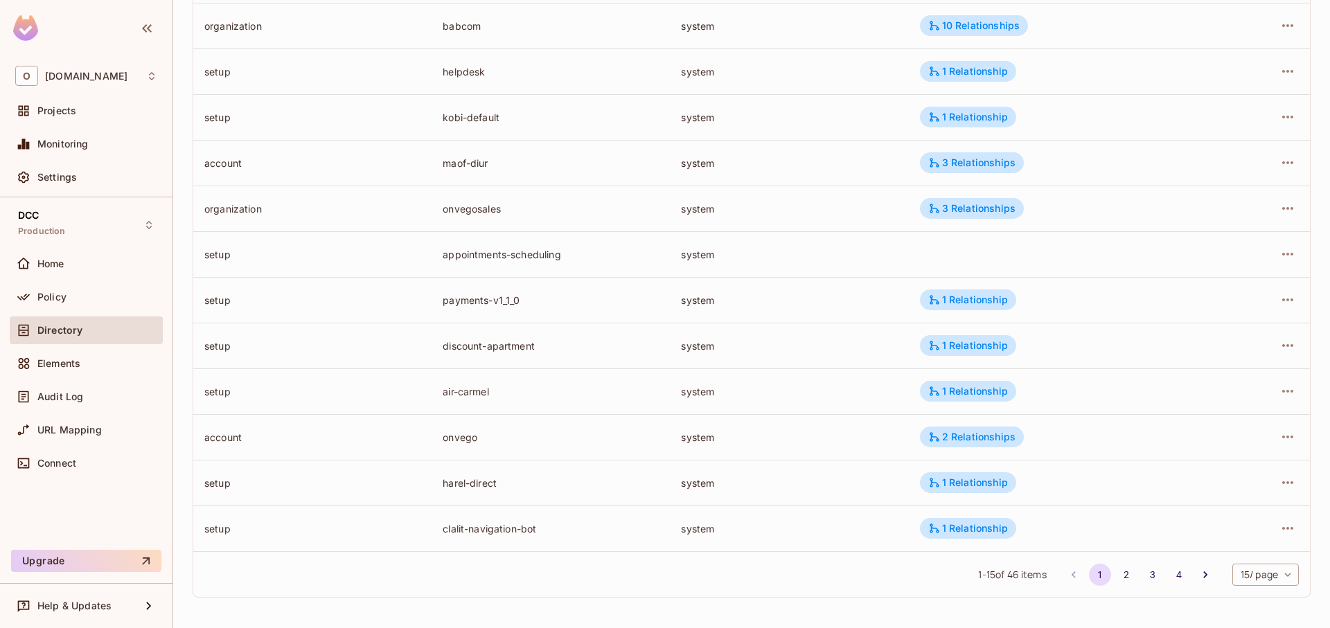
click at [1233, 578] on body "O [DOMAIN_NAME] Projects Monitoring Settings DCC Production Home Policy Directo…" at bounding box center [665, 314] width 1330 height 628
click at [1240, 608] on li "100 / page" at bounding box center [1254, 597] width 69 height 29
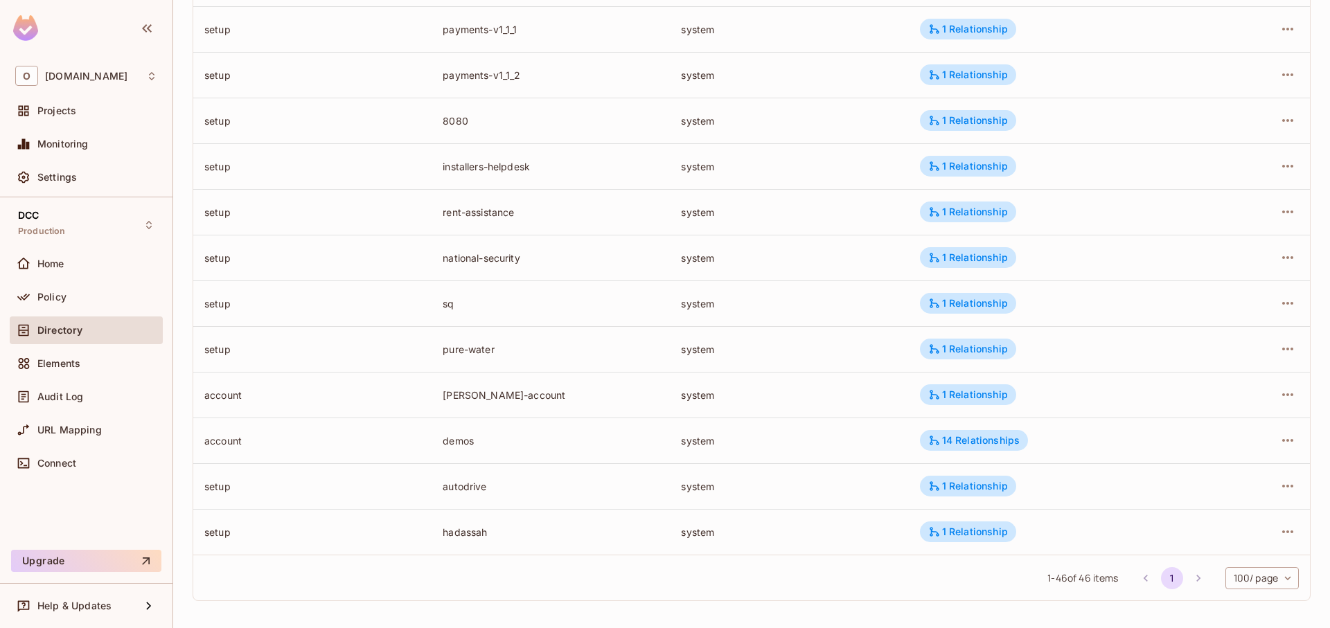
scroll to position [1757, 0]
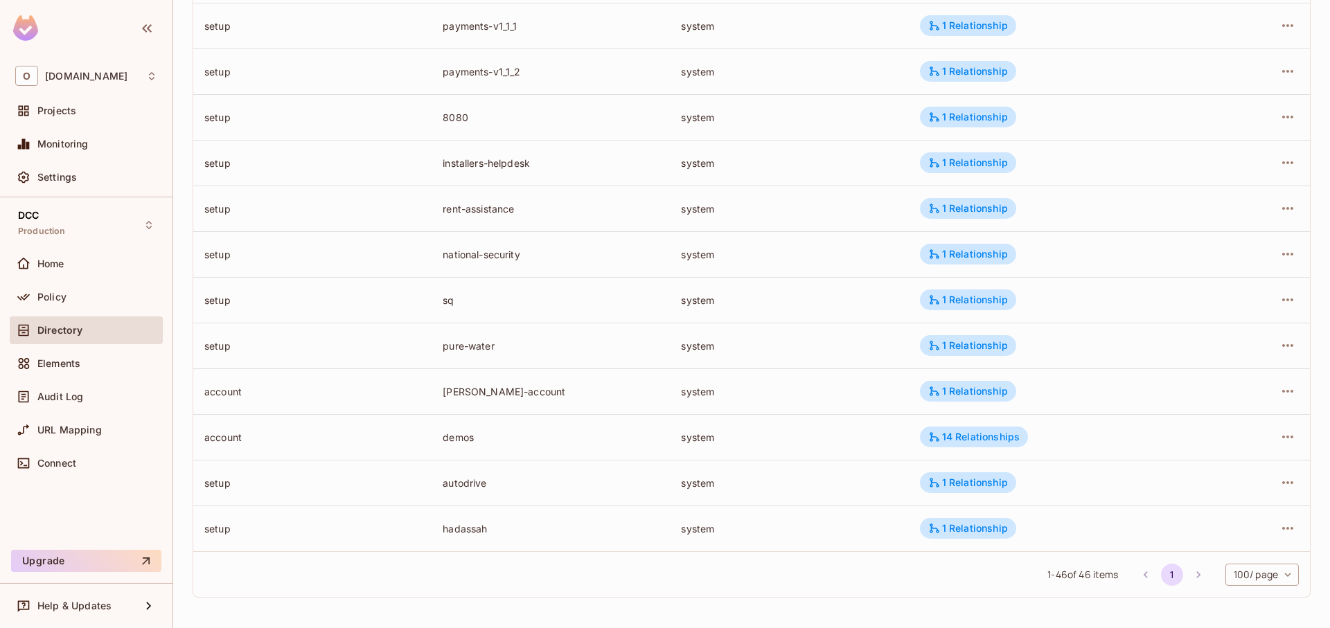
click at [467, 444] on td "demos" at bounding box center [551, 437] width 238 height 46
click at [467, 437] on div "demos" at bounding box center [551, 437] width 216 height 13
copy div "demos"
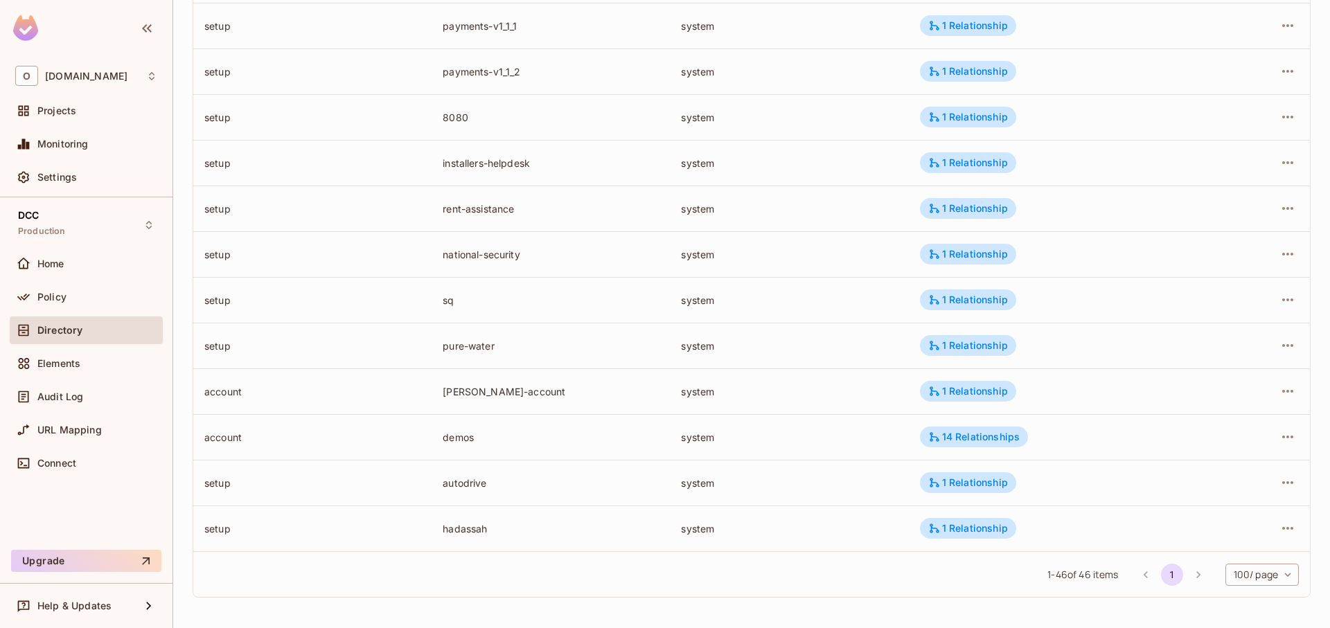
drag, startPoint x: 667, startPoint y: 349, endPoint x: 637, endPoint y: 348, distance: 29.1
click at [666, 349] on tr "setup pure-water system 1 Relationship" at bounding box center [751, 346] width 1117 height 46
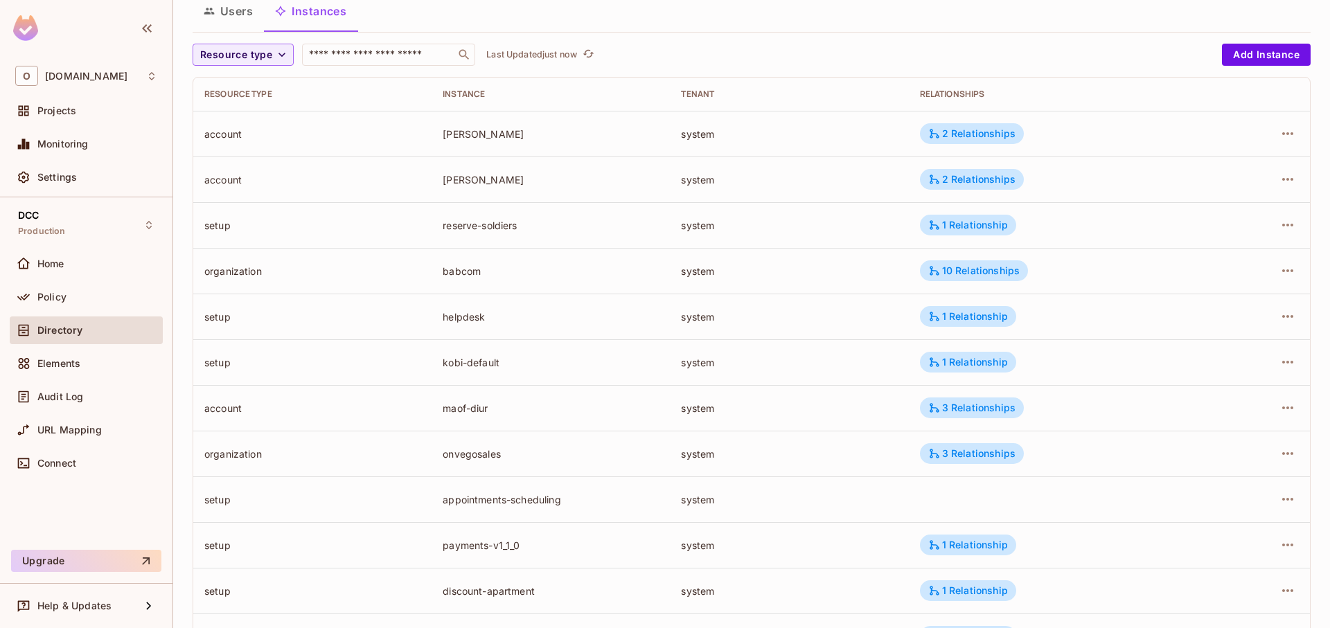
scroll to position [0, 0]
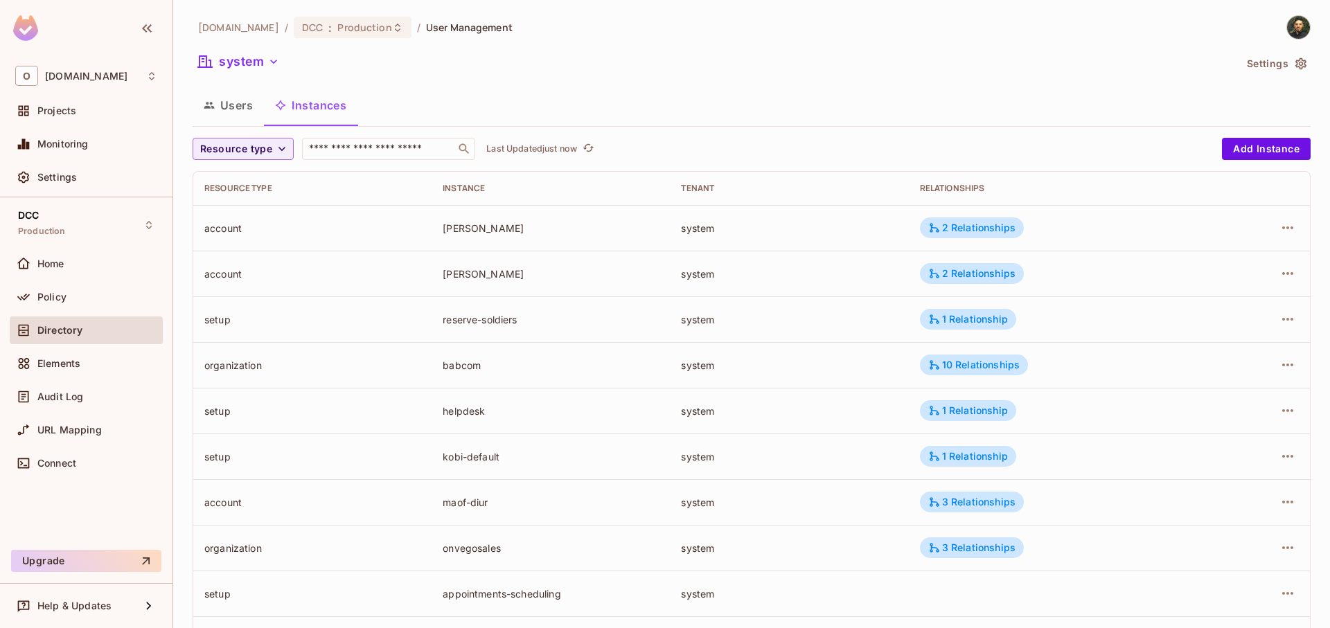
click at [216, 107] on button "Users" at bounding box center [228, 105] width 71 height 35
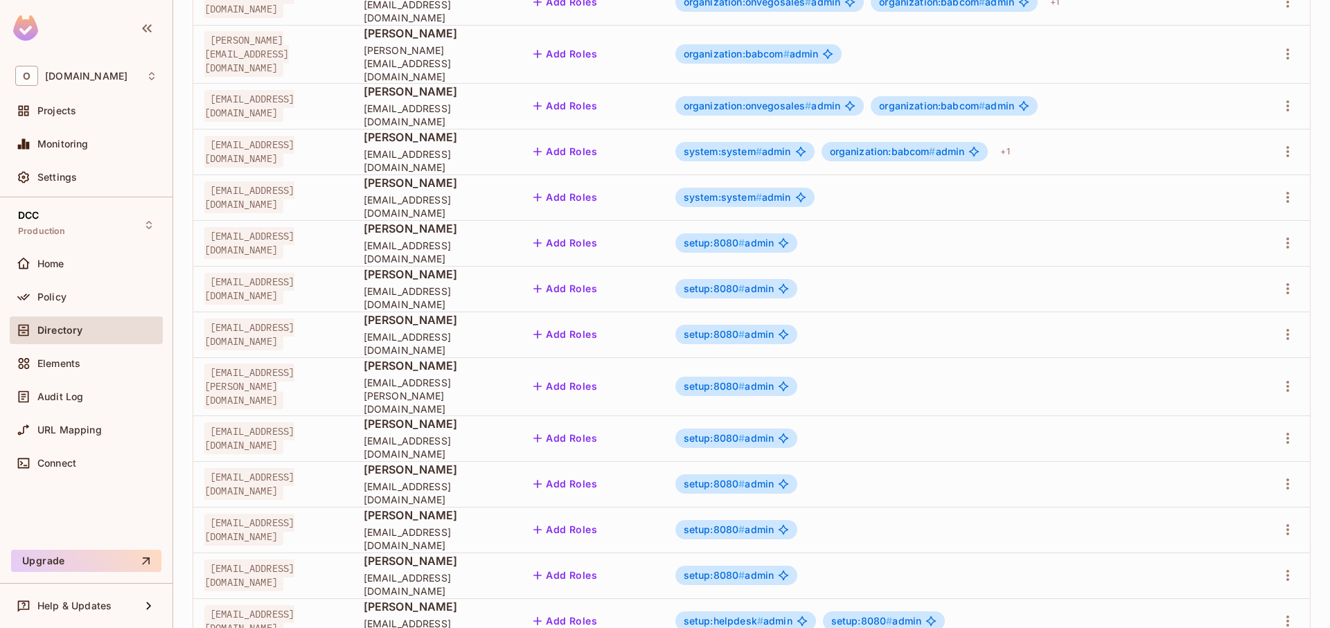
scroll to position [340, 0]
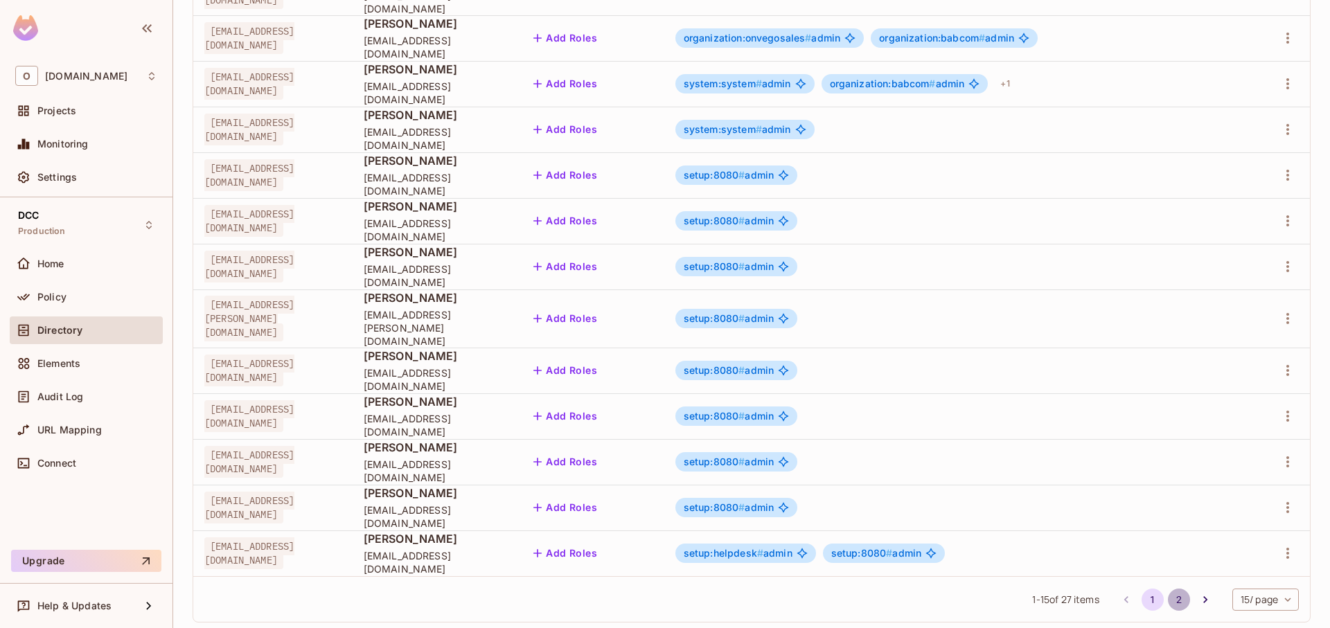
click at [1172, 589] on button "2" at bounding box center [1179, 600] width 22 height 22
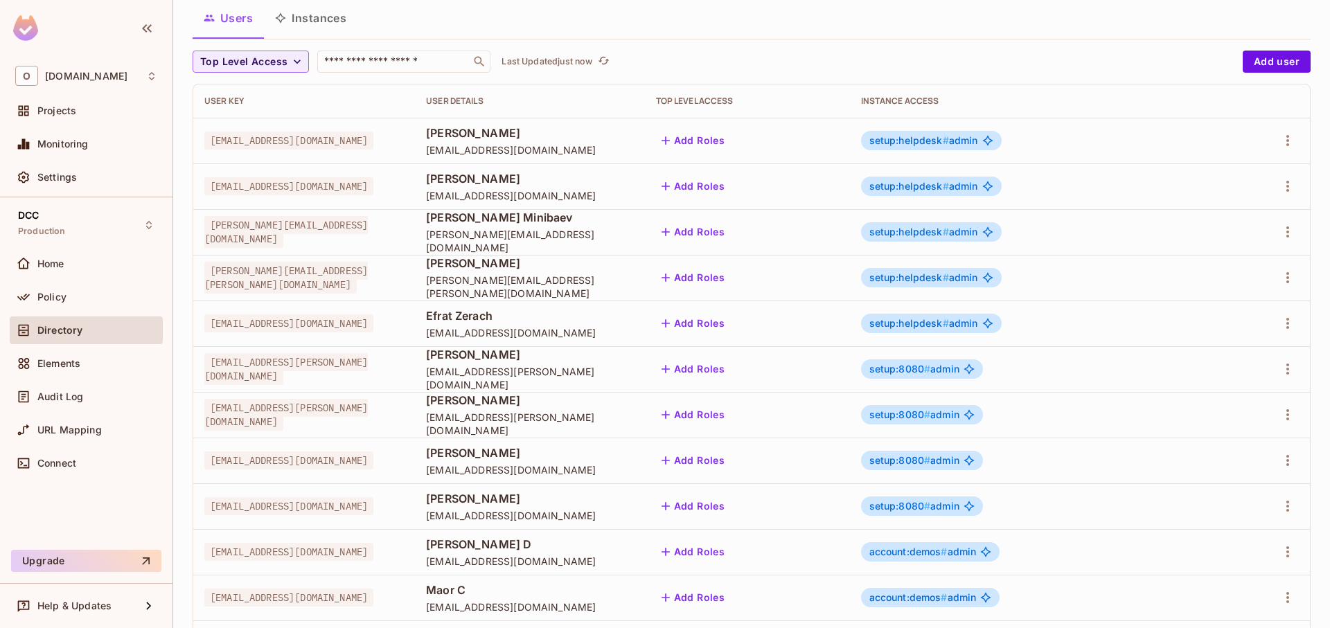
scroll to position [202, 0]
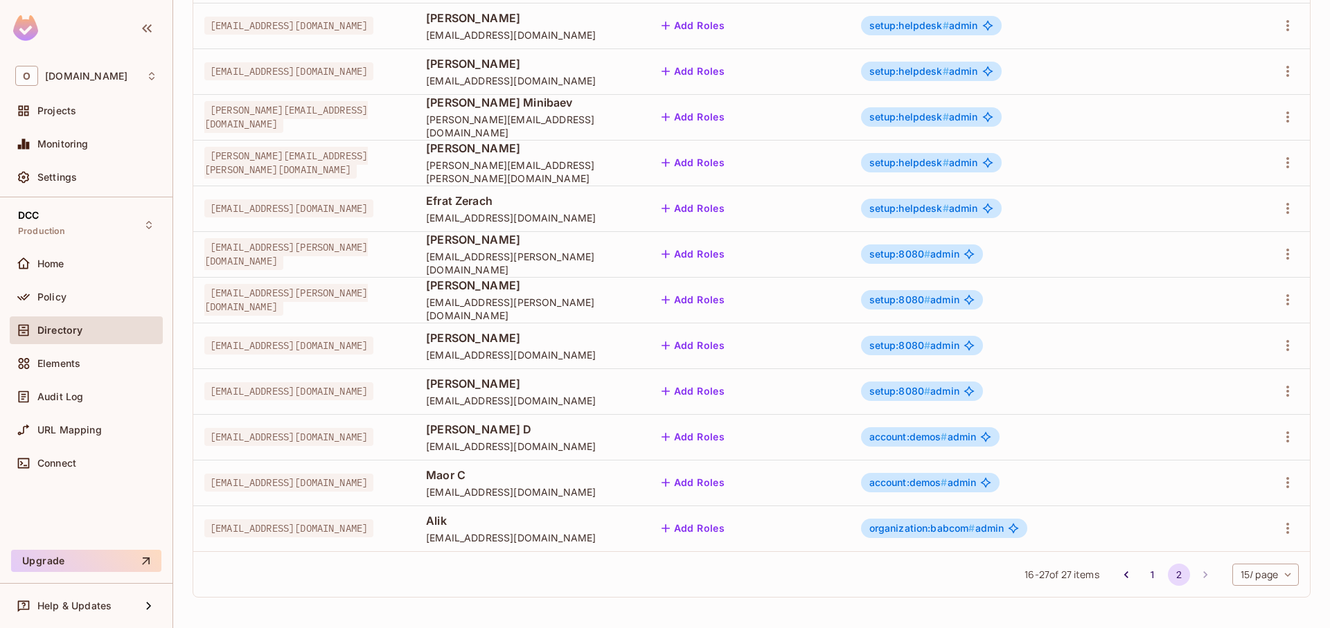
click at [1028, 536] on div "organization:babcom # admin" at bounding box center [944, 528] width 167 height 19
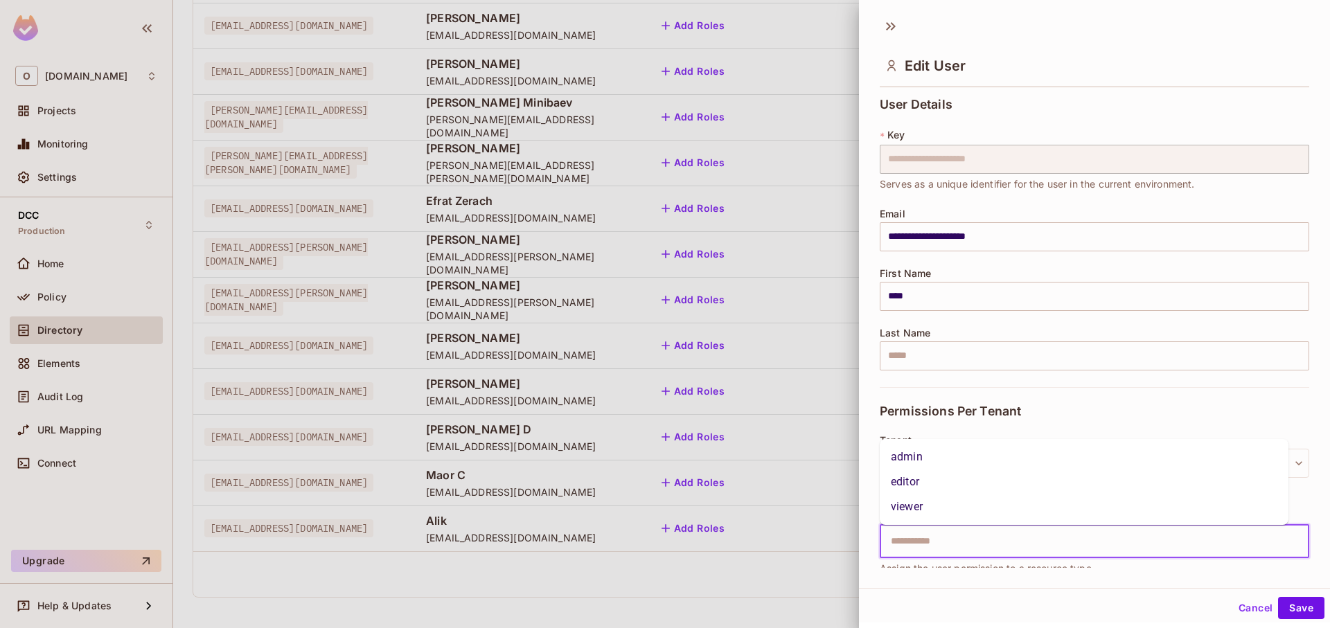
click at [1068, 380] on div "**********" at bounding box center [1095, 243] width 430 height 290
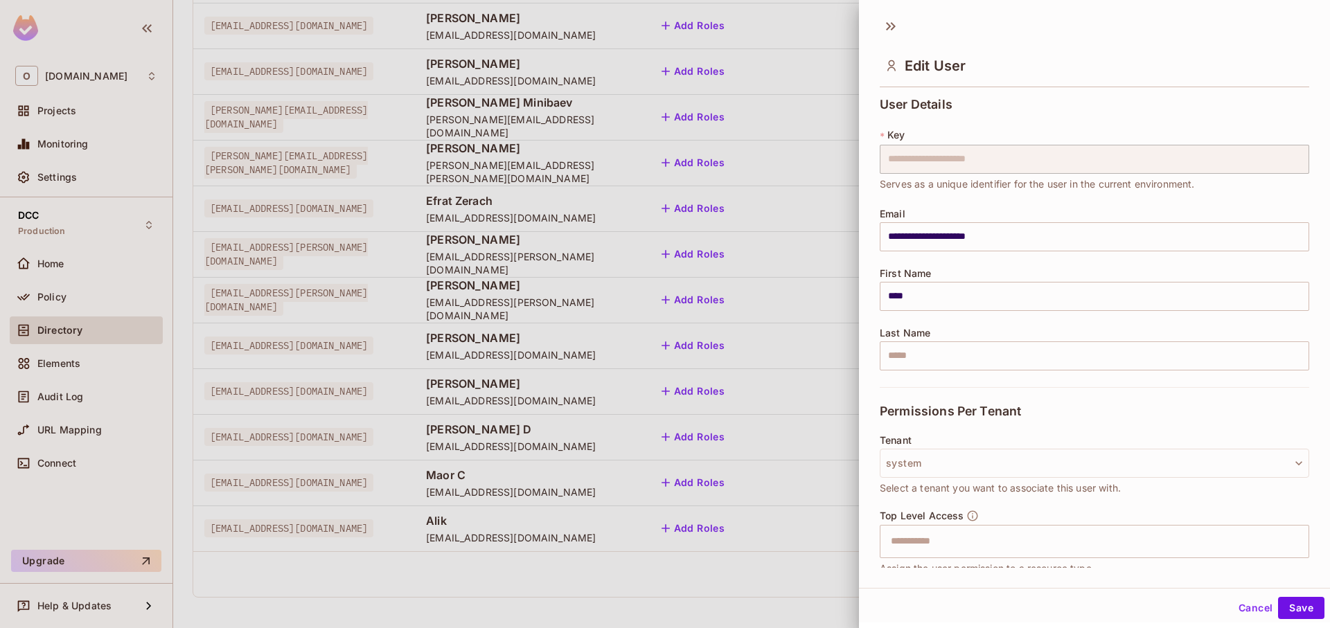
scroll to position [149, 0]
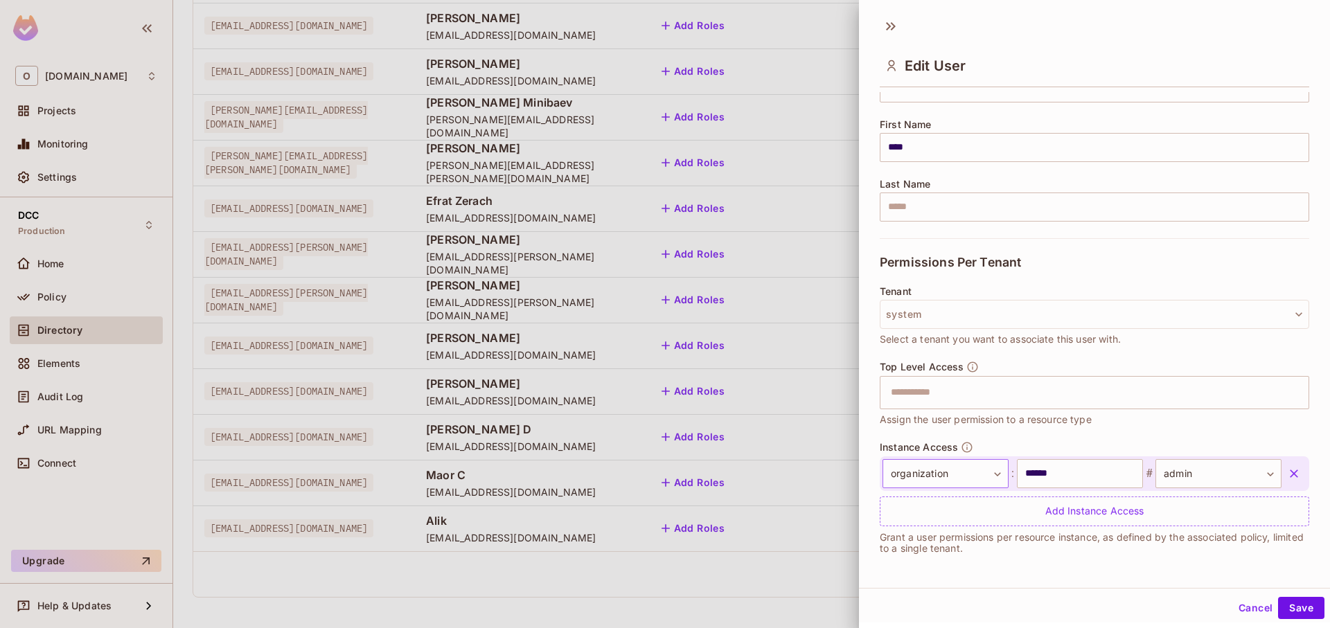
click at [996, 480] on body "O [DOMAIN_NAME] Projects Monitoring Settings DCC Production Home Policy Directo…" at bounding box center [665, 314] width 1330 height 628
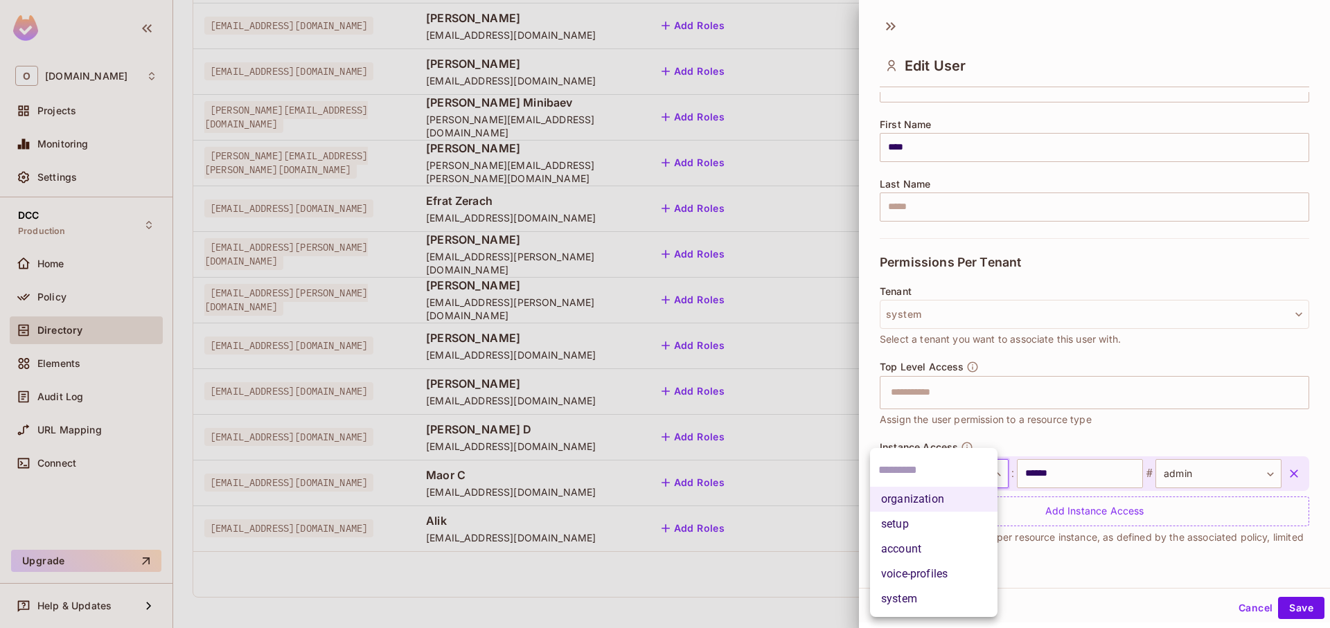
click at [957, 548] on li "account" at bounding box center [933, 549] width 127 height 25
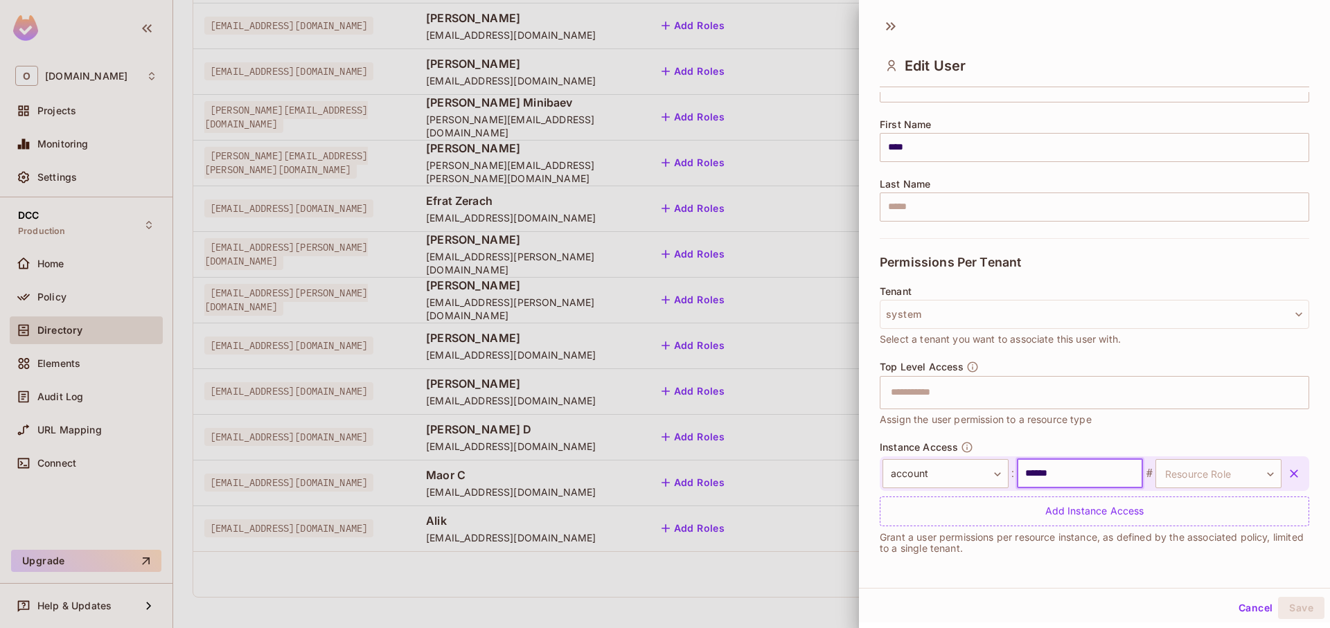
click at [1045, 487] on input "******" at bounding box center [1080, 473] width 126 height 29
paste input "text"
type input "*****"
click at [1175, 475] on body "O [DOMAIN_NAME] Projects Monitoring Settings DCC Production Home Policy Directo…" at bounding box center [665, 314] width 1330 height 628
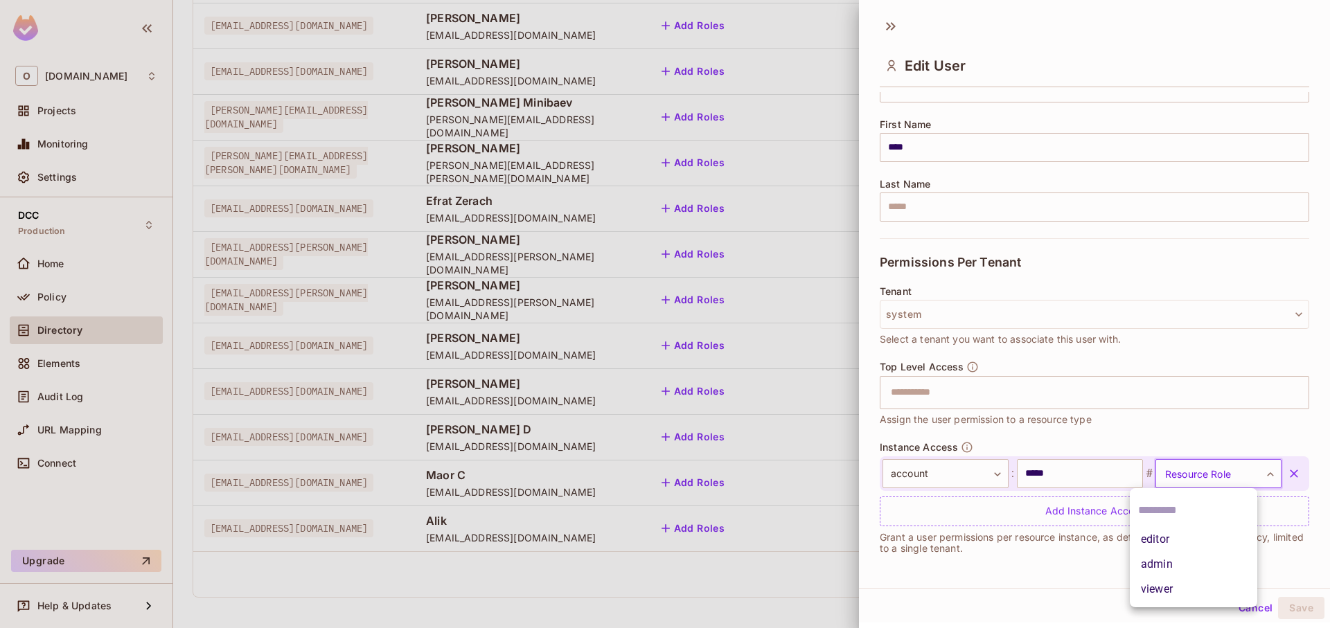
click at [1171, 561] on li "admin" at bounding box center [1193, 564] width 127 height 25
click at [1317, 613] on div "Cancel Save" at bounding box center [1094, 608] width 471 height 33
click at [1303, 609] on button "Save" at bounding box center [1301, 608] width 46 height 22
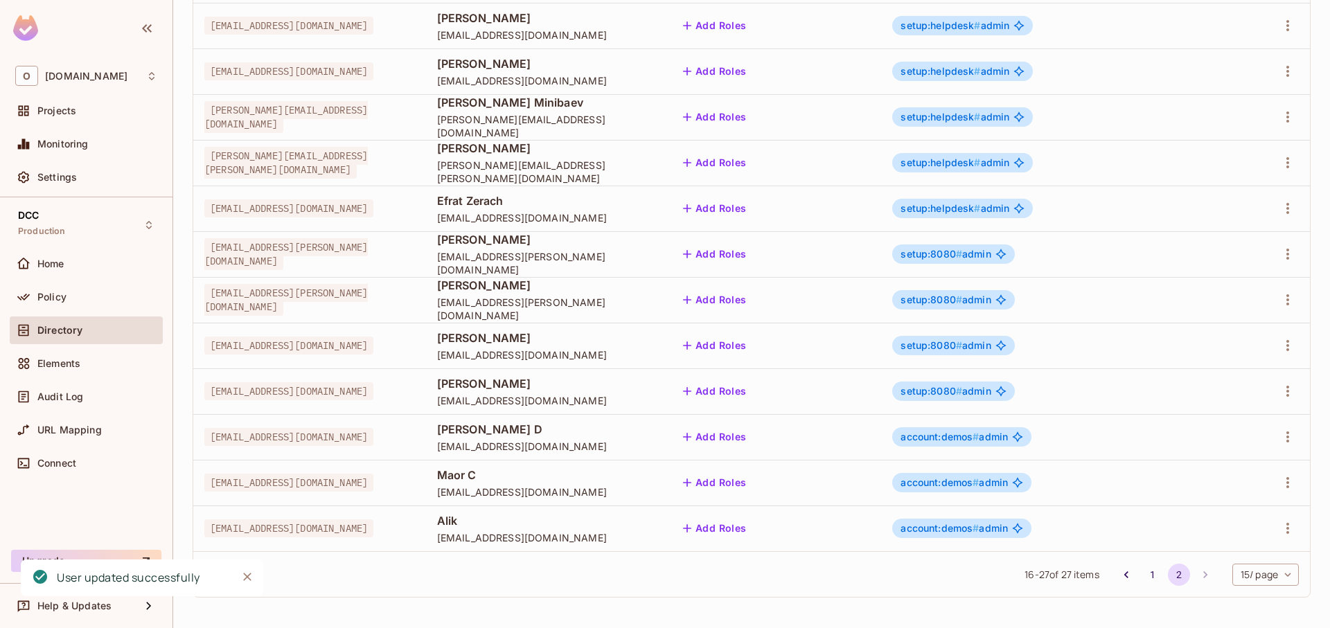
click at [979, 529] on span "account:demos #" at bounding box center [940, 528] width 78 height 12
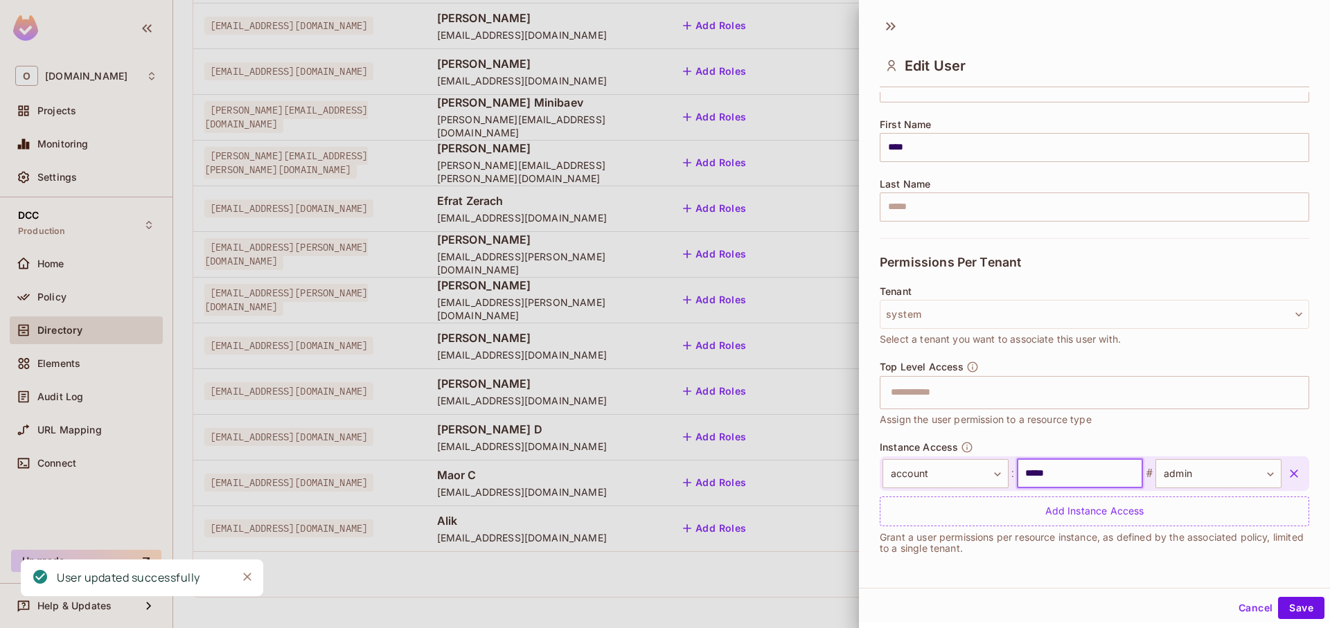
click at [1060, 475] on input "*****" at bounding box center [1080, 473] width 126 height 29
click at [920, 473] on body "O [DOMAIN_NAME] Projects Monitoring Settings DCC Production Home Policy Directo…" at bounding box center [665, 314] width 1330 height 628
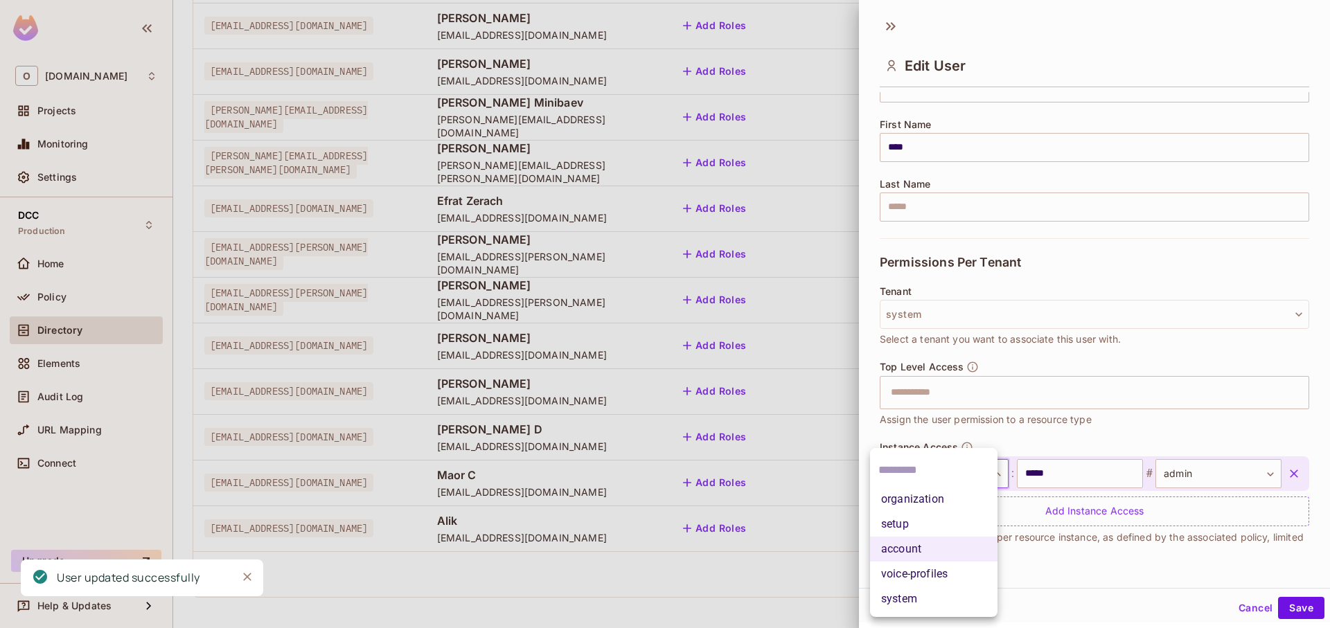
click at [948, 507] on li "organization" at bounding box center [933, 499] width 127 height 25
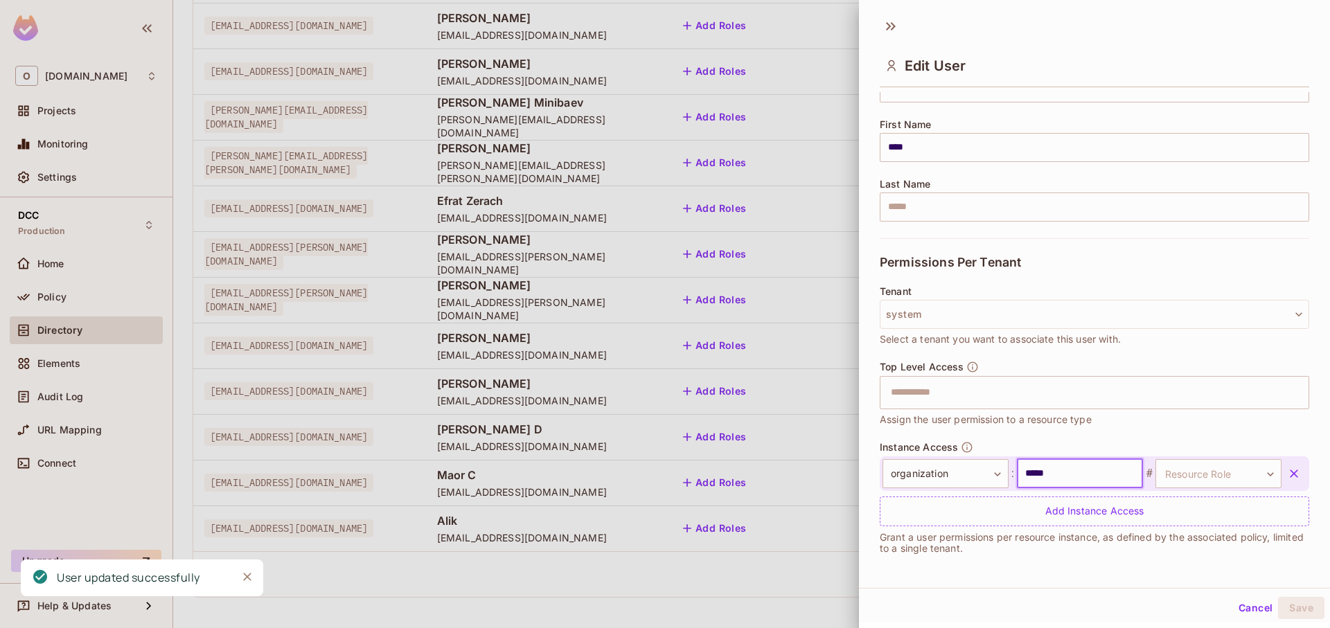
click at [1082, 473] on input "*****" at bounding box center [1080, 473] width 126 height 29
type input "*"
type input "******"
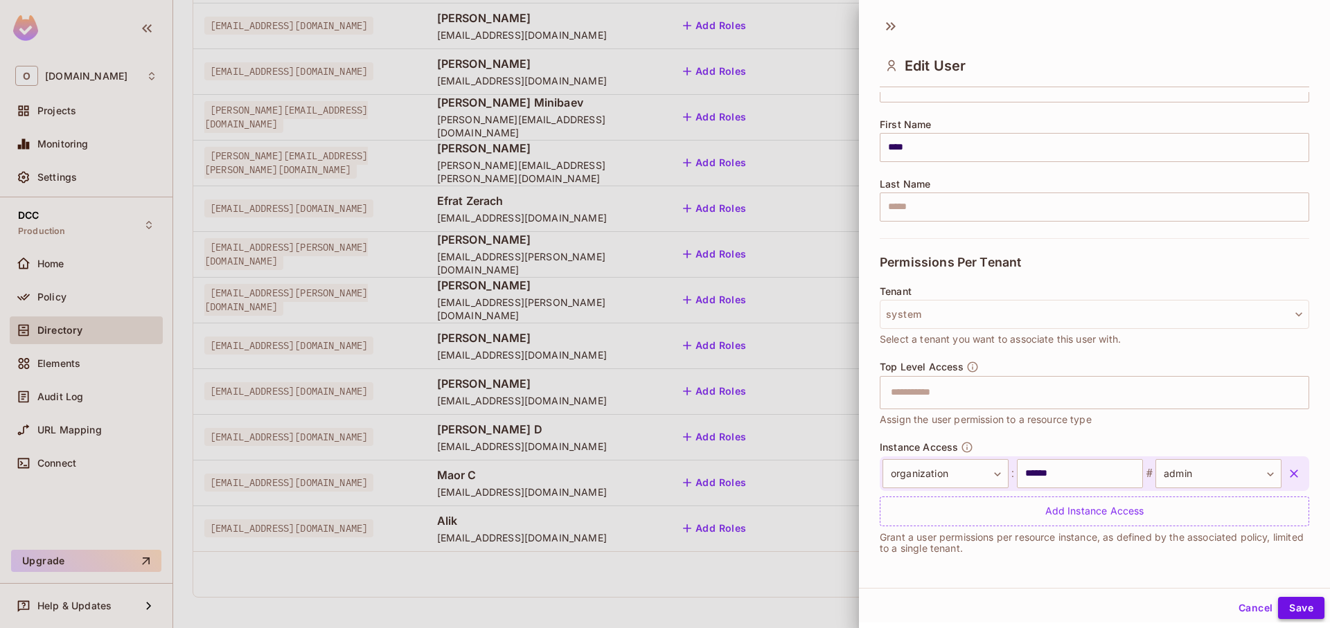
click at [1296, 605] on button "Save" at bounding box center [1301, 608] width 46 height 22
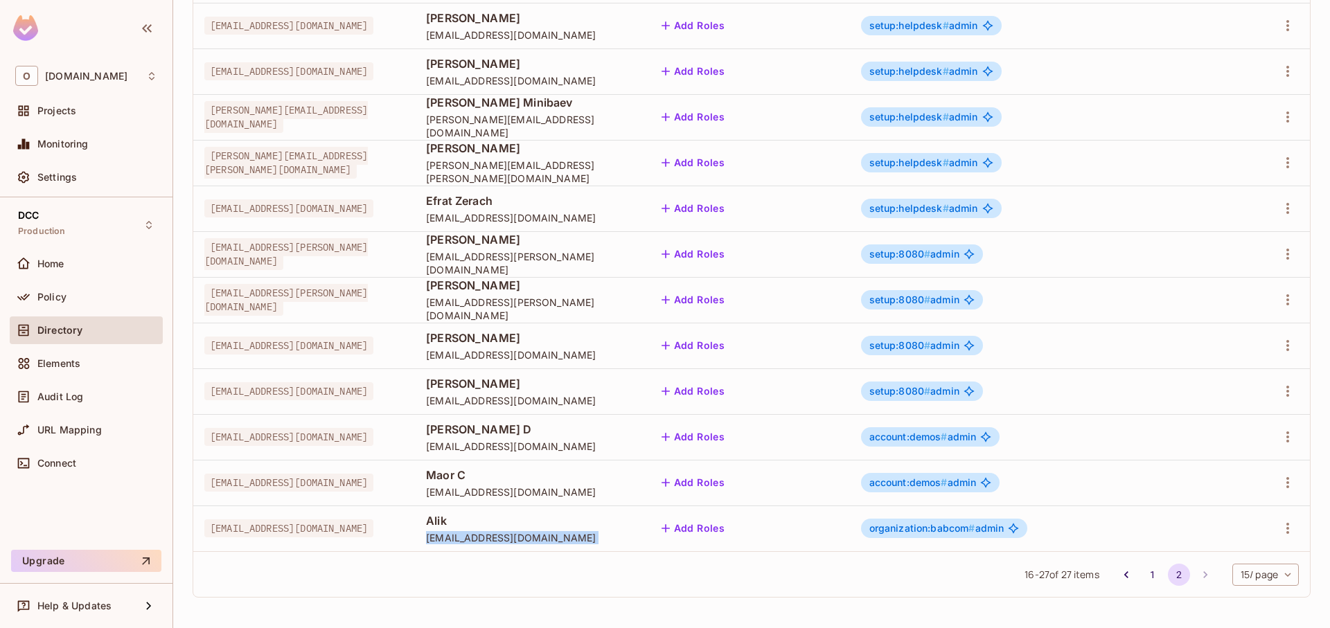
drag, startPoint x: 790, startPoint y: 530, endPoint x: 922, endPoint y: 543, distance: 132.9
click at [922, 543] on tr "[EMAIL_ADDRESS][DOMAIN_NAME] Alik [EMAIL_ADDRESS][DOMAIN_NAME] Add Roles organi…" at bounding box center [751, 529] width 1117 height 46
click at [619, 545] on td "Alik [EMAIL_ADDRESS][DOMAIN_NAME]" at bounding box center [529, 529] width 229 height 46
drag, startPoint x: 671, startPoint y: 541, endPoint x: 543, endPoint y: 520, distance: 129.9
click at [544, 520] on td "Alik [EMAIL_ADDRESS][DOMAIN_NAME]" at bounding box center [529, 529] width 229 height 46
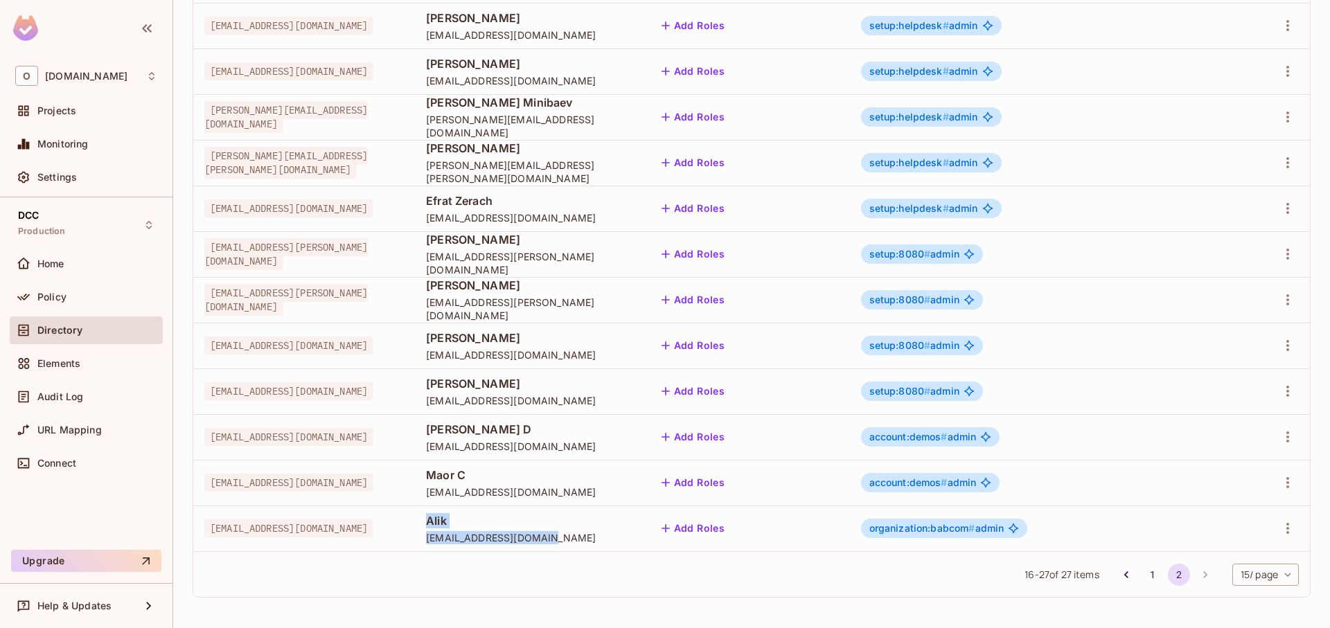
click at [541, 520] on td "Alik [EMAIL_ADDRESS][DOMAIN_NAME]" at bounding box center [529, 529] width 229 height 46
drag, startPoint x: 541, startPoint y: 520, endPoint x: 677, endPoint y: 534, distance: 136.5
click at [644, 534] on td "Alik [EMAIL_ADDRESS][DOMAIN_NAME]" at bounding box center [529, 529] width 229 height 46
click at [633, 534] on span "[EMAIL_ADDRESS][DOMAIN_NAME]" at bounding box center [529, 537] width 207 height 13
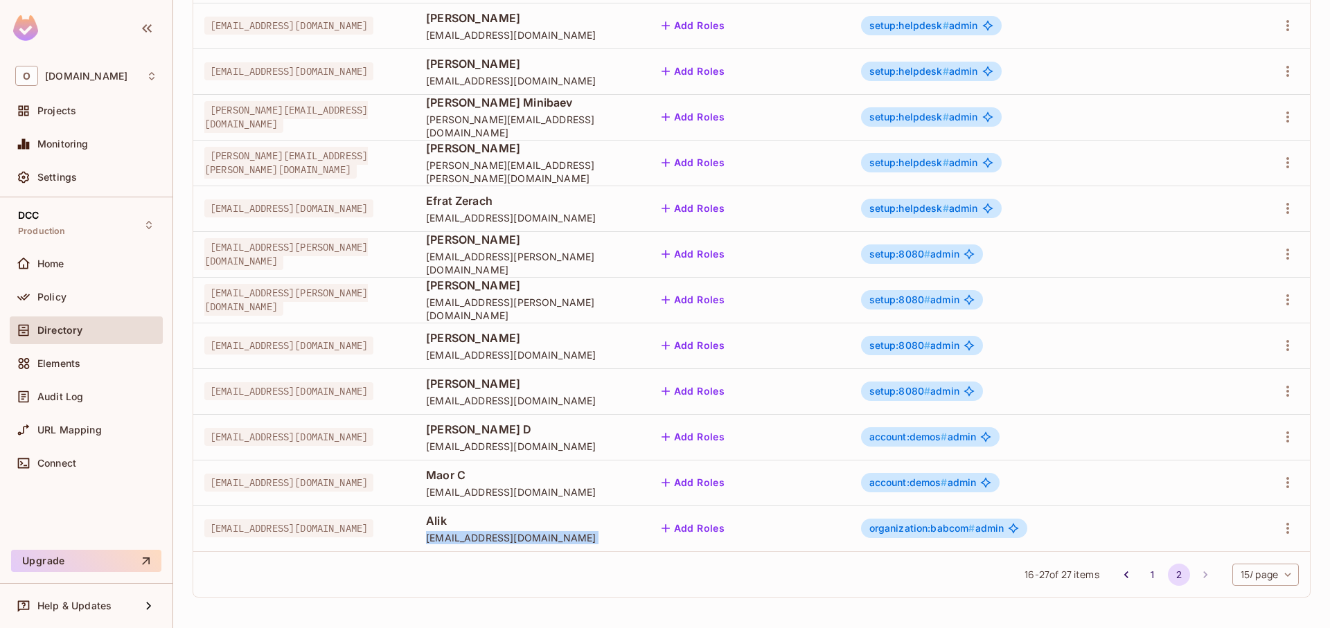
click at [633, 534] on span "[EMAIL_ADDRESS][DOMAIN_NAME]" at bounding box center [529, 537] width 207 height 13
click at [633, 544] on span "[EMAIL_ADDRESS][DOMAIN_NAME]" at bounding box center [529, 537] width 207 height 13
drag, startPoint x: 671, startPoint y: 544, endPoint x: 531, endPoint y: 529, distance: 140.8
click at [531, 529] on tr "[EMAIL_ADDRESS][DOMAIN_NAME] Alik [EMAIL_ADDRESS][DOMAIN_NAME] Add Roles organi…" at bounding box center [751, 529] width 1117 height 46
click at [415, 529] on td "[EMAIL_ADDRESS][DOMAIN_NAME]" at bounding box center [304, 529] width 222 height 46
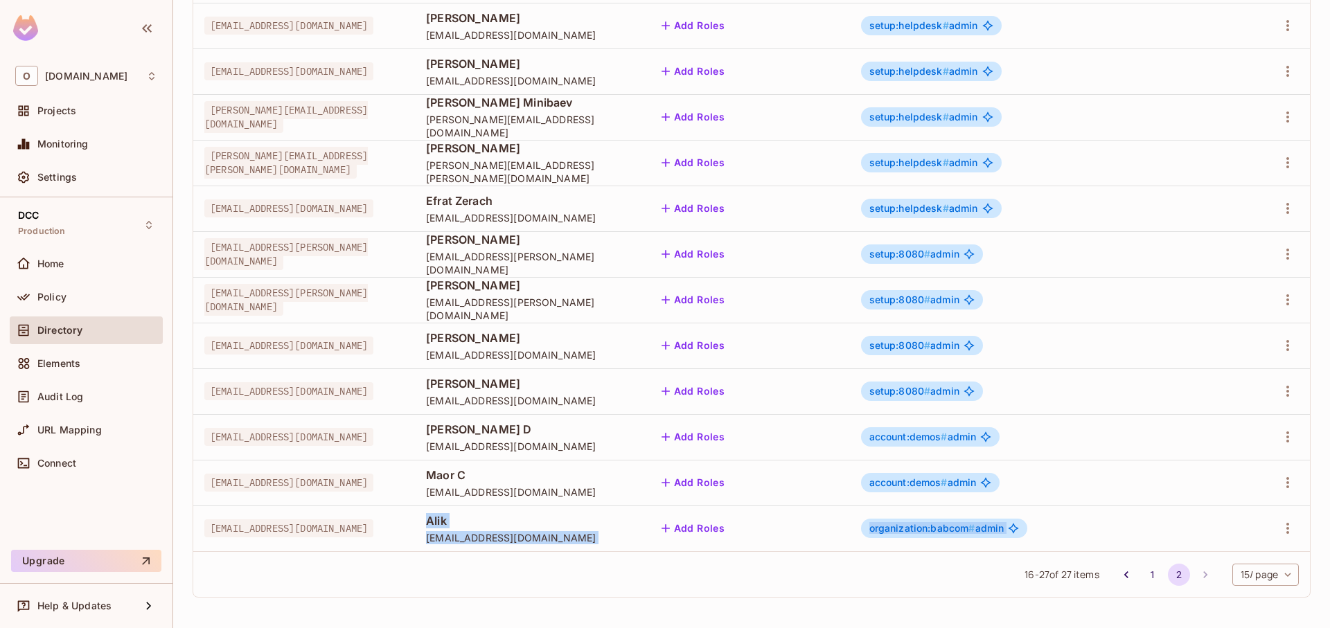
drag, startPoint x: 543, startPoint y: 526, endPoint x: 691, endPoint y: 554, distance: 150.2
click at [691, 554] on div "User Key User Details Top Level Access Instance Access [EMAIL_ADDRESS][DOMAIN_N…" at bounding box center [752, 283] width 1118 height 629
click at [644, 549] on td "Alik [EMAIL_ADDRESS][DOMAIN_NAME]" at bounding box center [529, 529] width 229 height 46
drag, startPoint x: 680, startPoint y: 546, endPoint x: 536, endPoint y: 530, distance: 145.0
click at [539, 530] on td "Alik [EMAIL_ADDRESS][DOMAIN_NAME]" at bounding box center [529, 529] width 229 height 46
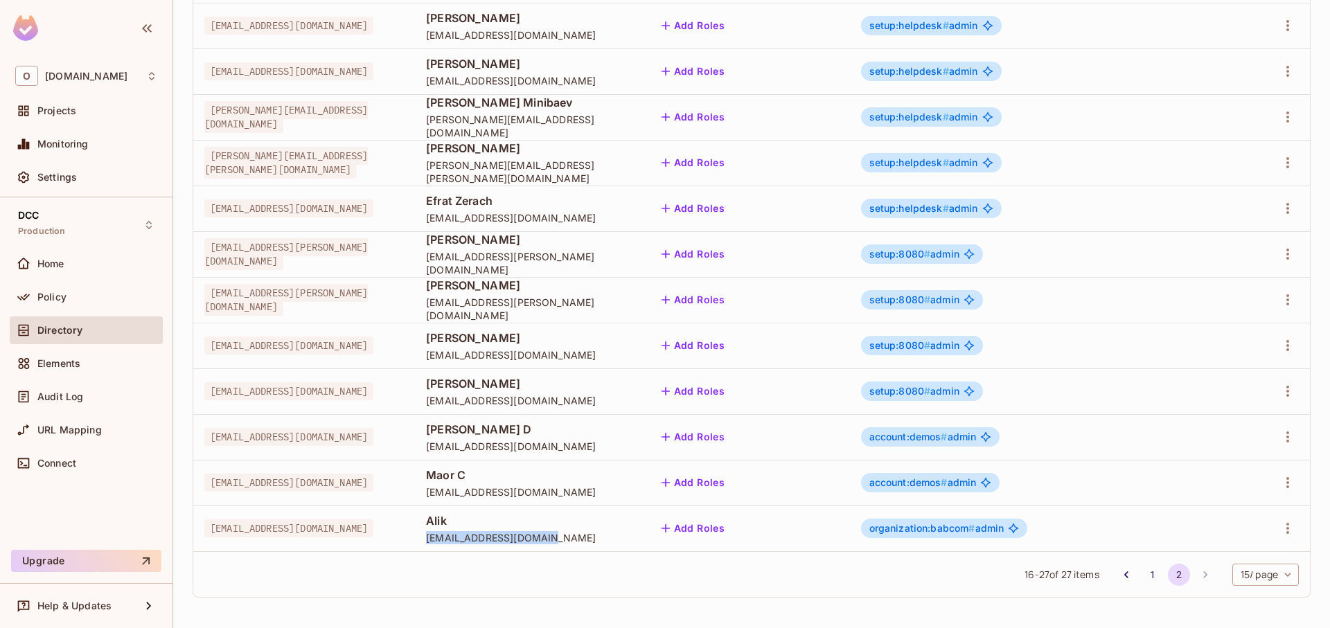
click at [536, 530] on td "Alik [EMAIL_ADDRESS][DOMAIN_NAME]" at bounding box center [529, 529] width 229 height 46
click at [534, 528] on td "Alik [EMAIL_ADDRESS][DOMAIN_NAME]" at bounding box center [529, 529] width 229 height 46
drag, startPoint x: 631, startPoint y: 538, endPoint x: 687, endPoint y: 545, distance: 56.0
click at [644, 545] on td "Alik [EMAIL_ADDRESS][DOMAIN_NAME]" at bounding box center [529, 529] width 229 height 46
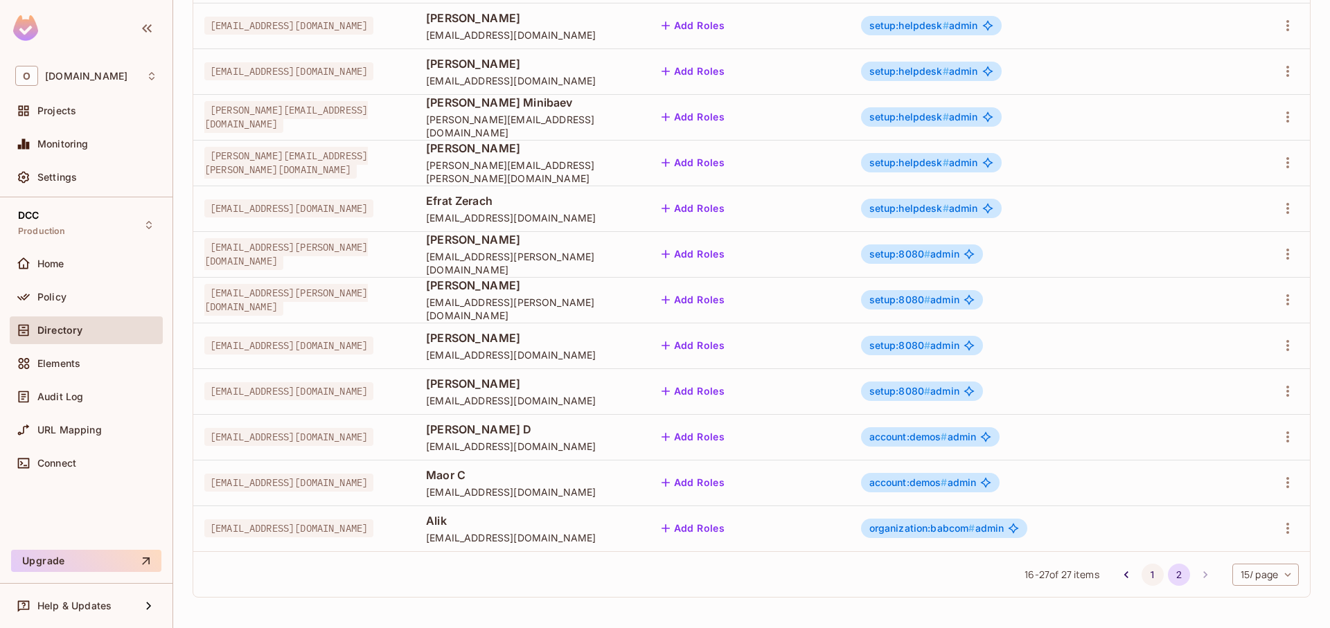
click at [1147, 570] on button "1" at bounding box center [1153, 575] width 22 height 22
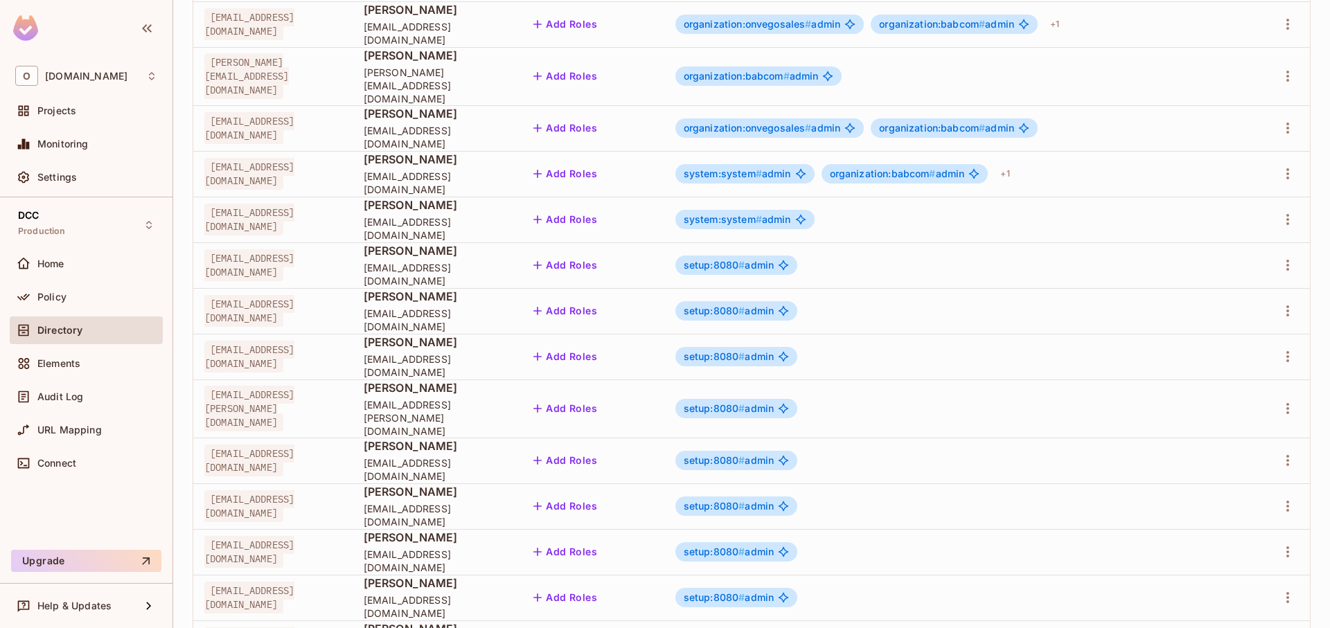
scroll to position [340, 0]
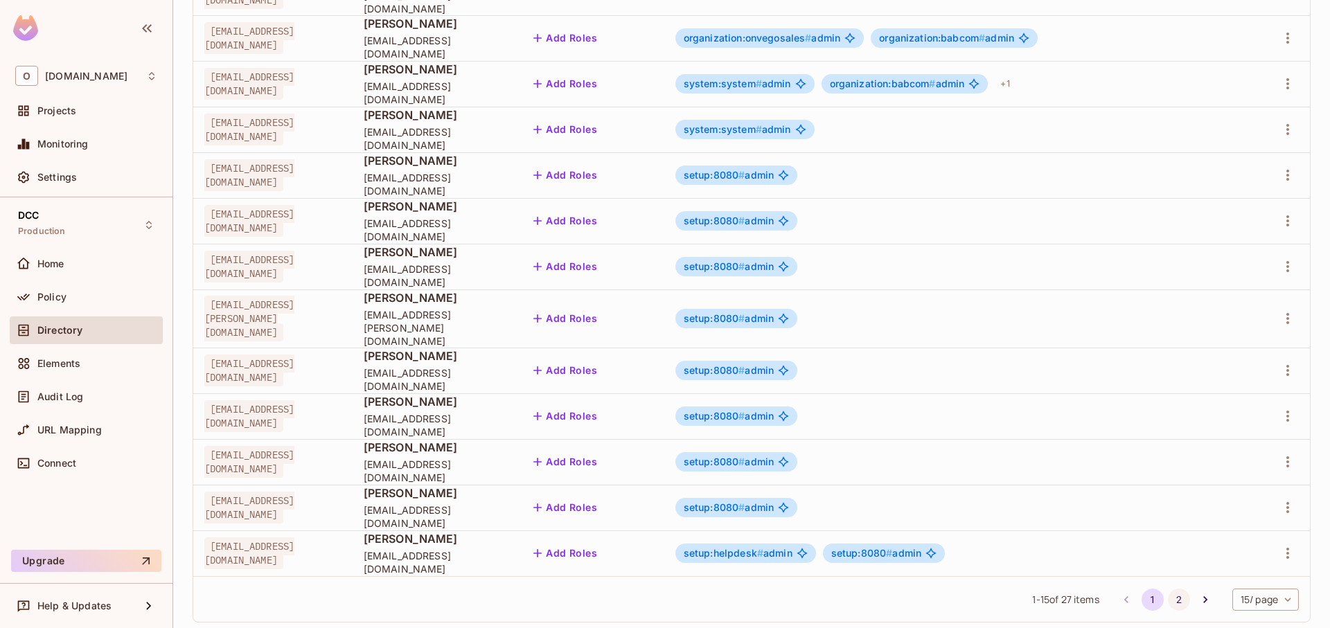
click at [1168, 589] on button "2" at bounding box center [1179, 600] width 22 height 22
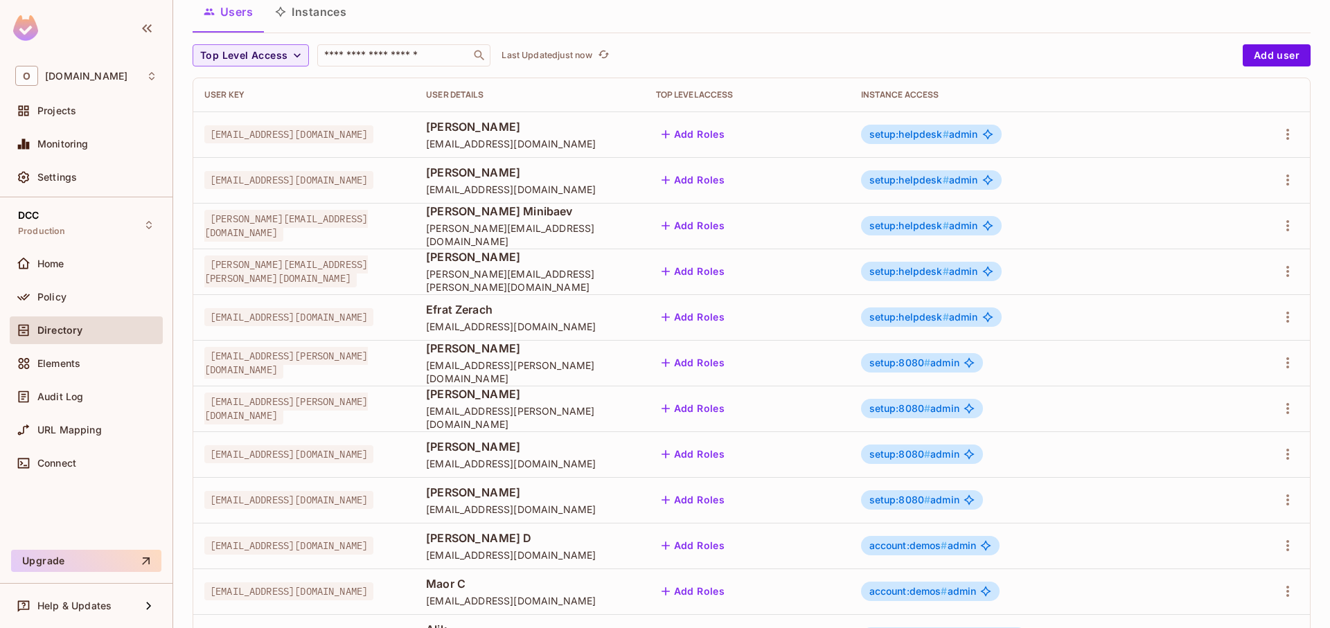
scroll to position [202, 0]
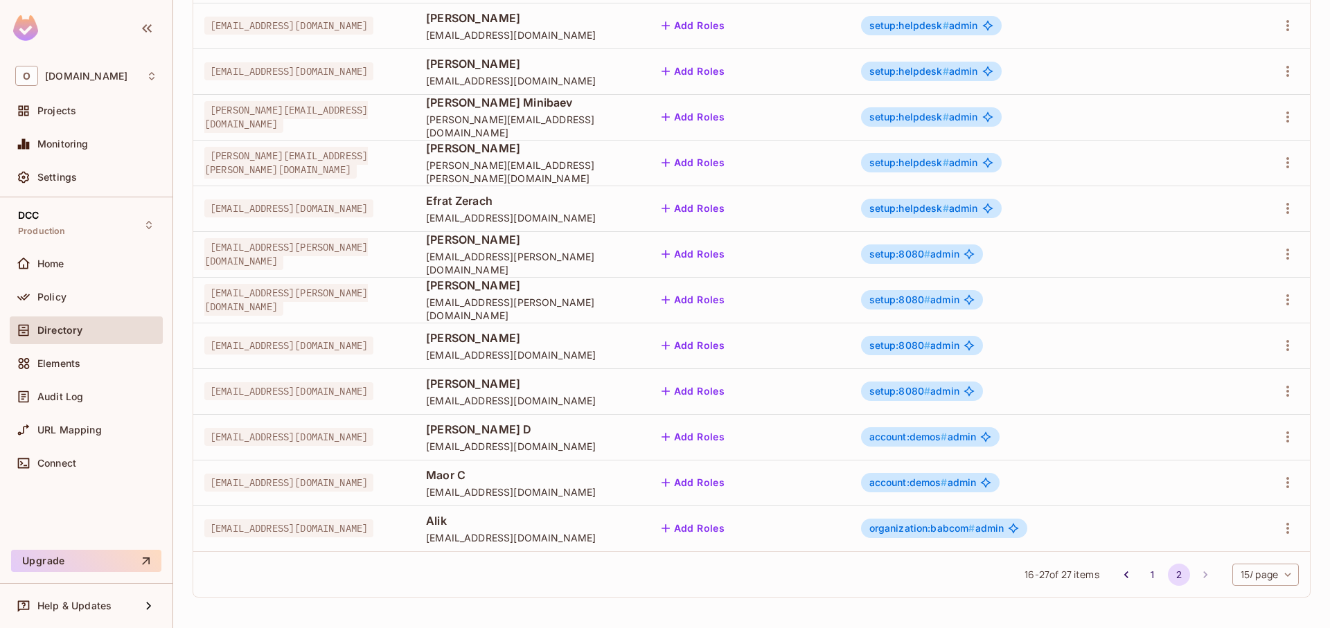
click at [263, 490] on span "[EMAIL_ADDRESS][DOMAIN_NAME]" at bounding box center [288, 483] width 169 height 18
click at [267, 484] on span "[EMAIL_ADDRESS][DOMAIN_NAME]" at bounding box center [288, 483] width 169 height 18
copy span "[EMAIL_ADDRESS][DOMAIN_NAME]"
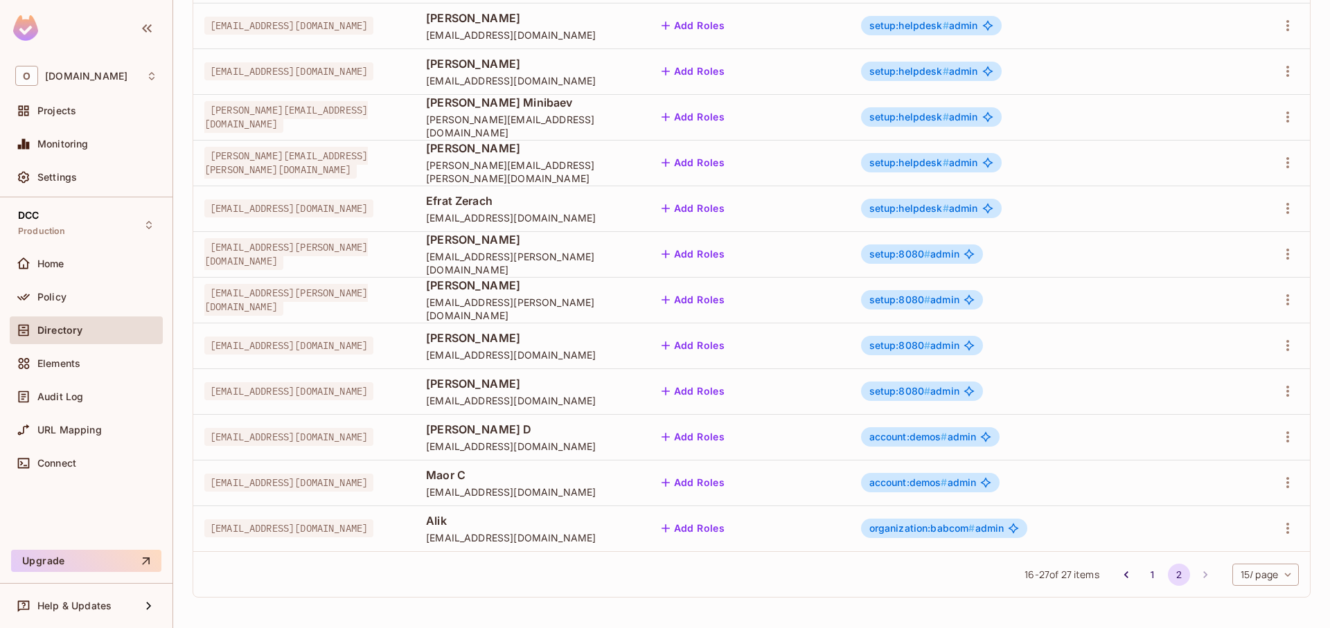
click at [267, 540] on td "[EMAIL_ADDRESS][DOMAIN_NAME]" at bounding box center [304, 529] width 222 height 46
drag, startPoint x: 197, startPoint y: 480, endPoint x: 506, endPoint y: 475, distance: 309.1
click at [415, 475] on td "[EMAIL_ADDRESS][DOMAIN_NAME]" at bounding box center [304, 483] width 222 height 46
click at [326, 507] on td "[EMAIL_ADDRESS][DOMAIN_NAME]" at bounding box center [304, 529] width 222 height 46
click at [310, 498] on td "[EMAIL_ADDRESS][DOMAIN_NAME]" at bounding box center [304, 483] width 222 height 46
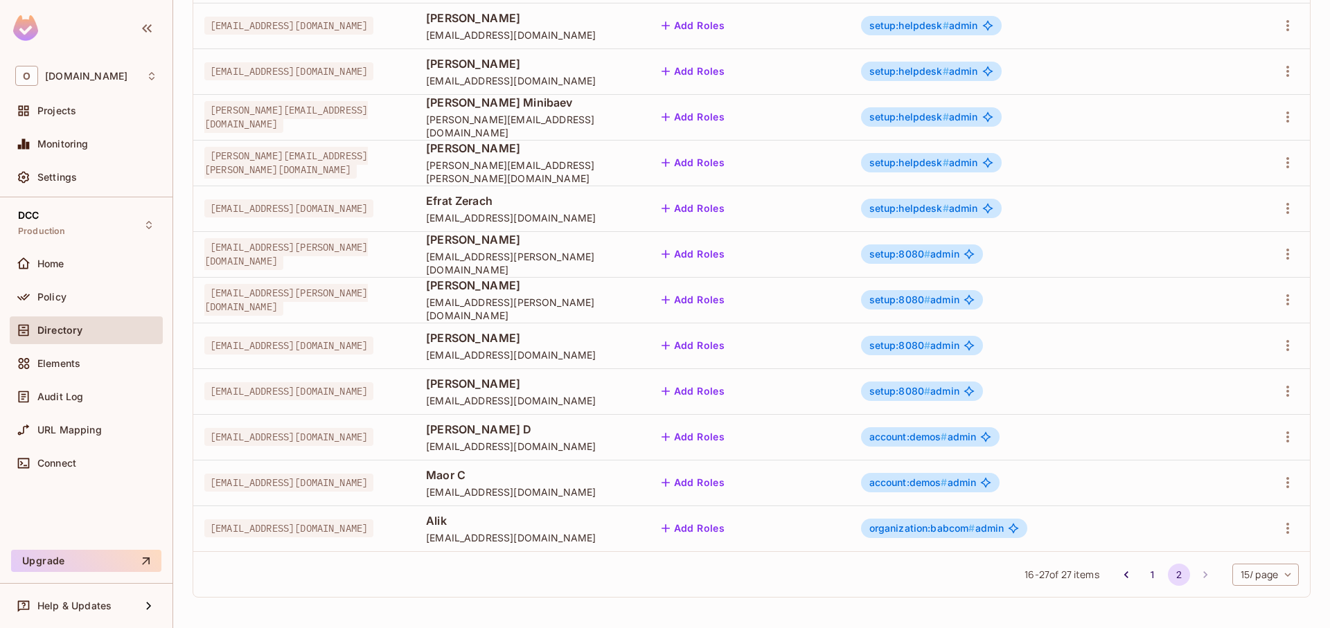
click at [308, 489] on span "[EMAIL_ADDRESS][DOMAIN_NAME]" at bounding box center [288, 483] width 169 height 18
click at [317, 453] on td "[EMAIL_ADDRESS][DOMAIN_NAME]" at bounding box center [304, 437] width 222 height 46
click at [319, 446] on td "[EMAIL_ADDRESS][DOMAIN_NAME]" at bounding box center [304, 437] width 222 height 46
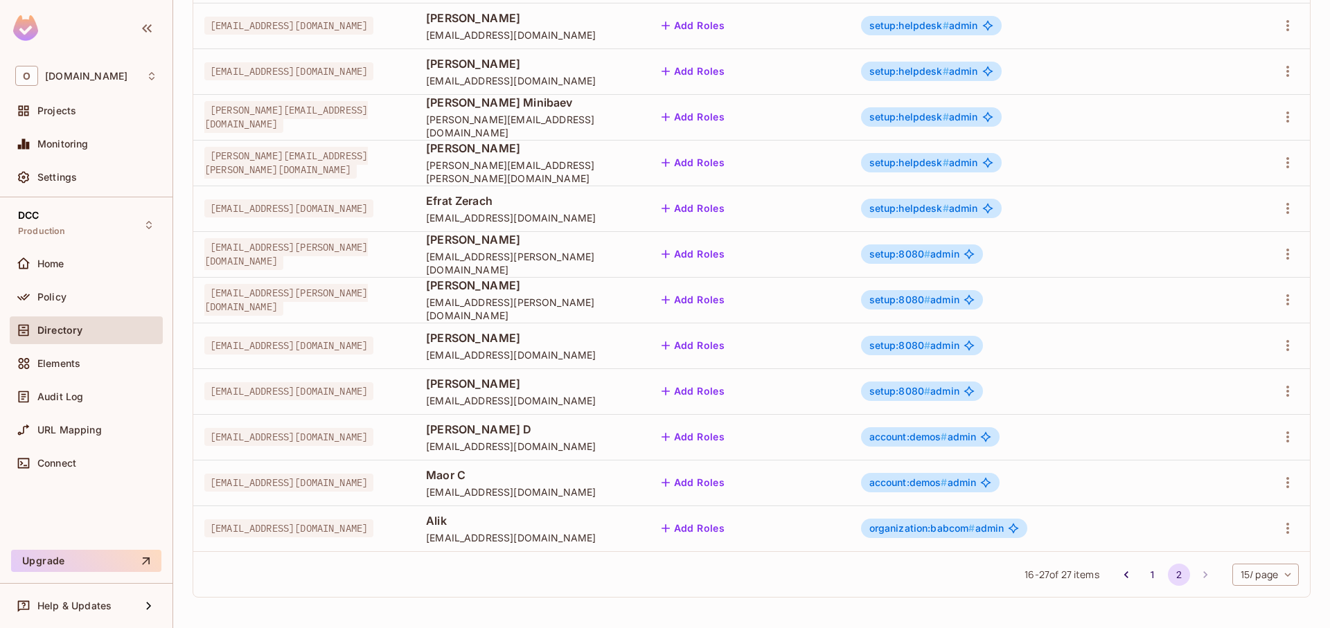
click at [319, 446] on td "[EMAIL_ADDRESS][DOMAIN_NAME]" at bounding box center [304, 437] width 222 height 46
click at [415, 494] on td "[EMAIL_ADDRESS][DOMAIN_NAME]" at bounding box center [304, 483] width 222 height 46
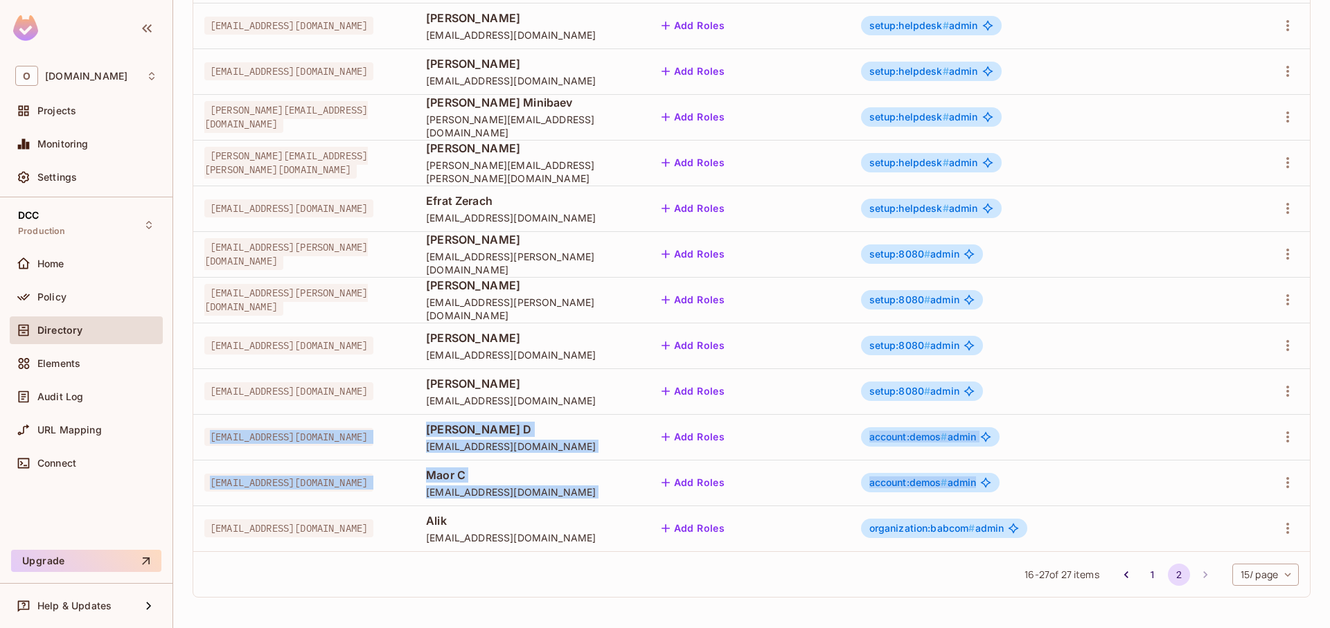
drag, startPoint x: 1161, startPoint y: 488, endPoint x: 206, endPoint y: 430, distance: 956.6
click at [206, 430] on tbody "[EMAIL_ADDRESS][DOMAIN_NAME] [PERSON_NAME] [EMAIL_ADDRESS][DOMAIN_NAME] Add Rol…" at bounding box center [751, 277] width 1117 height 549
click at [203, 428] on td "[EMAIL_ADDRESS][DOMAIN_NAME]" at bounding box center [304, 437] width 222 height 46
drag, startPoint x: 203, startPoint y: 428, endPoint x: 1159, endPoint y: 461, distance: 956.1
click at [1159, 461] on tbody "[EMAIL_ADDRESS][DOMAIN_NAME] [PERSON_NAME] [EMAIL_ADDRESS][DOMAIN_NAME] Add Rol…" at bounding box center [751, 277] width 1117 height 549
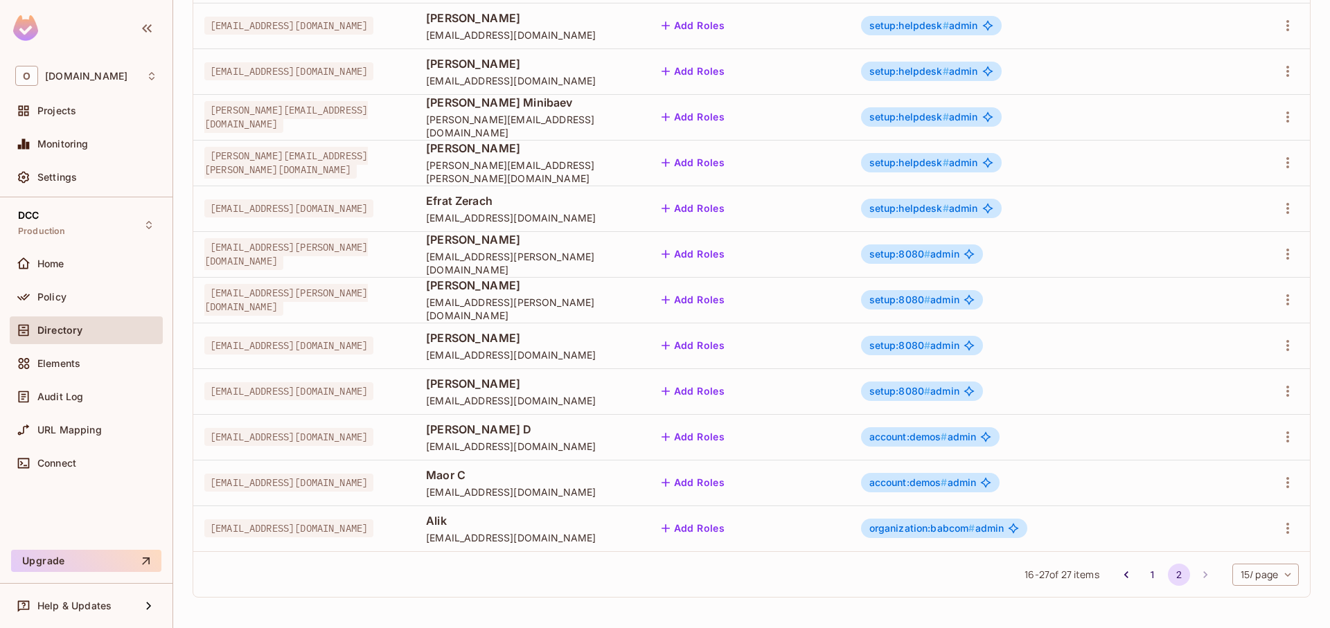
click at [1159, 465] on td "account:demos # admin" at bounding box center [1036, 483] width 373 height 46
drag, startPoint x: 214, startPoint y: 439, endPoint x: 396, endPoint y: 439, distance: 182.2
click at [396, 439] on div "[EMAIL_ADDRESS][DOMAIN_NAME]" at bounding box center [304, 437] width 200 height 14
click at [397, 439] on div "[EMAIL_ADDRESS][DOMAIN_NAME]" at bounding box center [304, 437] width 200 height 14
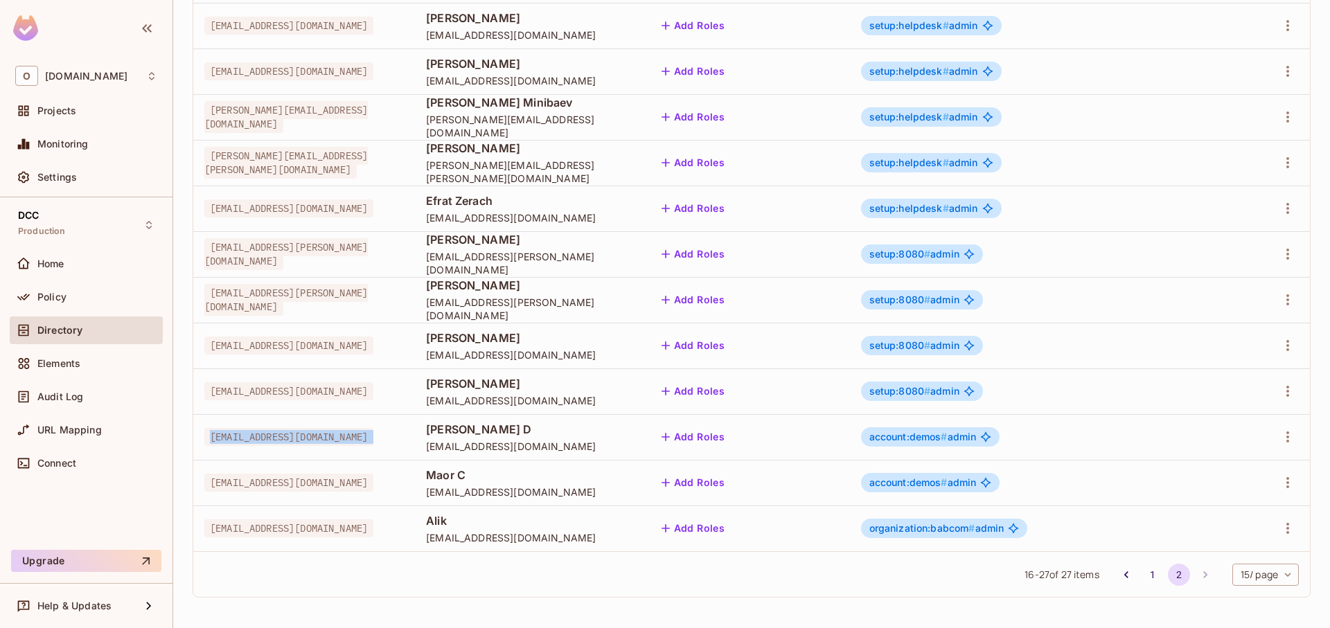
click at [397, 439] on div "[EMAIL_ADDRESS][DOMAIN_NAME]" at bounding box center [304, 437] width 200 height 14
click at [633, 445] on span "[EMAIL_ADDRESS][DOMAIN_NAME]" at bounding box center [529, 446] width 207 height 13
click at [644, 457] on td "[PERSON_NAME] [PERSON_NAME][EMAIL_ADDRESS][DOMAIN_NAME]" at bounding box center [529, 437] width 229 height 46
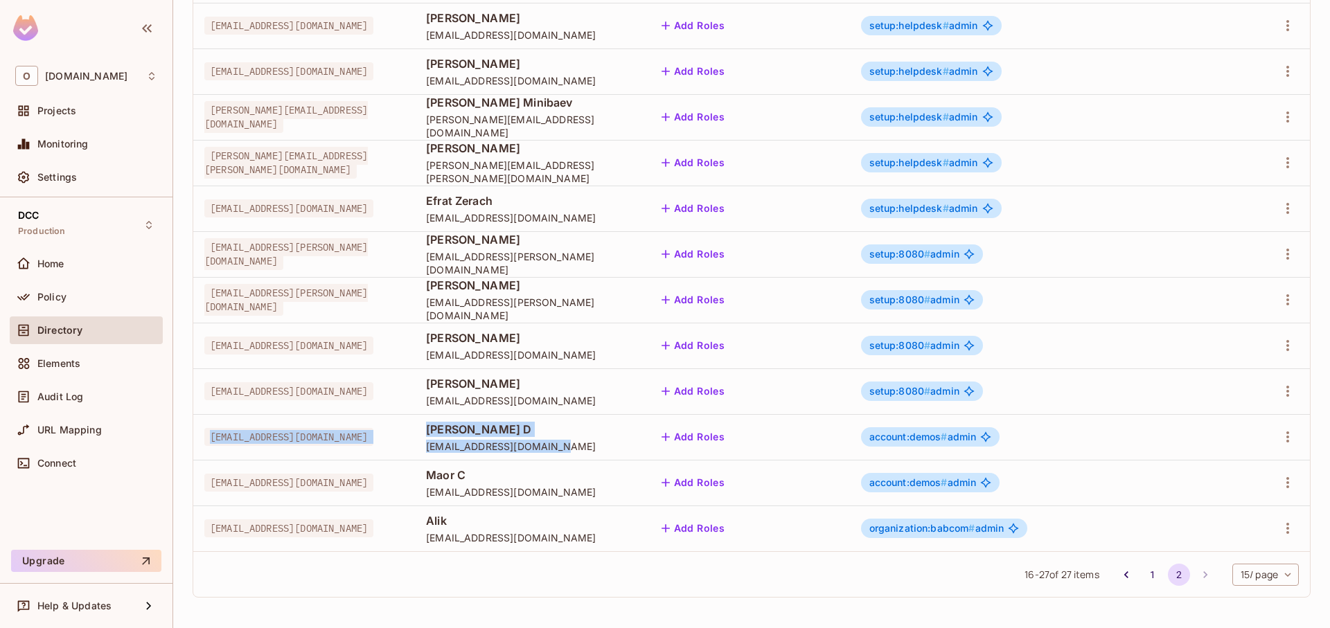
drag, startPoint x: 754, startPoint y: 454, endPoint x: 530, endPoint y: 421, distance: 226.2
click at [530, 421] on tr "[EMAIL_ADDRESS][DOMAIN_NAME] [PERSON_NAME] [PERSON_NAME][EMAIL_ADDRESS][DOMAIN_…" at bounding box center [751, 437] width 1117 height 46
click at [415, 421] on td "[EMAIL_ADDRESS][DOMAIN_NAME]" at bounding box center [304, 437] width 222 height 46
drag, startPoint x: 633, startPoint y: 446, endPoint x: 714, endPoint y: 459, distance: 82.0
click at [712, 459] on tr "[EMAIL_ADDRESS][DOMAIN_NAME] [PERSON_NAME] [PERSON_NAME][EMAIL_ADDRESS][DOMAIN_…" at bounding box center [751, 437] width 1117 height 46
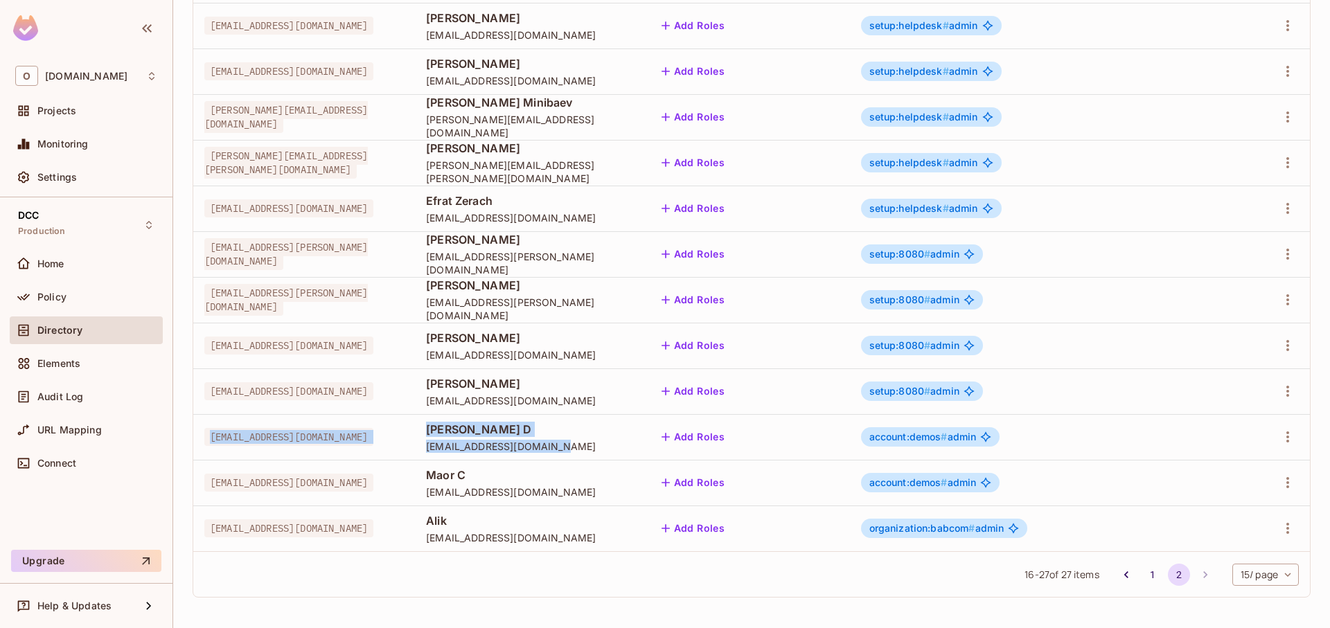
click at [644, 459] on td "[PERSON_NAME] [PERSON_NAME][EMAIL_ADDRESS][DOMAIN_NAME]" at bounding box center [529, 437] width 229 height 46
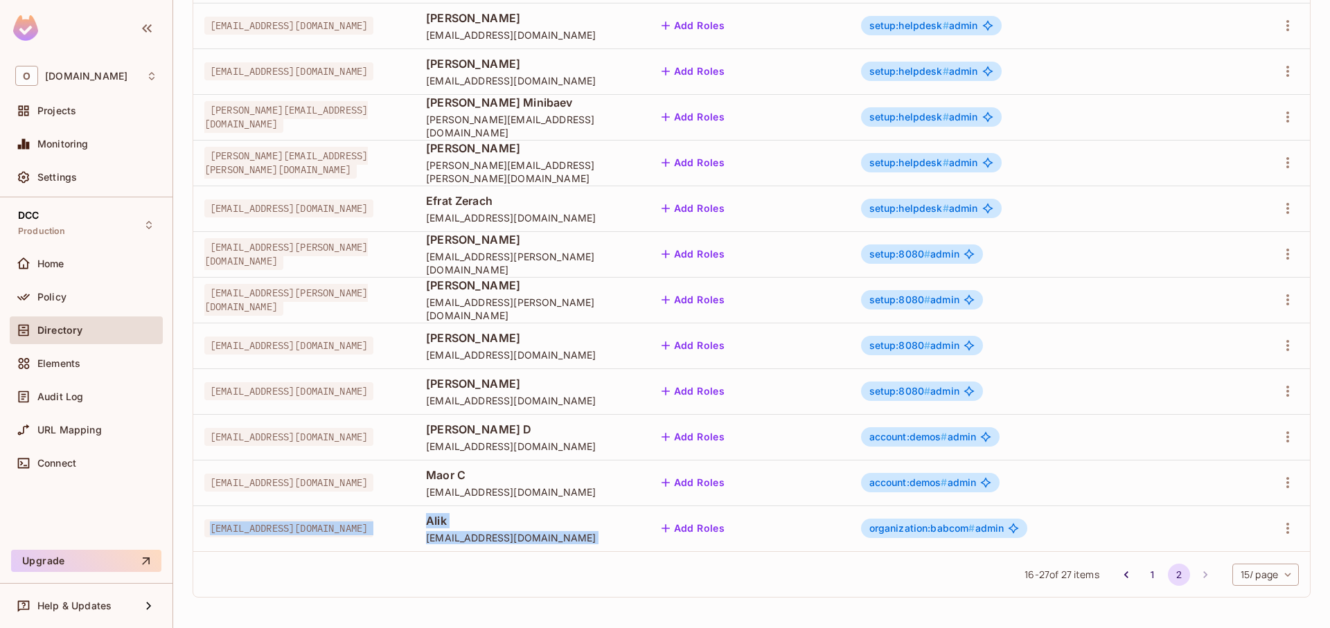
drag, startPoint x: 206, startPoint y: 531, endPoint x: 966, endPoint y: 534, distance: 760.1
click at [958, 533] on tr "[EMAIL_ADDRESS][DOMAIN_NAME] Alik [EMAIL_ADDRESS][DOMAIN_NAME] Add Roles organi…" at bounding box center [751, 529] width 1117 height 46
click at [1202, 536] on div "organization:babcom # admin" at bounding box center [1036, 528] width 351 height 19
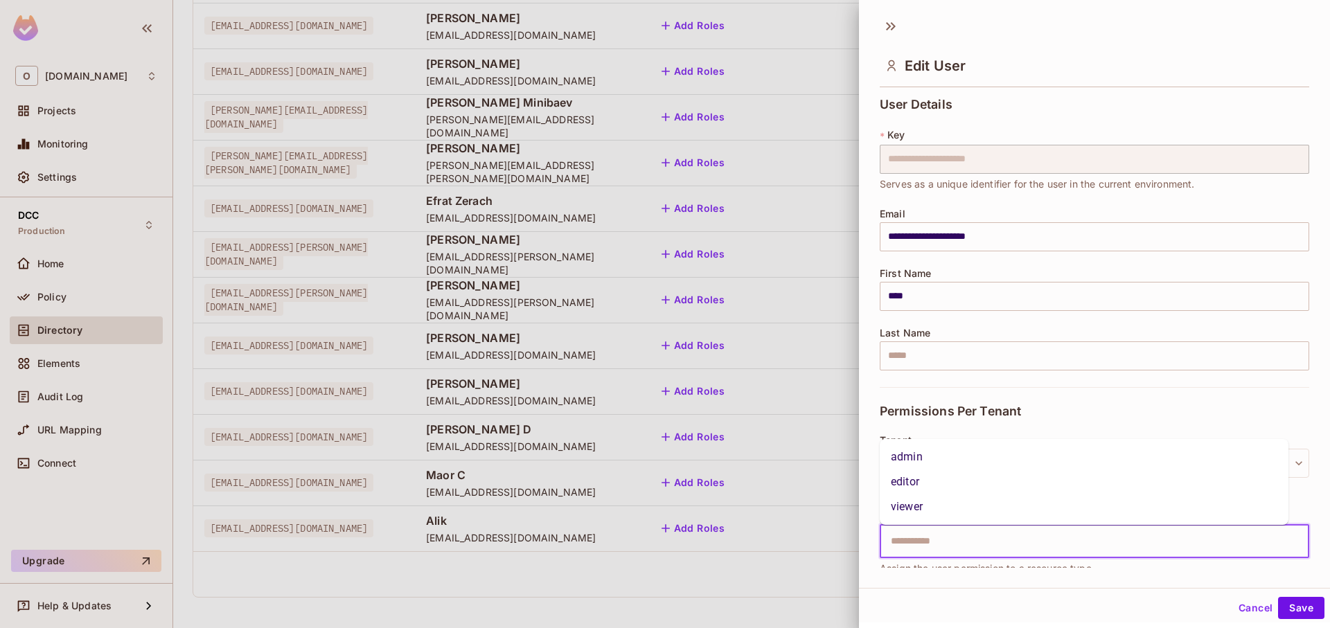
drag, startPoint x: 1202, startPoint y: 536, endPoint x: 715, endPoint y: 539, distance: 486.4
click at [715, 539] on div "**********" at bounding box center [665, 314] width 1330 height 628
click at [731, 531] on div at bounding box center [665, 314] width 1330 height 628
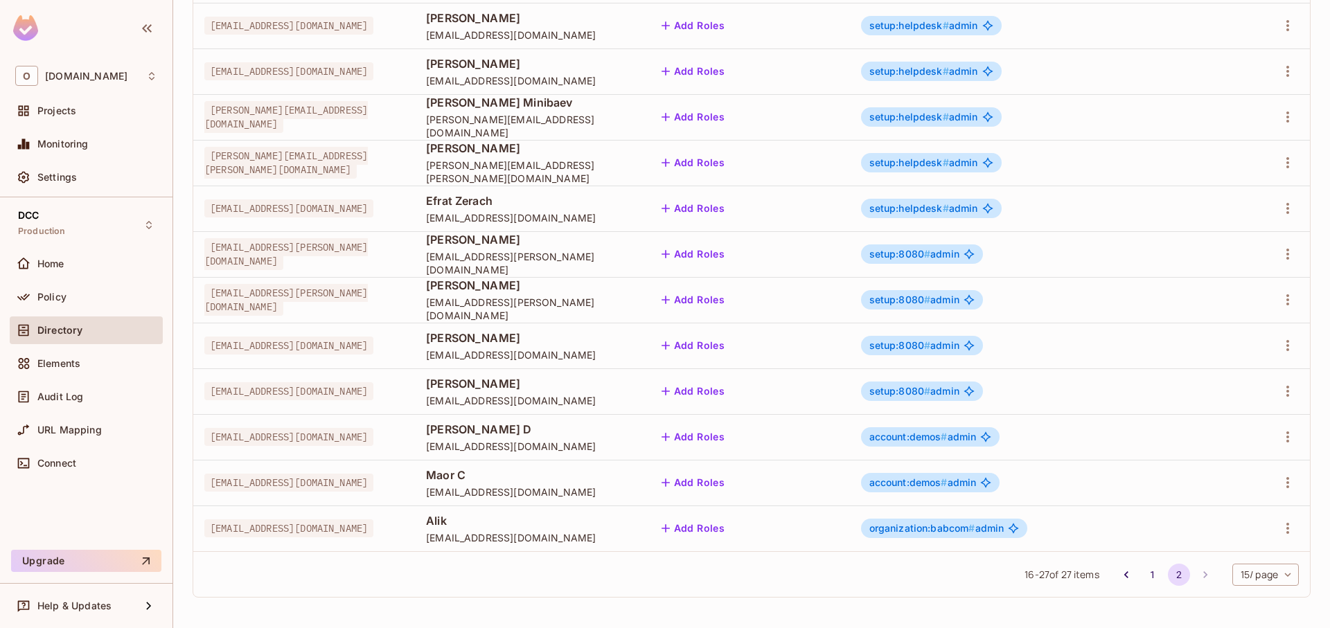
click at [1265, 583] on body "O [DOMAIN_NAME] Projects Monitoring Settings DCC Production Home Policy Directo…" at bounding box center [665, 314] width 1330 height 628
click at [1264, 595] on li "100 / page" at bounding box center [1254, 597] width 69 height 29
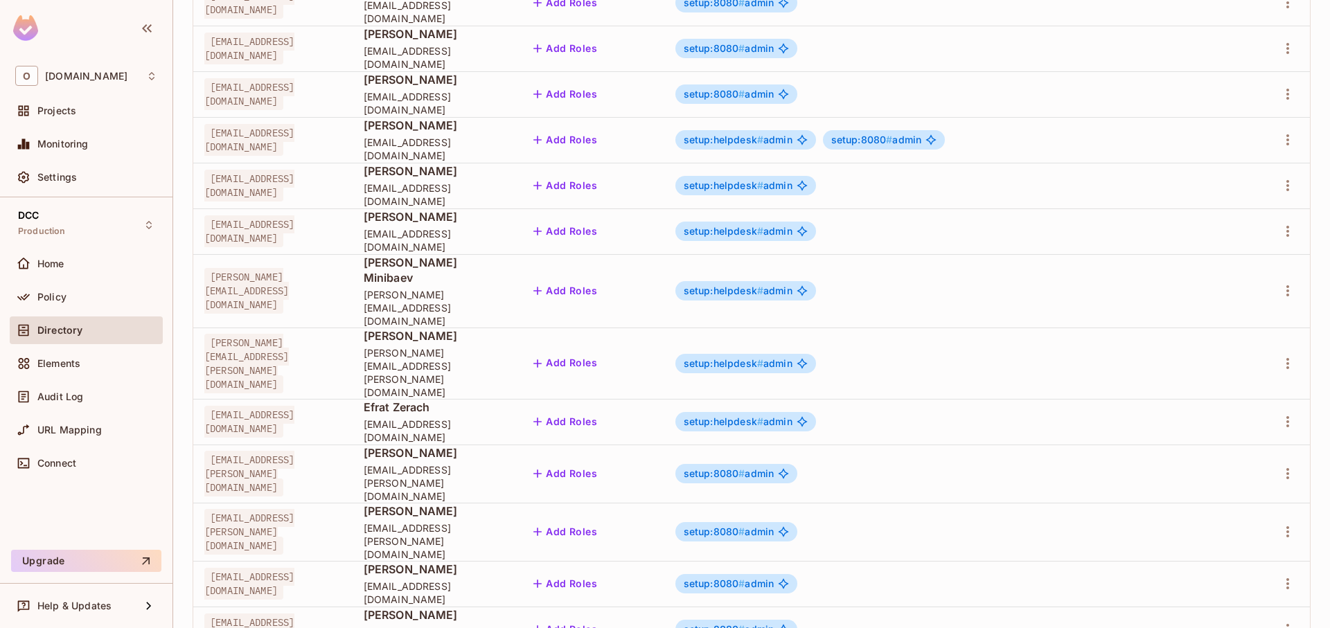
scroll to position [888, 0]
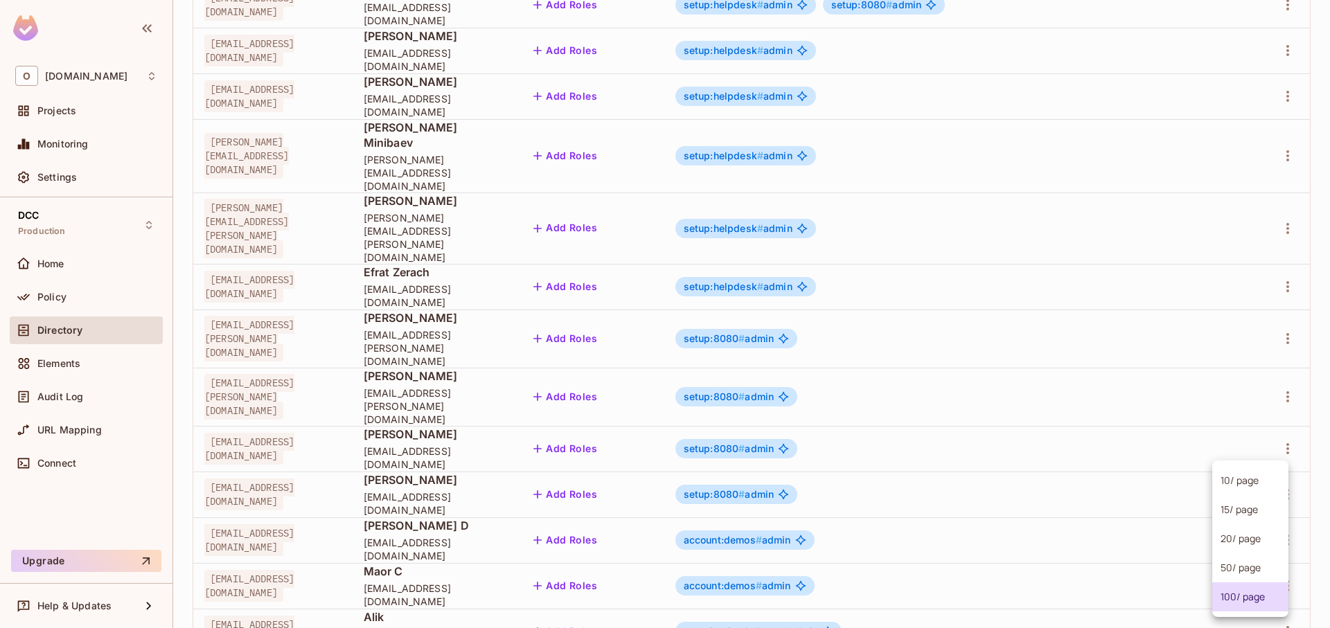
click at [1267, 585] on body "O [DOMAIN_NAME] Projects Monitoring Settings DCC Production Home Policy Directo…" at bounding box center [665, 314] width 1330 height 628
click at [1226, 538] on li "20 / page" at bounding box center [1251, 539] width 76 height 29
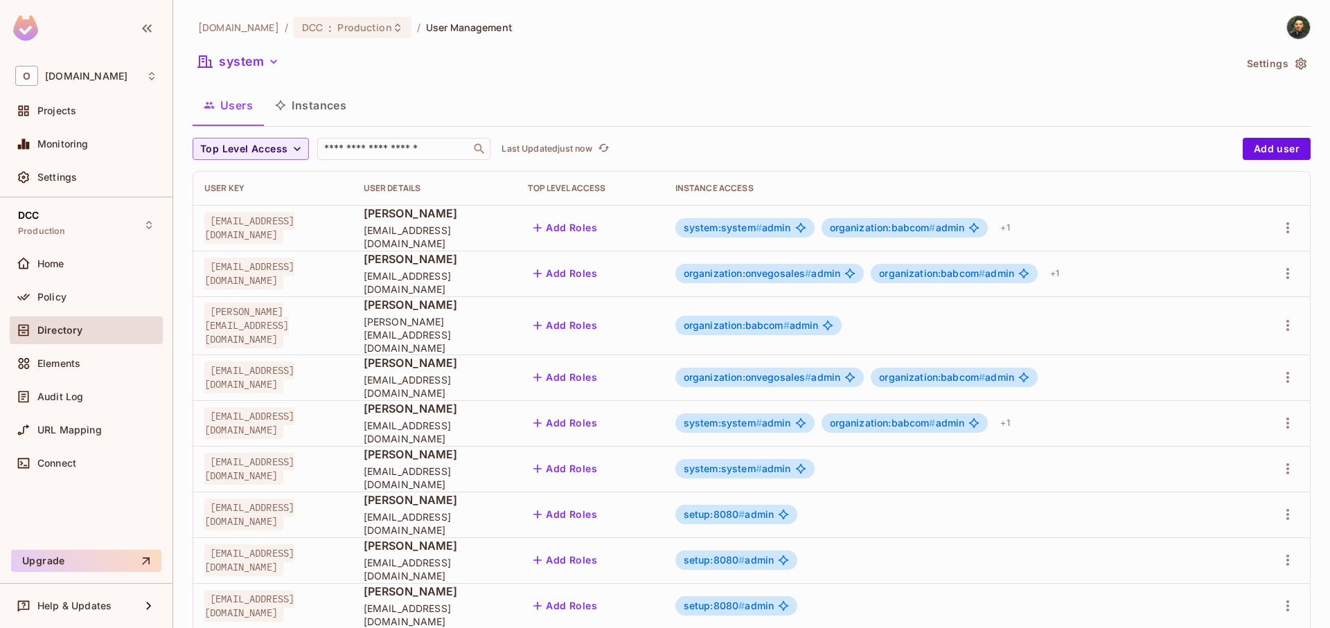
click at [913, 90] on div "Users Instances" at bounding box center [752, 105] width 1118 height 35
